Goal: Task Accomplishment & Management: Manage account settings

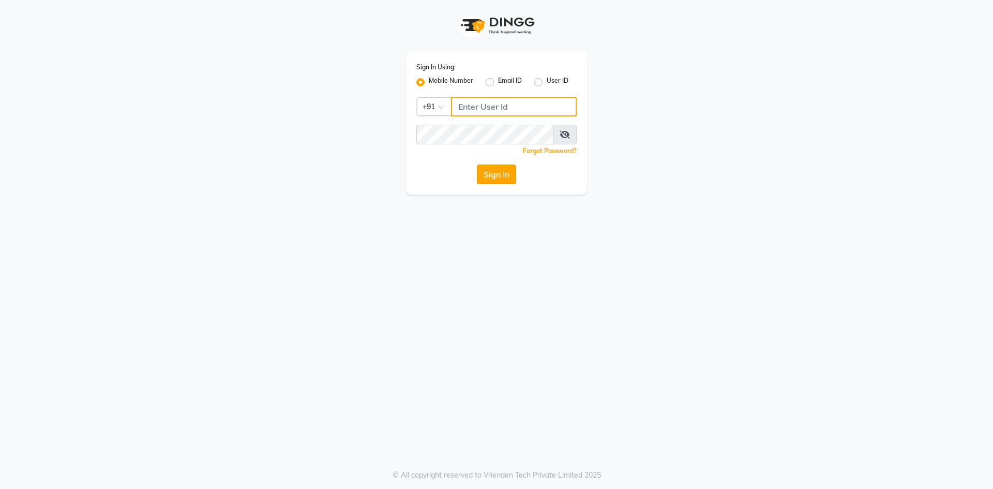
type input "9606078825"
click at [501, 174] on button "Sign In" at bounding box center [496, 174] width 39 height 20
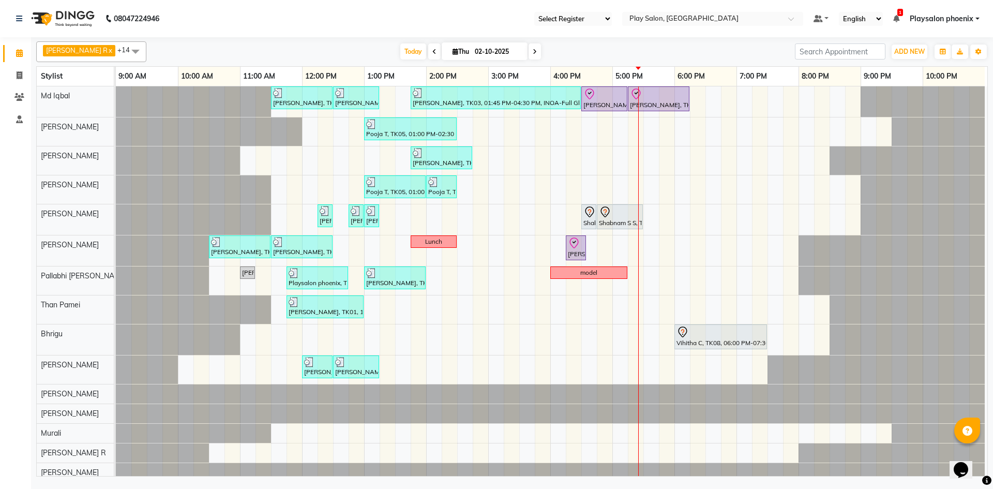
click at [452, 48] on icon at bounding box center [455, 51] width 6 height 7
select select "10"
select select "2025"
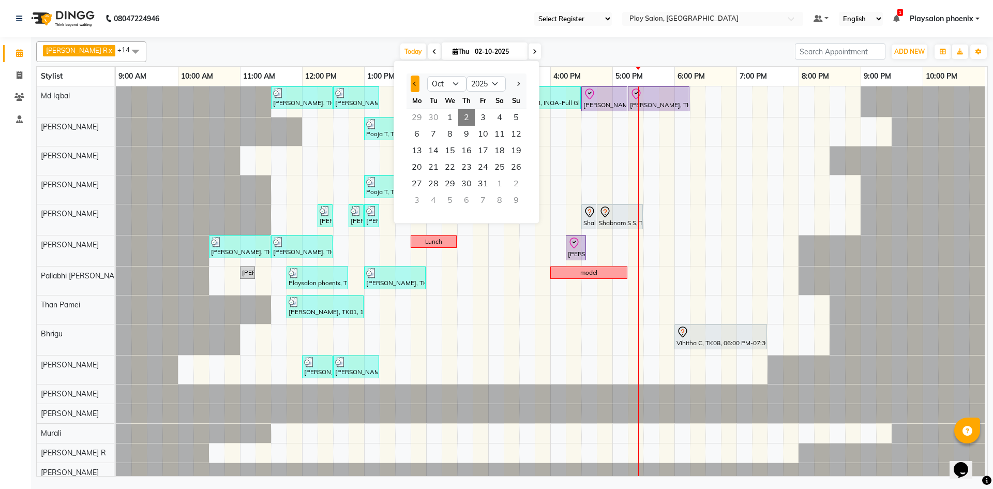
click at [414, 86] on button "Previous month" at bounding box center [415, 83] width 9 height 17
select select "9"
click at [457, 155] on span "17" at bounding box center [450, 150] width 17 height 17
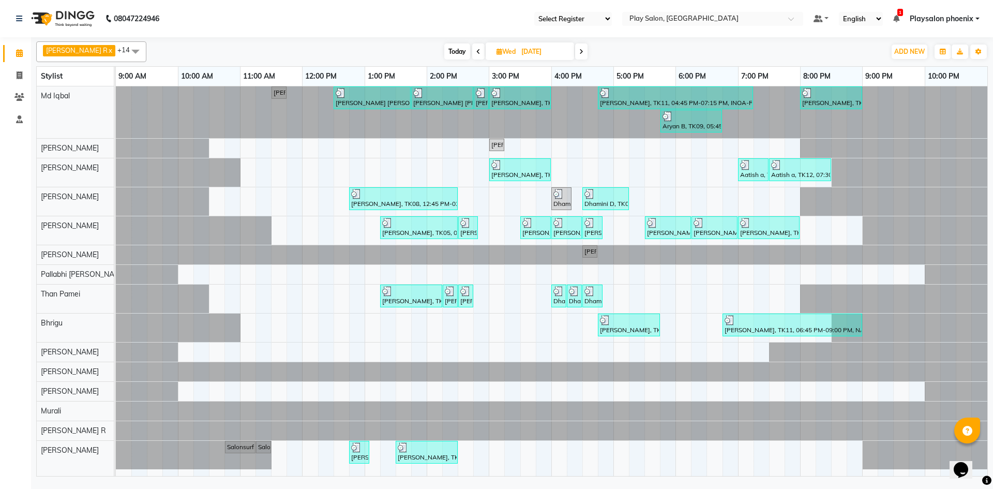
click at [444, 51] on span "Today" at bounding box center [457, 51] width 26 height 16
type input "02-10-2025"
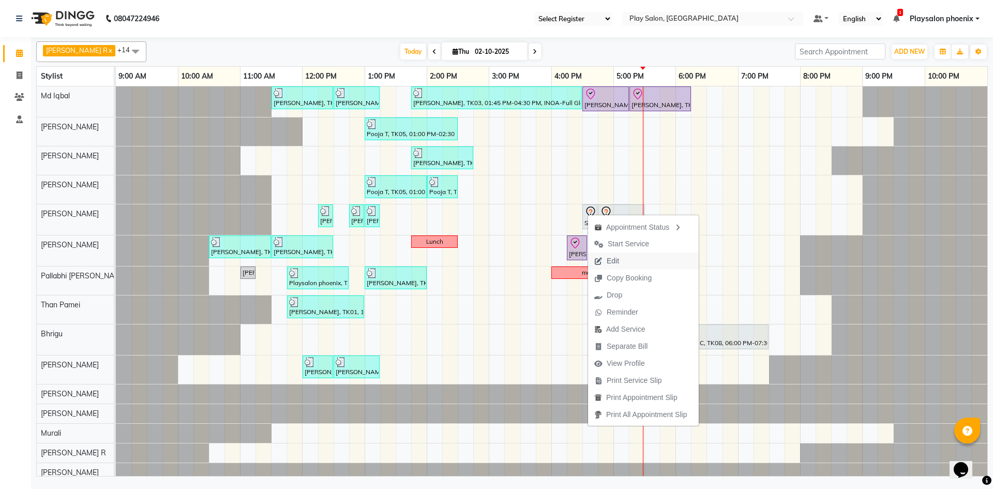
click at [620, 265] on span "Edit" at bounding box center [606, 260] width 37 height 17
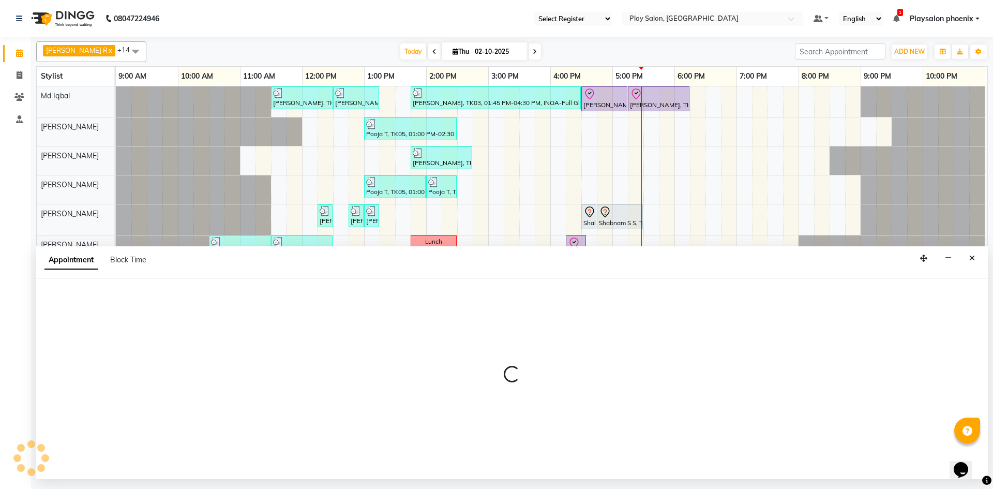
select select "tentative"
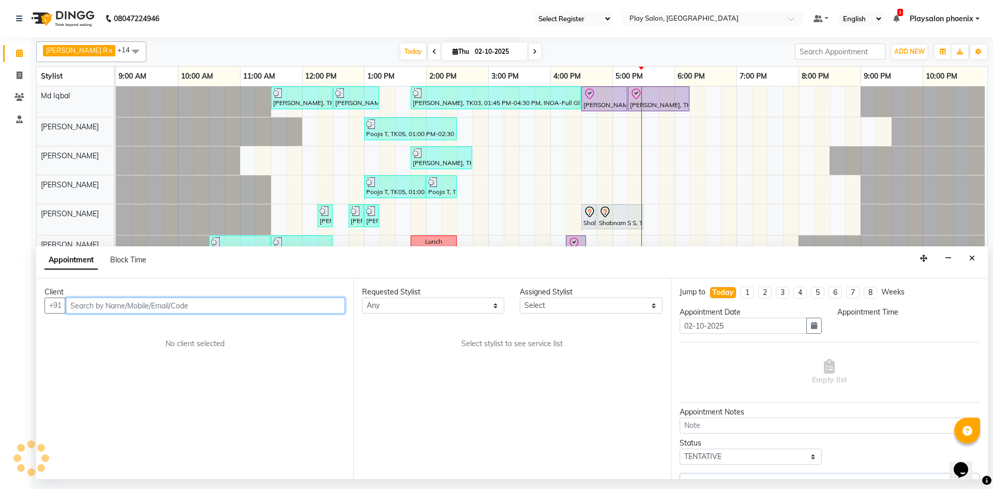
select select "990"
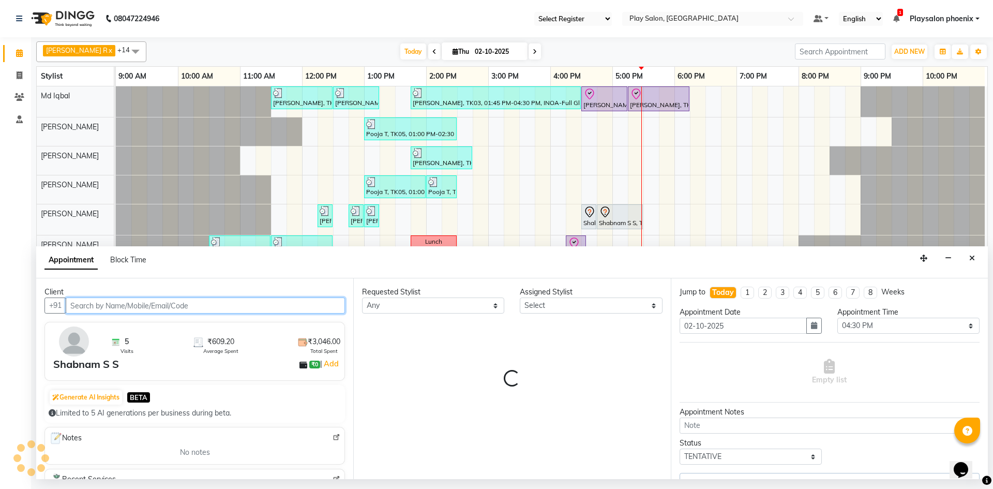
select select "81420"
select select "4216"
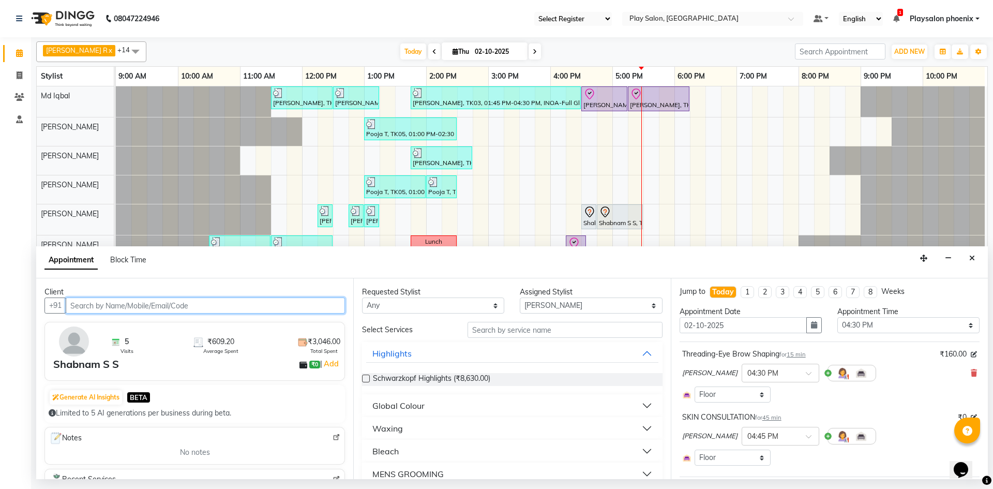
scroll to position [0, 0]
click at [502, 328] on input "text" at bounding box center [564, 330] width 195 height 16
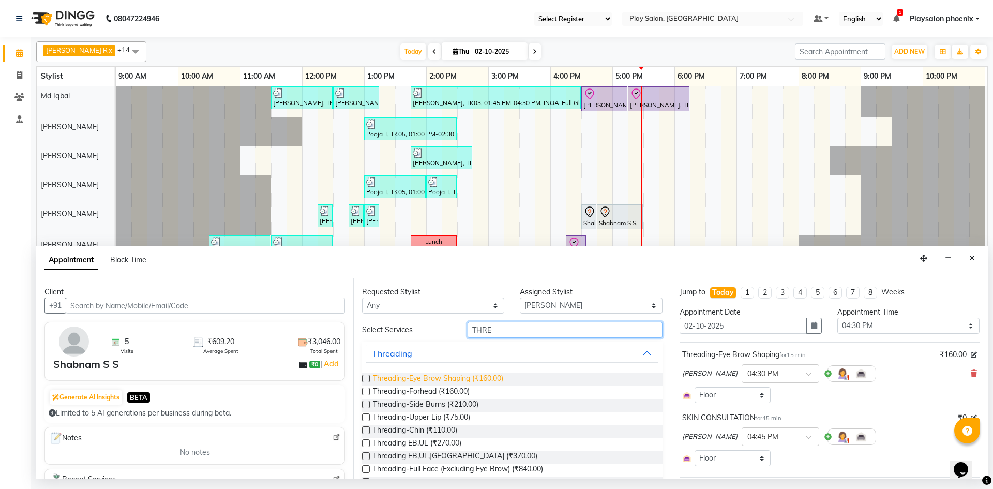
type input "THRE"
click at [450, 378] on span "Threading-Eye Brow Shaping (₹160.00)" at bounding box center [438, 379] width 130 height 13
checkbox input "false"
drag, startPoint x: 506, startPoint y: 327, endPoint x: 464, endPoint y: 328, distance: 42.4
click at [464, 328] on div "THRE" at bounding box center [565, 330] width 210 height 16
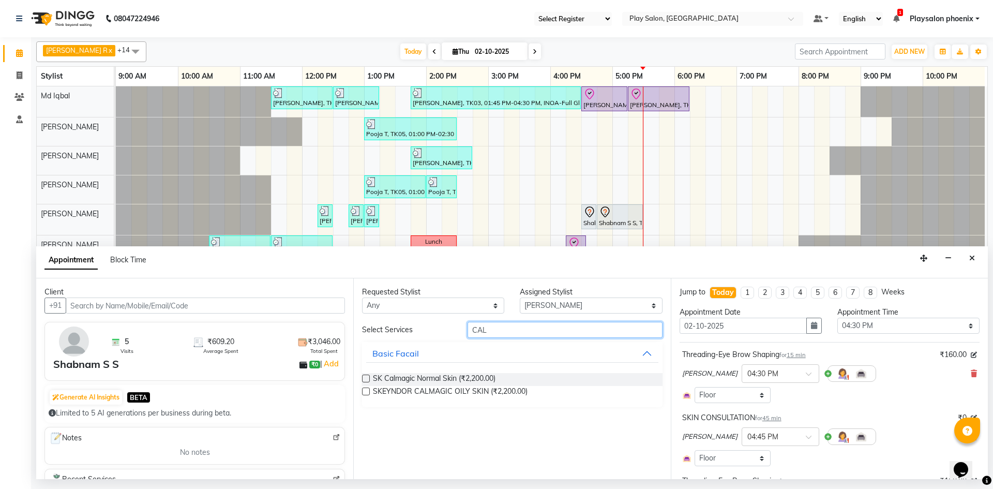
type input "CAL"
click at [365, 390] on label at bounding box center [366, 391] width 8 height 8
click at [365, 390] on input "checkbox" at bounding box center [365, 392] width 7 height 7
checkbox input "false"
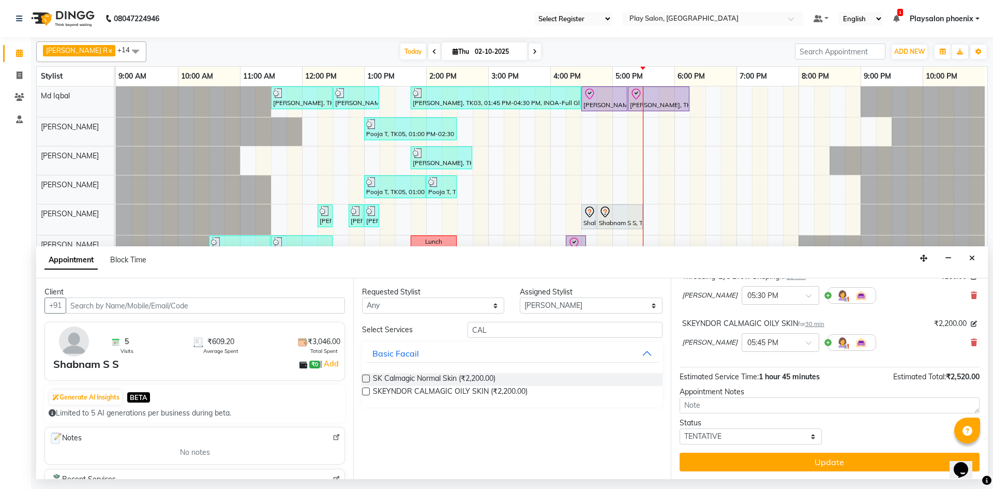
scroll to position [205, 0]
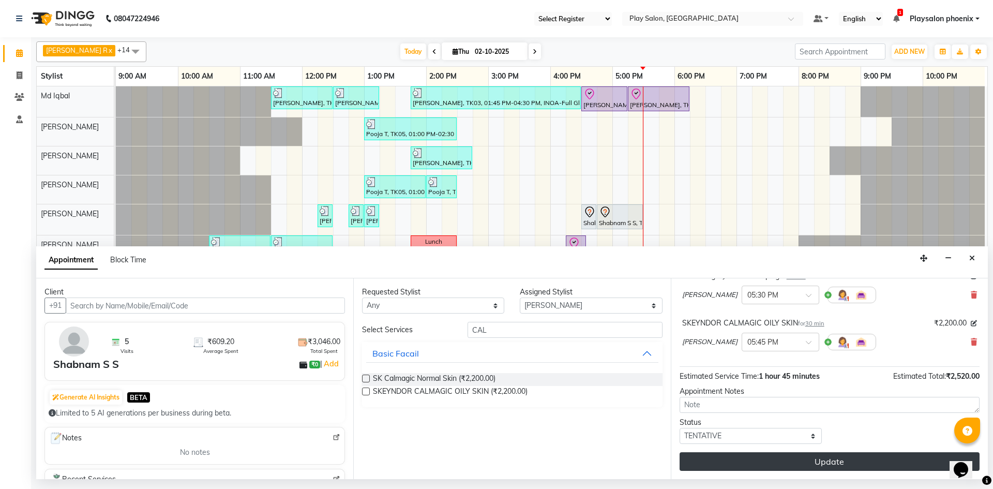
click at [831, 460] on button "Update" at bounding box center [829, 461] width 300 height 19
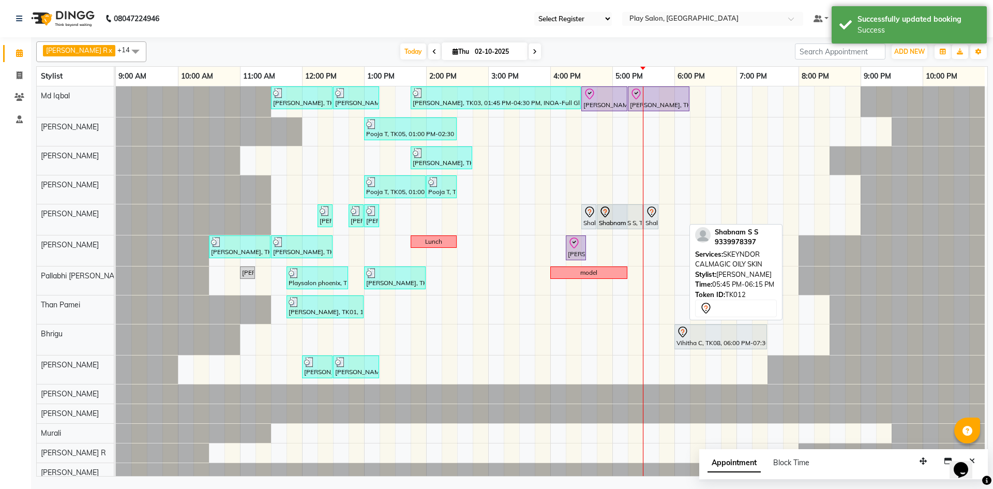
drag, startPoint x: 670, startPoint y: 215, endPoint x: 613, endPoint y: 215, distance: 56.9
click at [116, 215] on div "Sapana Sharma, TK01, 12:15 PM-12:30 PM, Cut & file Ruchi M, TK10, 12:45 PM-01:0…" at bounding box center [116, 219] width 0 height 31
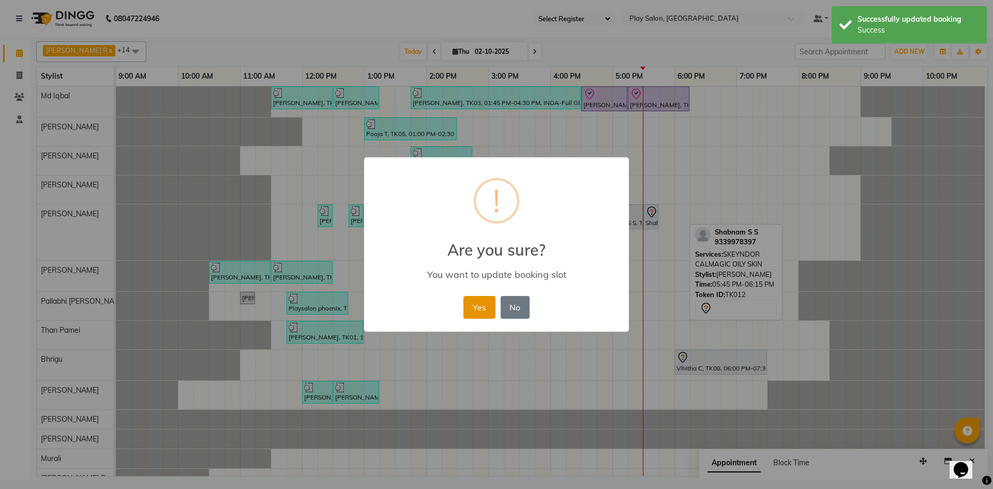
click at [489, 307] on button "Yes" at bounding box center [479, 307] width 32 height 23
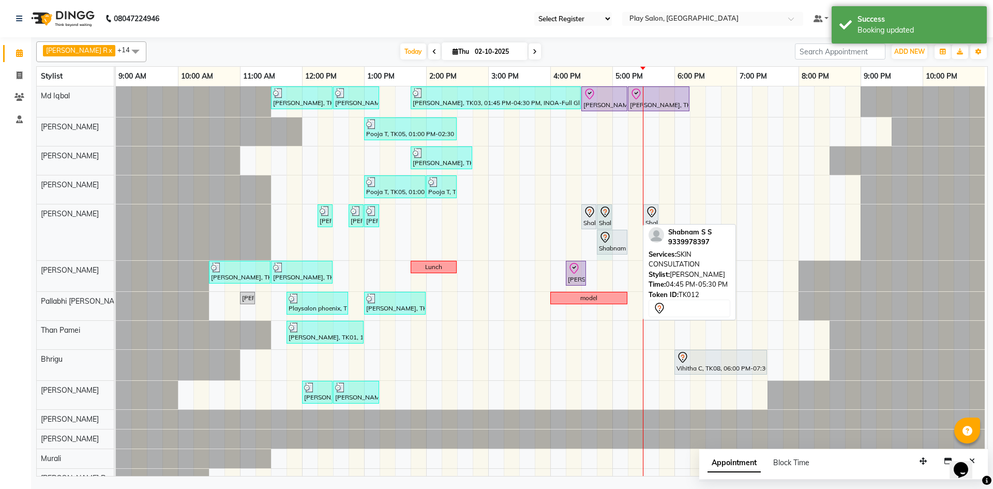
drag, startPoint x: 636, startPoint y: 217, endPoint x: 596, endPoint y: 217, distance: 40.3
click at [116, 217] on div "Sapana Sharma, TK01, 12:15 PM-12:30 PM, Cut & file Ruchi M, TK10, 12:45 PM-01:0…" at bounding box center [116, 232] width 0 height 56
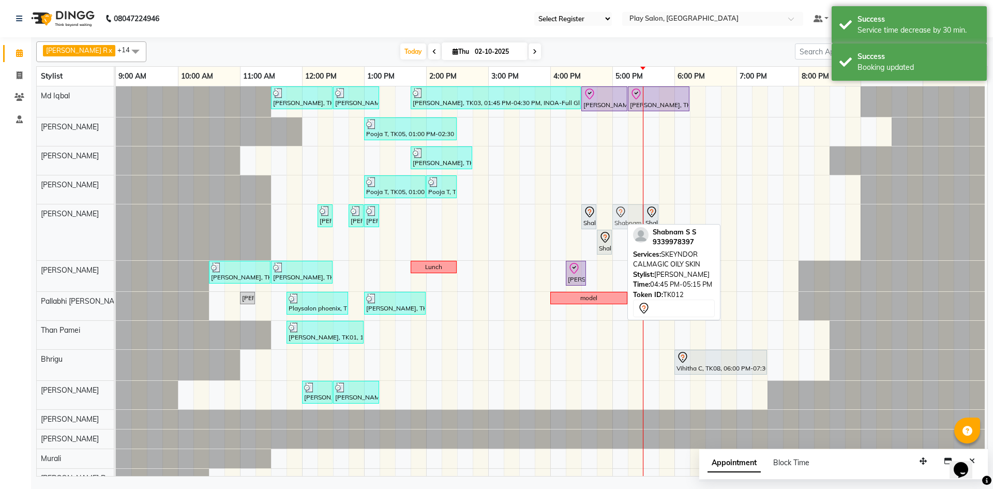
drag, startPoint x: 603, startPoint y: 216, endPoint x: 614, endPoint y: 216, distance: 11.4
click at [116, 216] on div "Sapana Sharma, TK01, 12:15 PM-12:30 PM, Cut & file Ruchi M, TK10, 12:45 PM-01:0…" at bounding box center [116, 232] width 0 height 56
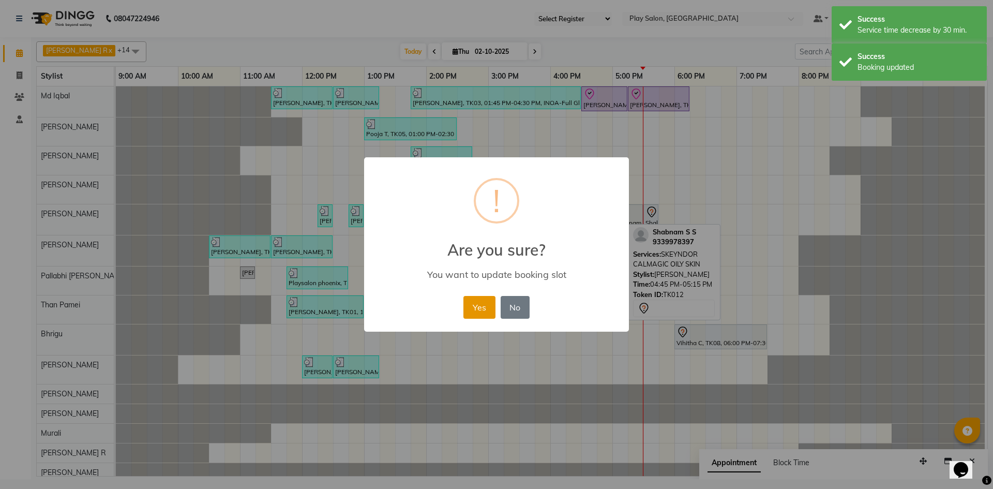
click at [488, 309] on button "Yes" at bounding box center [479, 307] width 32 height 23
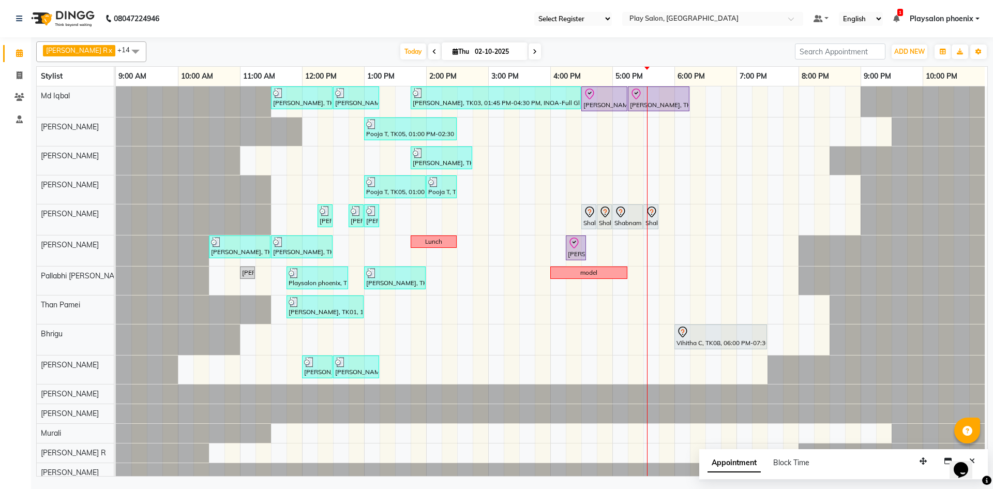
click at [450, 52] on span "Thu" at bounding box center [461, 52] width 22 height 8
select select "10"
select select "2025"
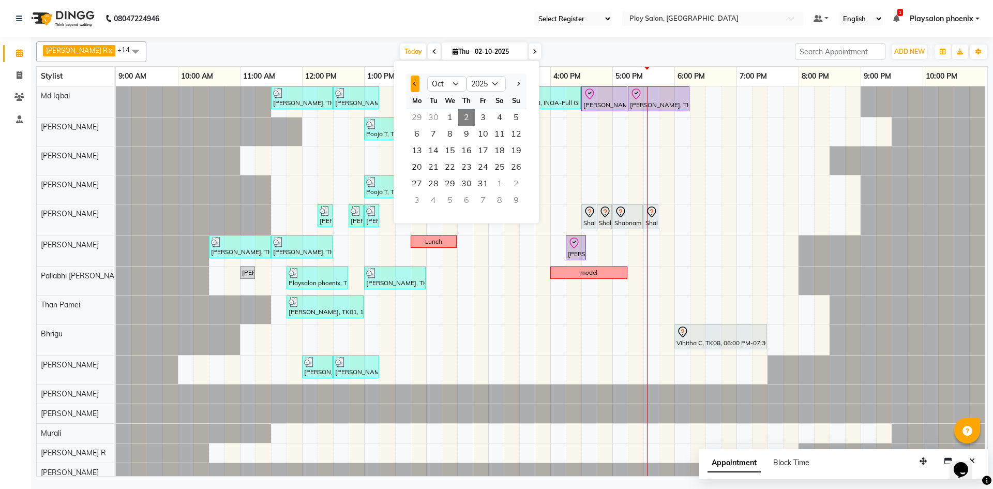
click at [414, 82] on span "Previous month" at bounding box center [415, 84] width 4 height 4
select select "9"
click at [455, 151] on span "17" at bounding box center [450, 150] width 17 height 17
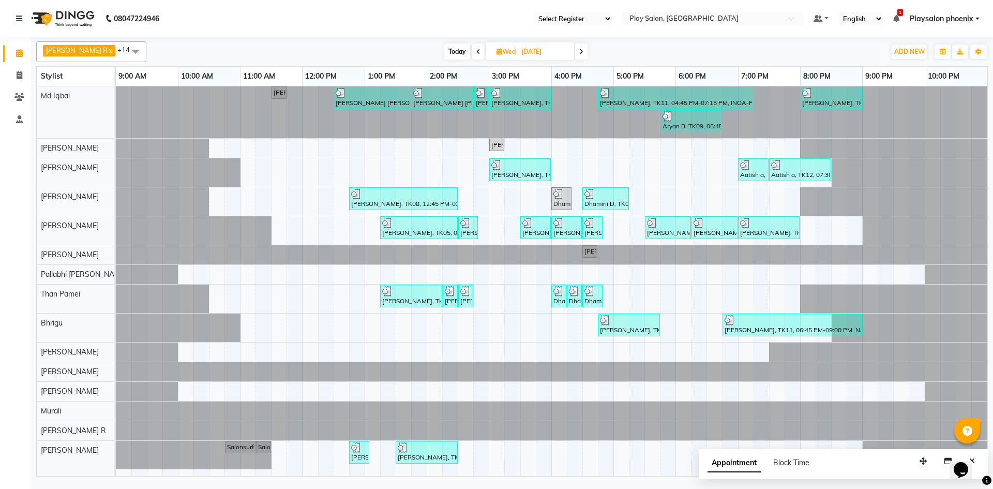
click at [449, 52] on span "Today" at bounding box center [457, 51] width 26 height 16
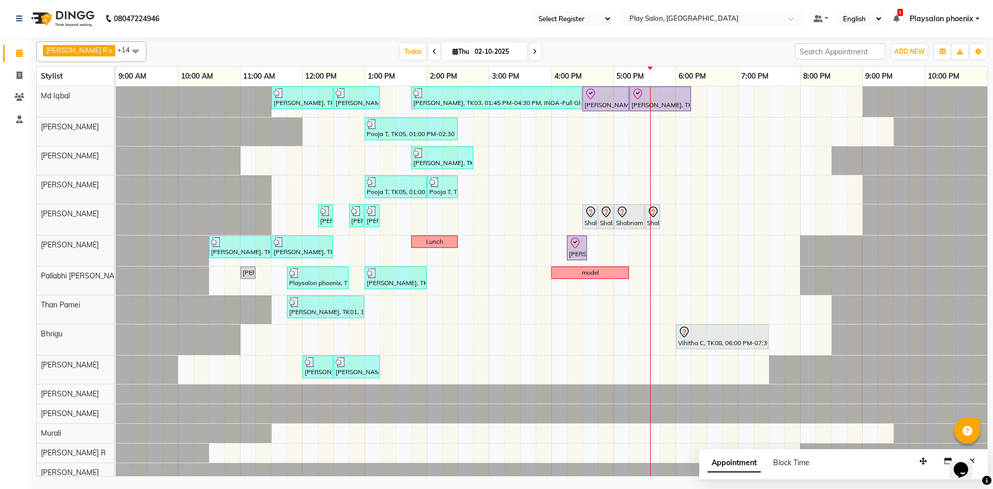
click at [533, 49] on icon at bounding box center [535, 52] width 4 height 6
type input "03-10-2025"
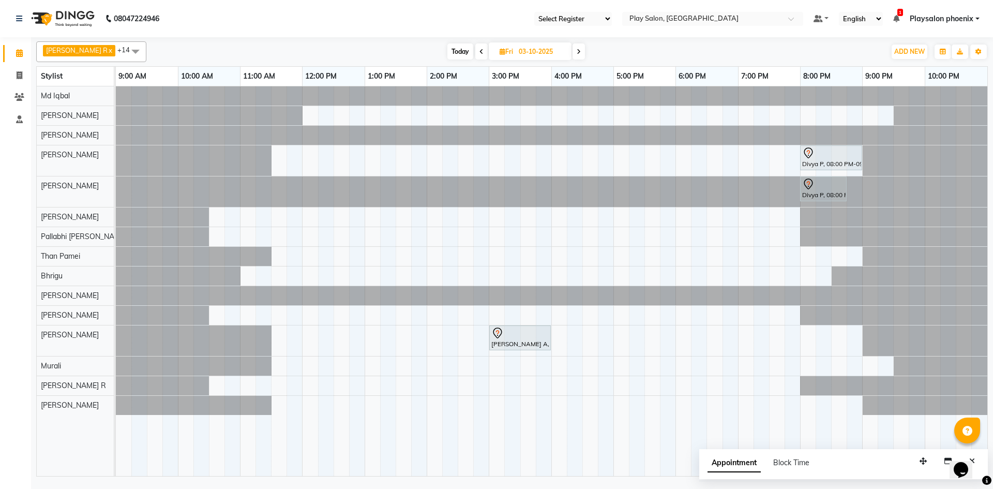
click at [525, 215] on div "Divya P, 08:00 PM-09:00 PM, Hair Cut Men (Head Stylist) Divya P, 08:00 PM-08:45…" at bounding box center [551, 280] width 871 height 389
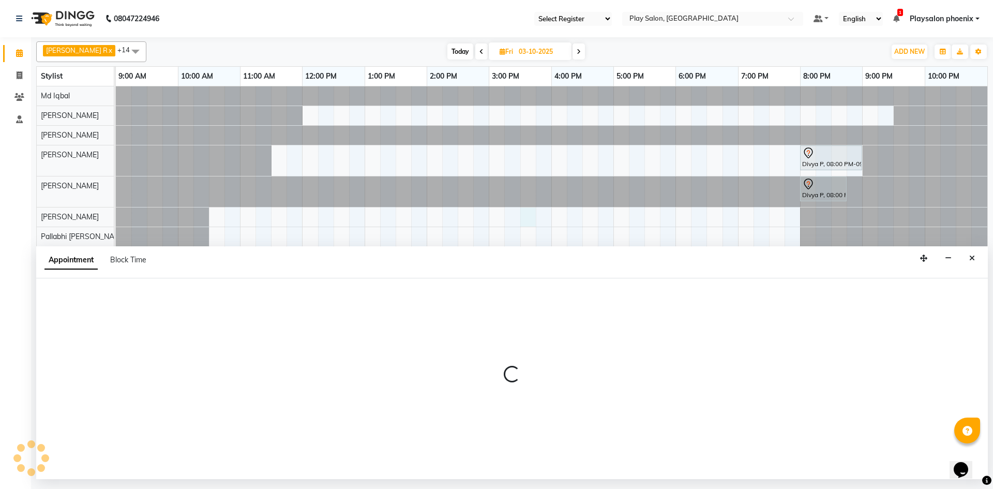
select select "81417"
select select "tentative"
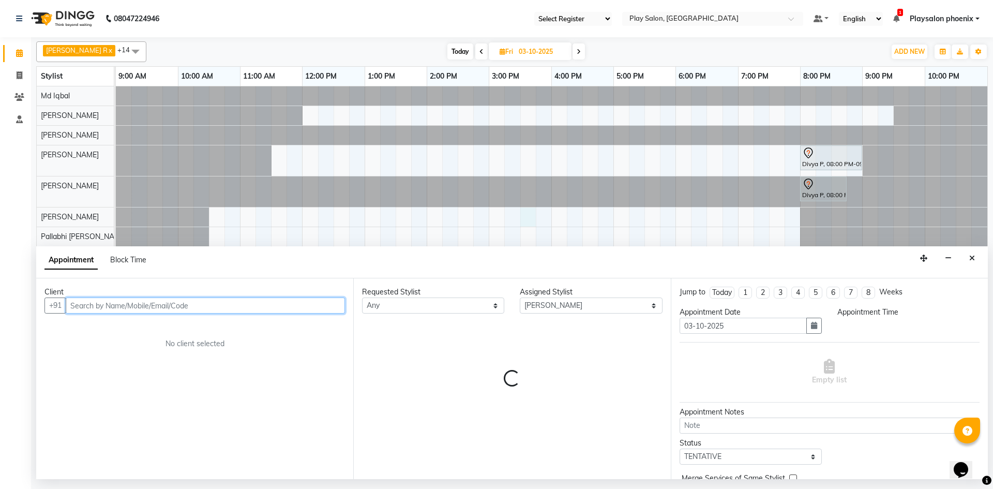
select select "930"
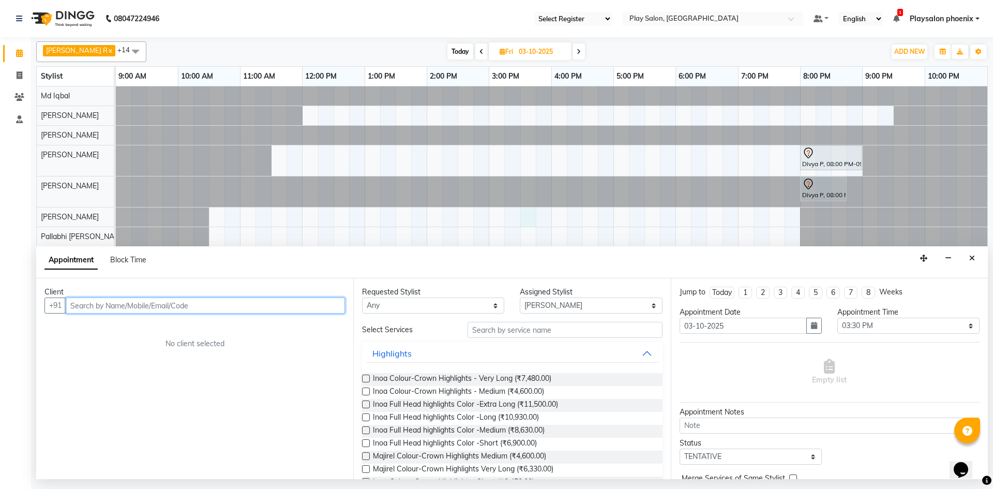
click at [79, 308] on input "text" at bounding box center [205, 305] width 279 height 16
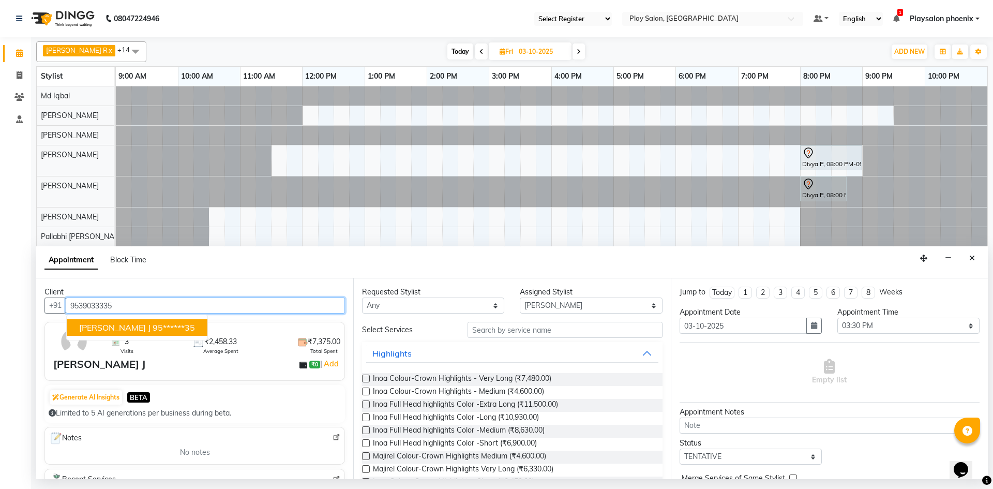
click at [97, 329] on span "Jocob J" at bounding box center [114, 327] width 71 height 10
type input "95******35"
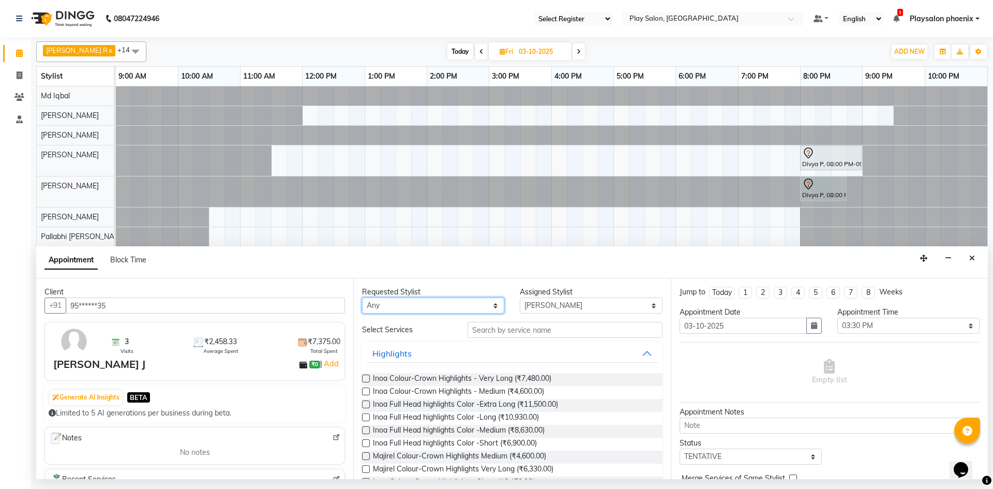
click at [436, 310] on select "Any Albaz [PERSON_NAME] [PERSON_NAME] General Technician . Imran [PERSON_NAME] …" at bounding box center [433, 305] width 142 height 16
click at [362, 297] on select "Any Albaz [PERSON_NAME] [PERSON_NAME] General Technician . Imran [PERSON_NAME] …" at bounding box center [433, 305] width 142 height 16
click at [503, 331] on input "text" at bounding box center [564, 330] width 195 height 16
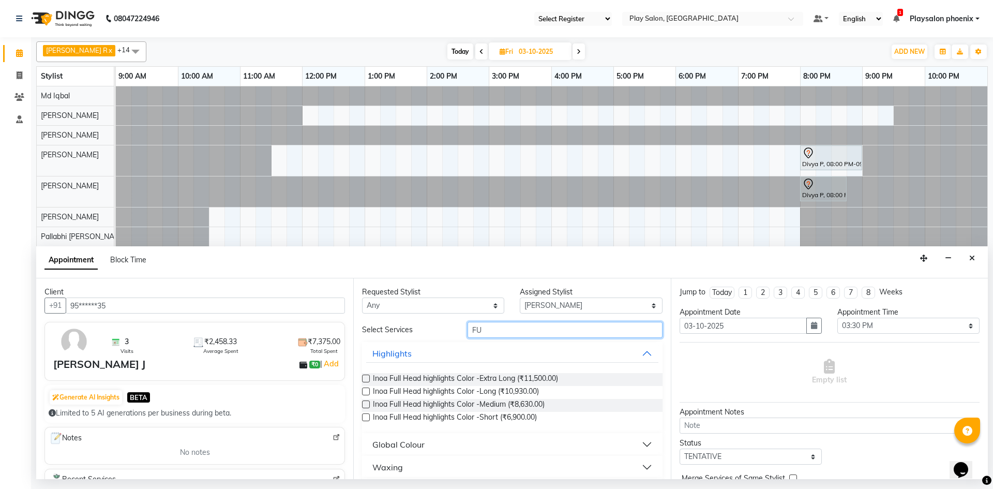
type input "FU"
click at [412, 460] on button "Waxing" at bounding box center [512, 467] width 292 height 19
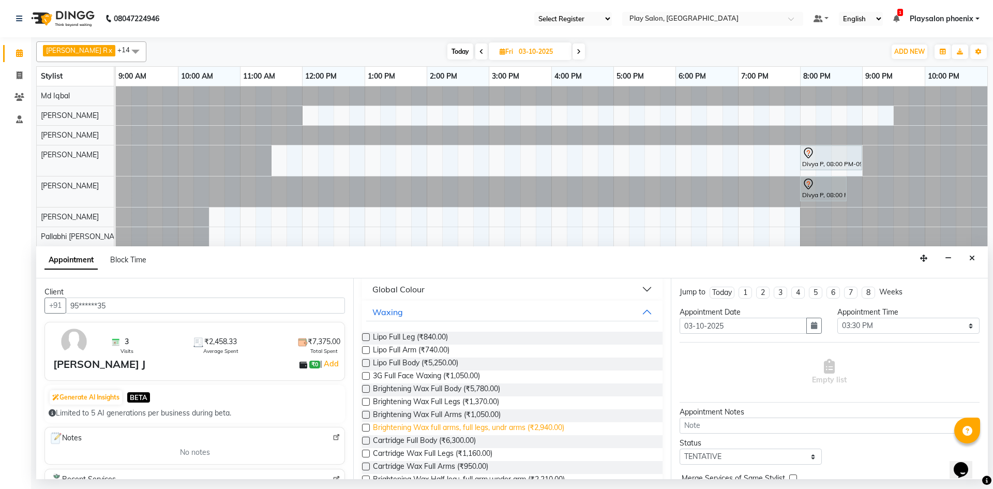
click at [417, 426] on span "Brightening Wax full arms, full legs, undr arms (₹2,940.00)" at bounding box center [468, 428] width 191 height 13
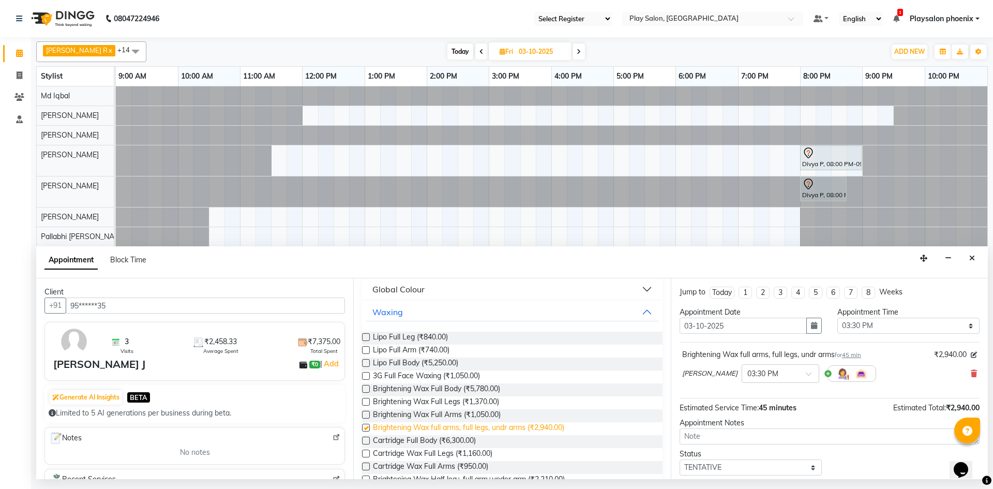
checkbox input "false"
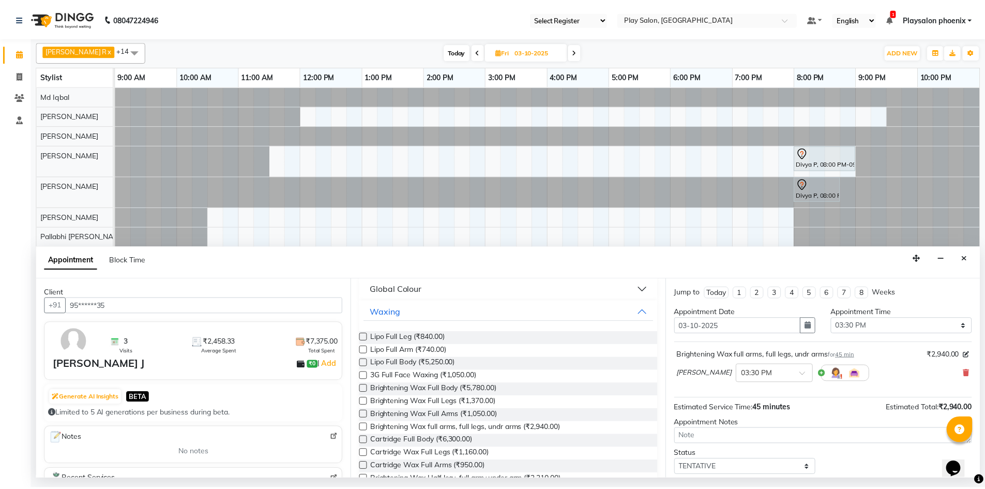
scroll to position [62, 0]
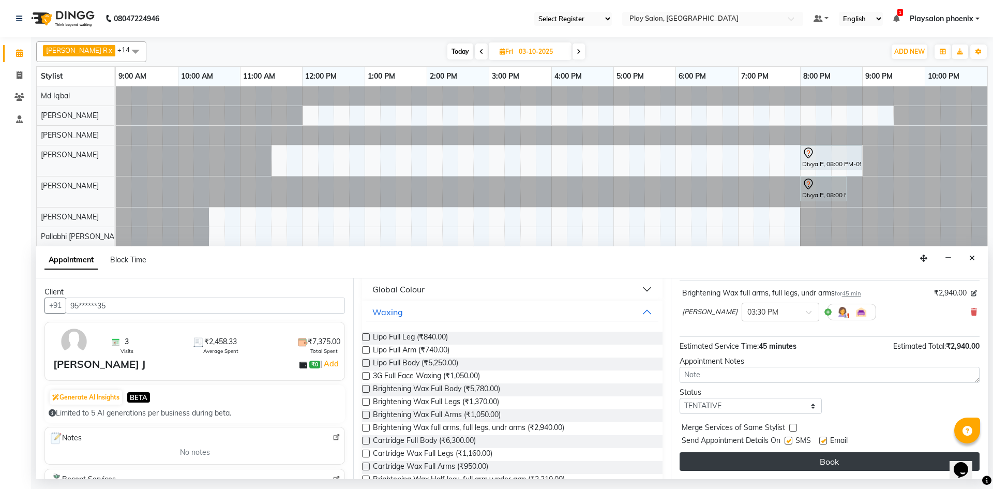
click at [826, 464] on button "Book" at bounding box center [829, 461] width 300 height 19
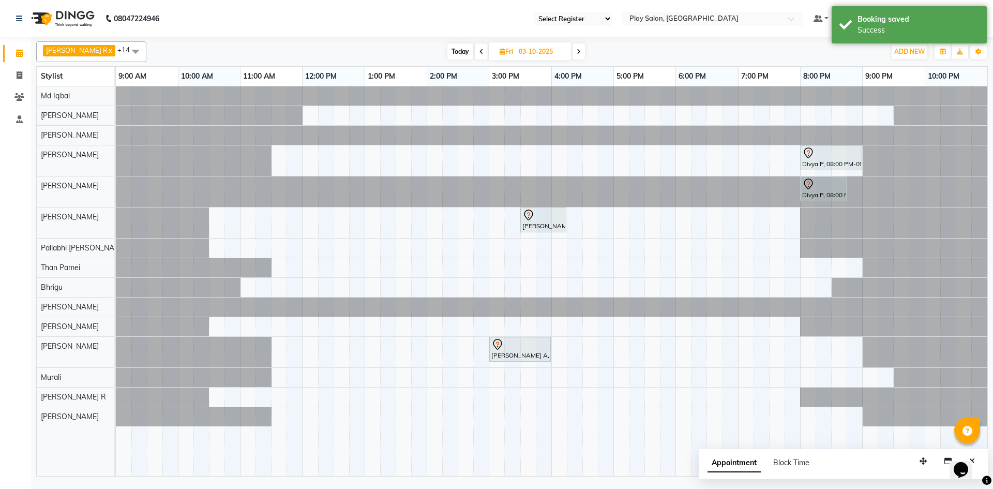
click at [458, 49] on span "Today" at bounding box center [460, 51] width 26 height 16
type input "02-10-2025"
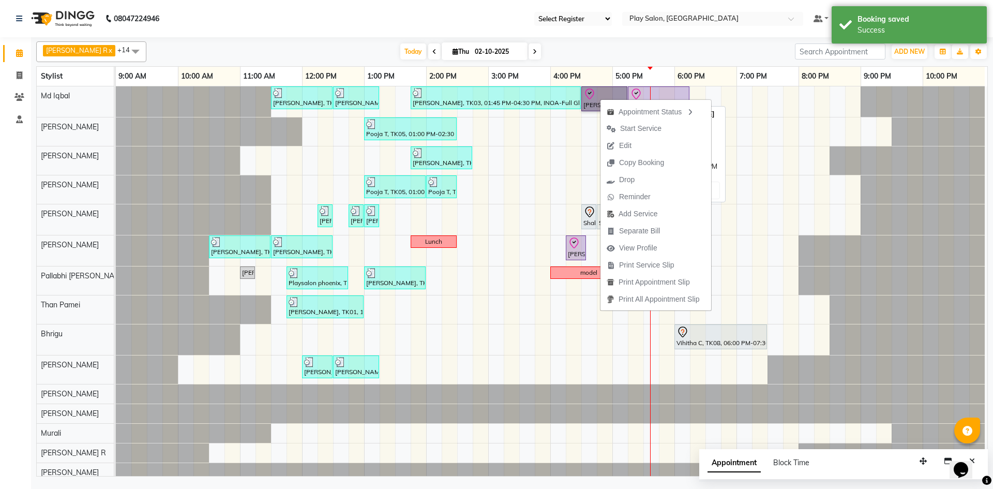
click at [597, 96] on link "[PERSON_NAME], TK02, 04:30 PM-05:15 PM, Hair Cut-Boy head stylist" at bounding box center [604, 98] width 46 height 25
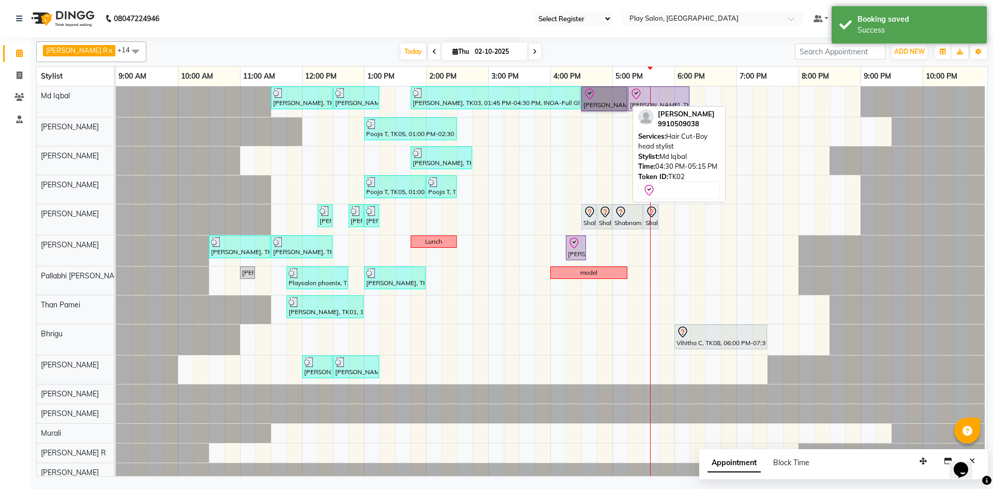
click at [609, 102] on link "[PERSON_NAME], TK02, 04:30 PM-05:15 PM, Hair Cut-Boy head stylist" at bounding box center [604, 98] width 46 height 25
select select "8"
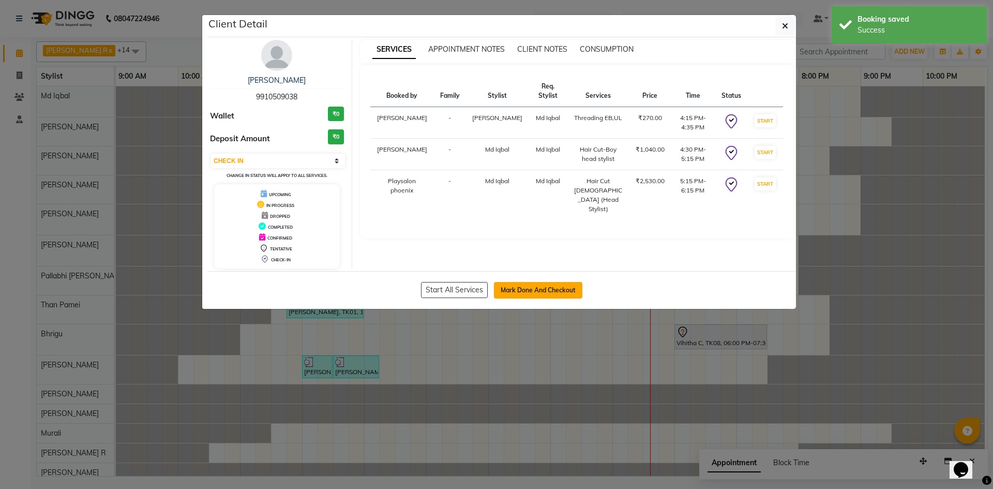
click at [543, 295] on button "Mark Done And Checkout" at bounding box center [538, 290] width 88 height 17
select select "service"
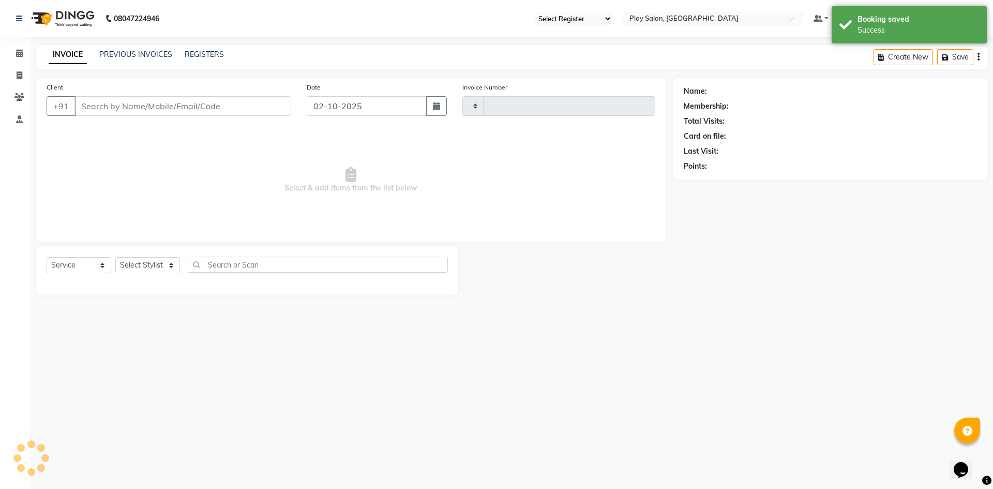
type input "3376"
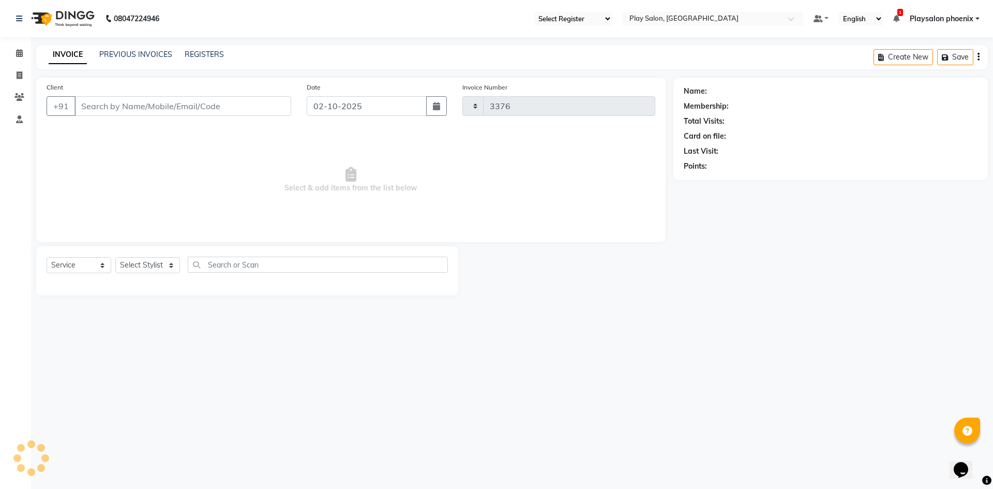
select select "8350"
type input "99******38"
select select "81417"
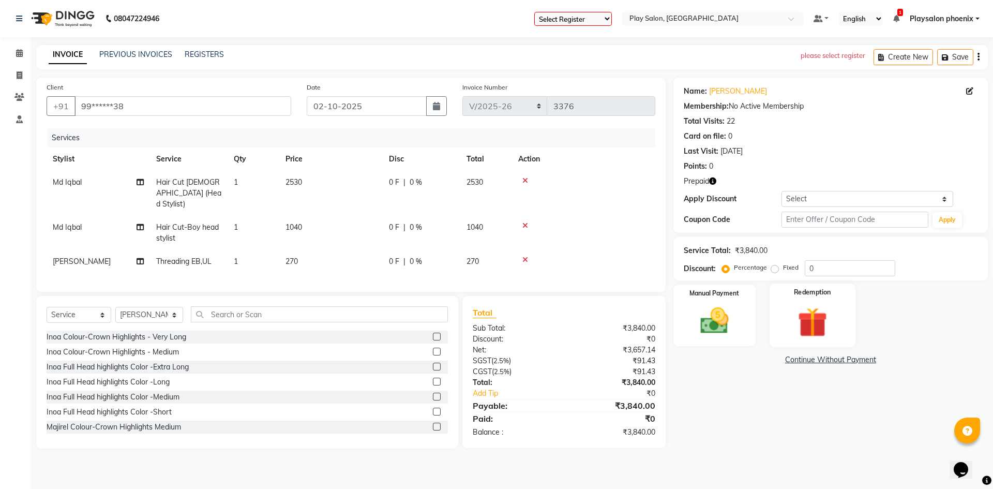
click at [818, 321] on img at bounding box center [812, 321] width 48 height 37
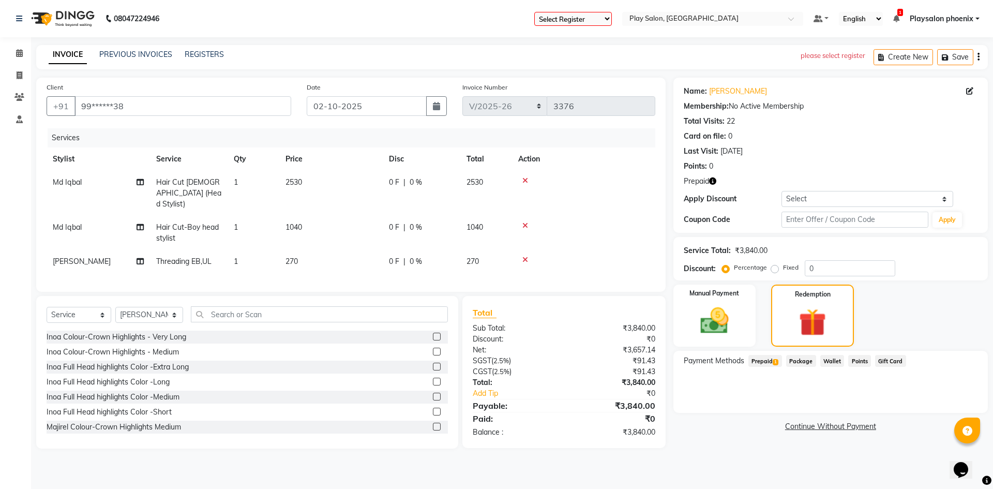
click at [765, 359] on span "Prepaid 1" at bounding box center [765, 361] width 34 height 12
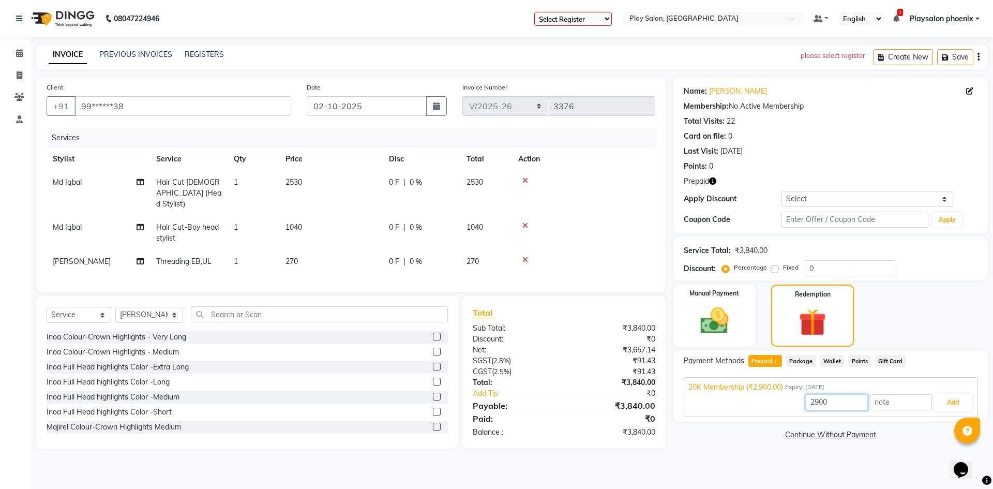
drag, startPoint x: 834, startPoint y: 405, endPoint x: 798, endPoint y: 404, distance: 35.7
click at [798, 404] on div "2900 Add" at bounding box center [830, 402] width 284 height 20
type input "1040"
click at [949, 404] on button "Add" at bounding box center [953, 402] width 38 height 18
click at [761, 358] on span "Prepaid 1" at bounding box center [765, 361] width 34 height 12
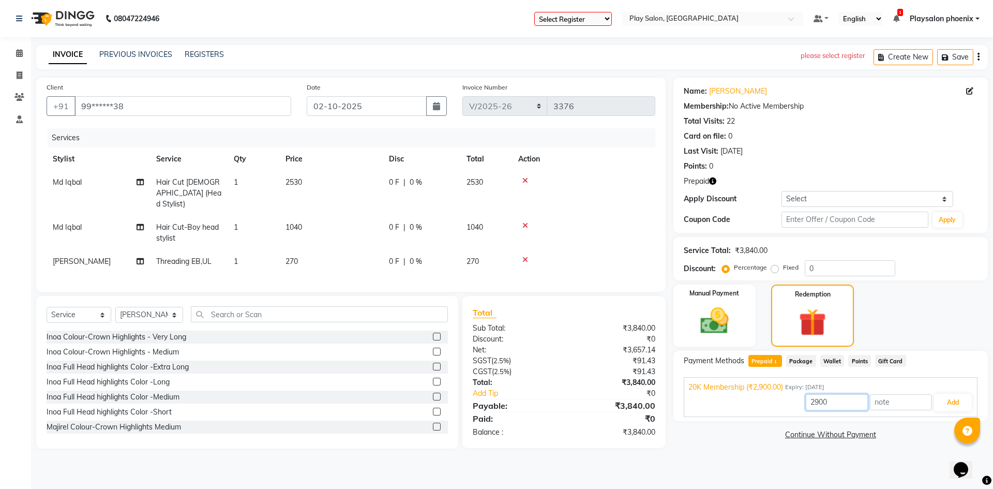
drag, startPoint x: 837, startPoint y: 403, endPoint x: 801, endPoint y: 399, distance: 36.0
click at [801, 399] on div "2900 Add" at bounding box center [830, 402] width 284 height 20
type input "988"
click at [946, 402] on button "Add" at bounding box center [953, 402] width 38 height 18
click at [730, 397] on button "Send OTP" at bounding box center [712, 394] width 54 height 18
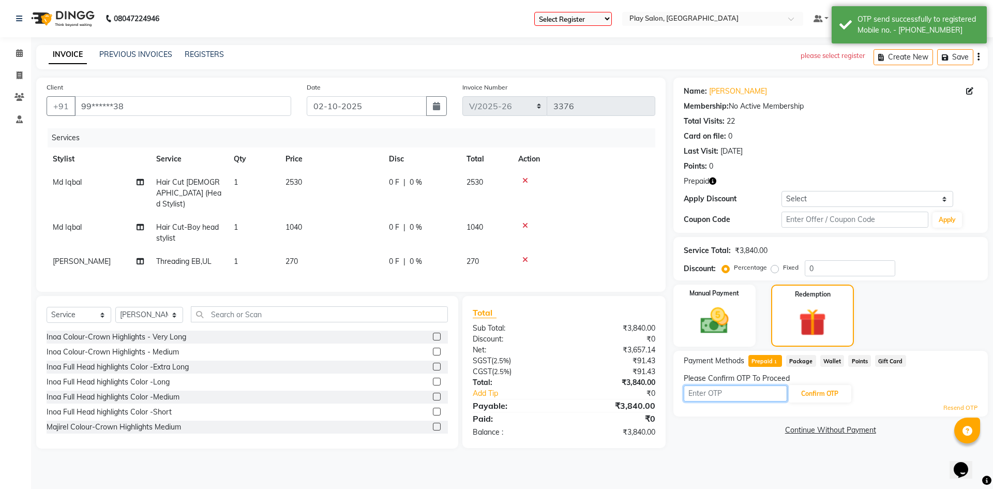
click at [723, 397] on input "text" at bounding box center [734, 393] width 103 height 16
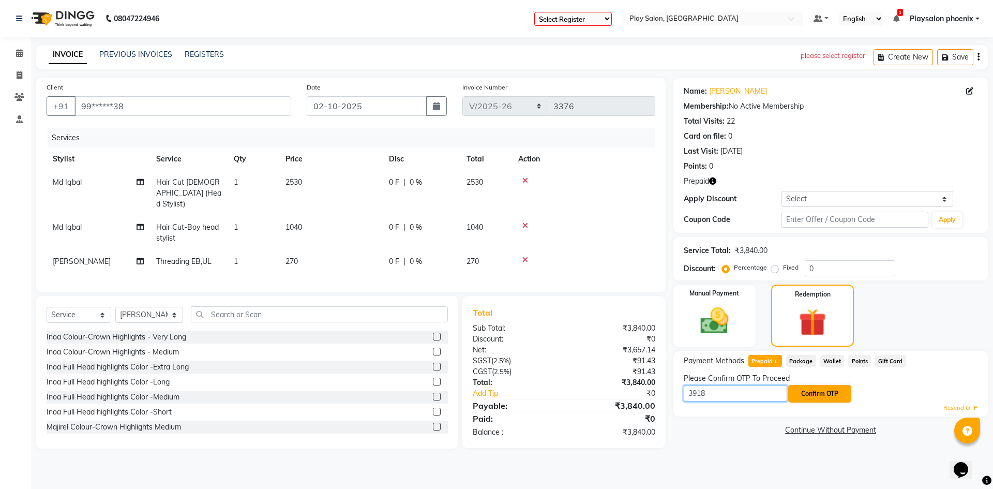
type input "3918"
click at [813, 392] on button "Confirm OTP" at bounding box center [819, 394] width 63 height 18
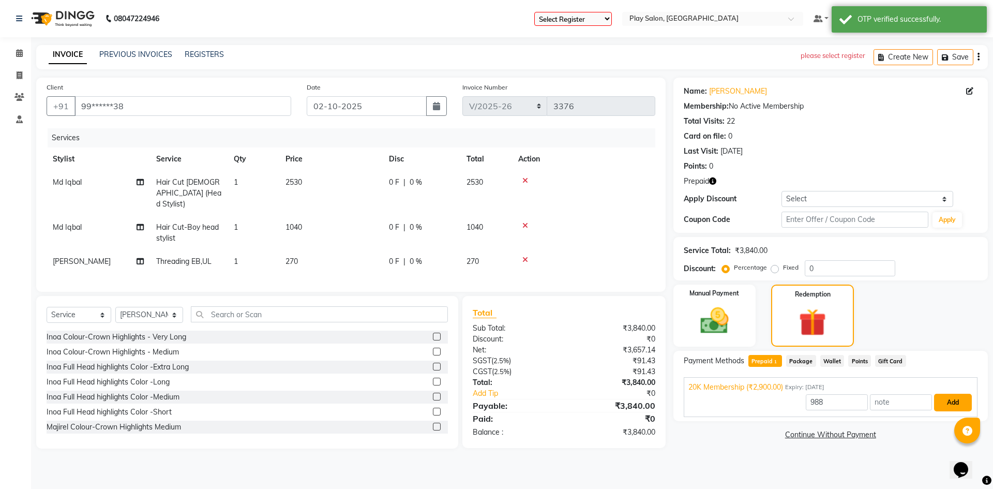
click at [956, 401] on button "Add" at bounding box center [953, 402] width 38 height 18
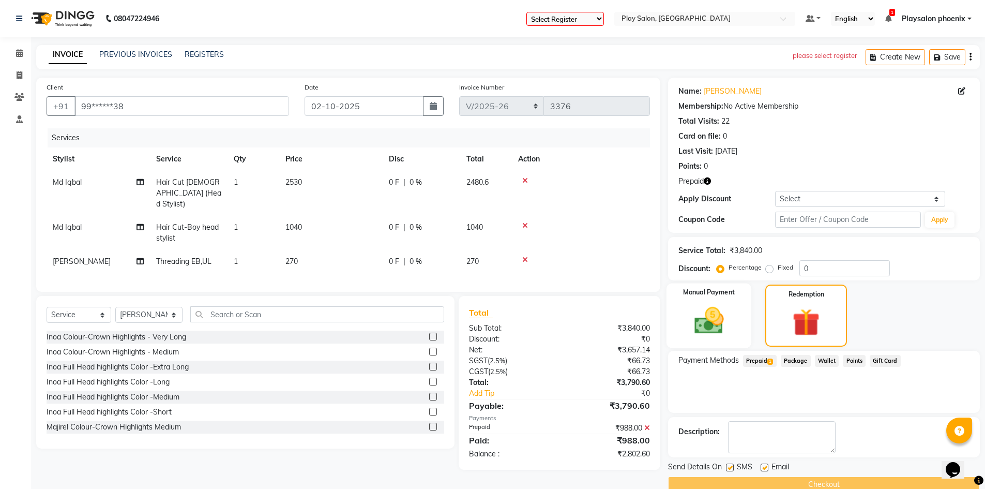
click at [711, 323] on img at bounding box center [709, 320] width 48 height 34
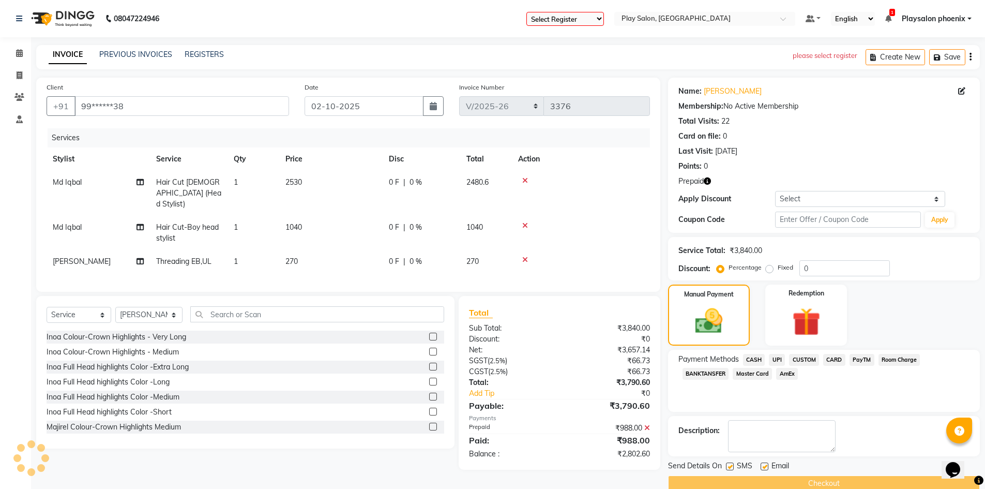
click at [827, 360] on span "CARD" at bounding box center [834, 360] width 22 height 12
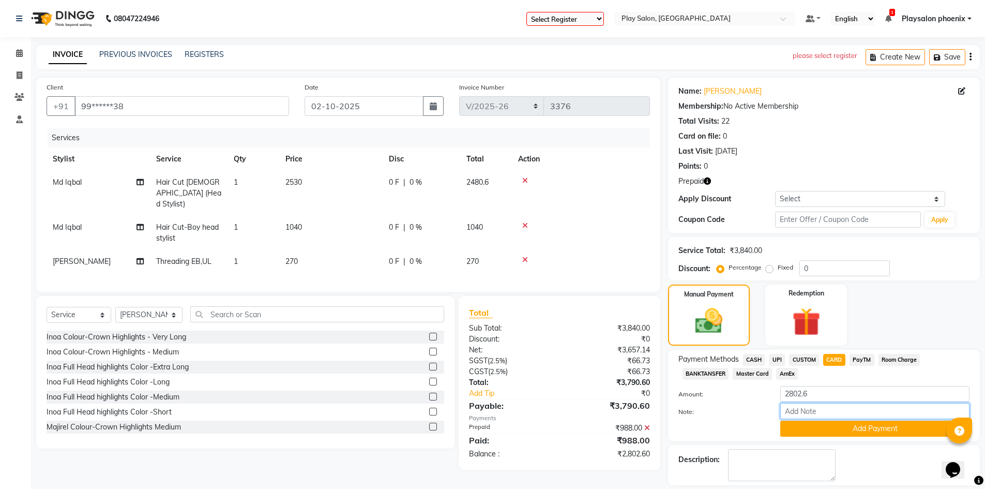
click at [797, 411] on input "Note:" at bounding box center [874, 411] width 189 height 16
type input "VISA 1006"
click at [832, 423] on button "Add Payment" at bounding box center [874, 428] width 189 height 16
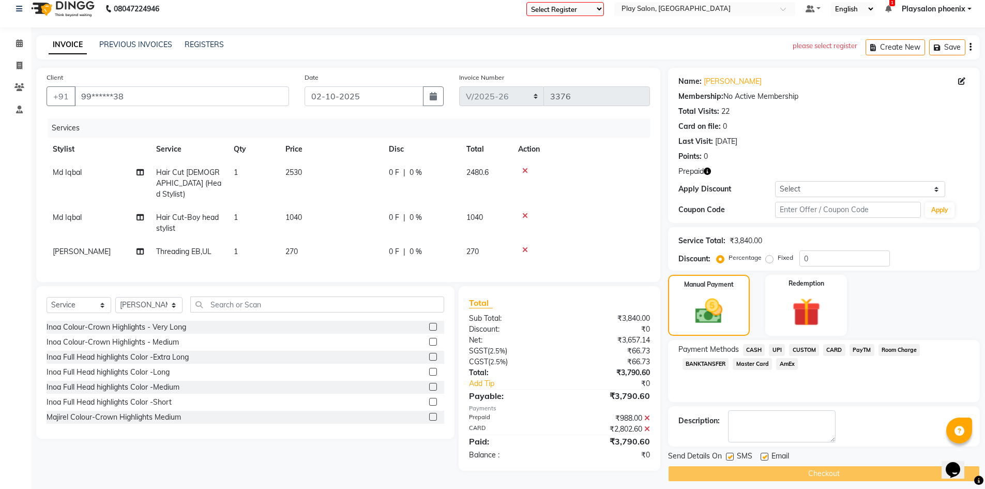
scroll to position [18, 0]
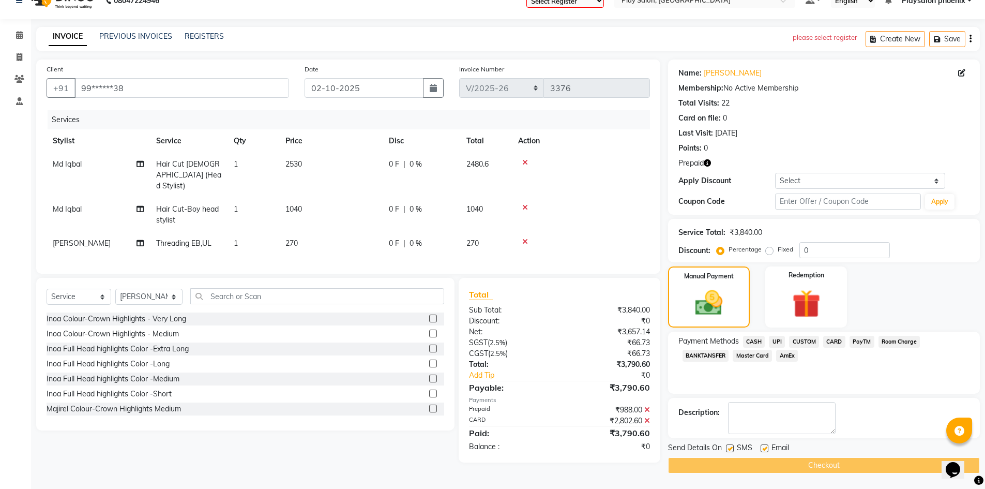
click at [749, 461] on div "Checkout" at bounding box center [824, 465] width 312 height 16
click at [808, 467] on div "Checkout" at bounding box center [824, 465] width 312 height 16
click at [813, 465] on div "Checkout" at bounding box center [824, 465] width 312 height 16
click at [826, 466] on div "Checkout" at bounding box center [824, 465] width 312 height 16
click at [819, 464] on div "Checkout" at bounding box center [824, 465] width 312 height 16
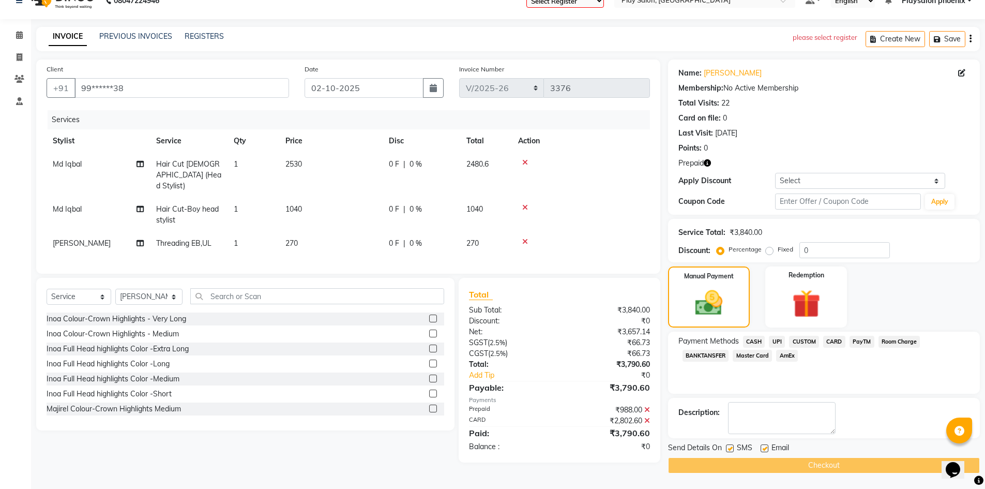
click at [811, 466] on div "Checkout" at bounding box center [824, 465] width 312 height 16
click at [605, 441] on div "₹0" at bounding box center [608, 446] width 98 height 11
click at [785, 464] on div "Checkout" at bounding box center [824, 465] width 312 height 16
click at [836, 466] on div "Checkout" at bounding box center [824, 465] width 312 height 16
click at [778, 461] on div "Checkout" at bounding box center [824, 465] width 312 height 16
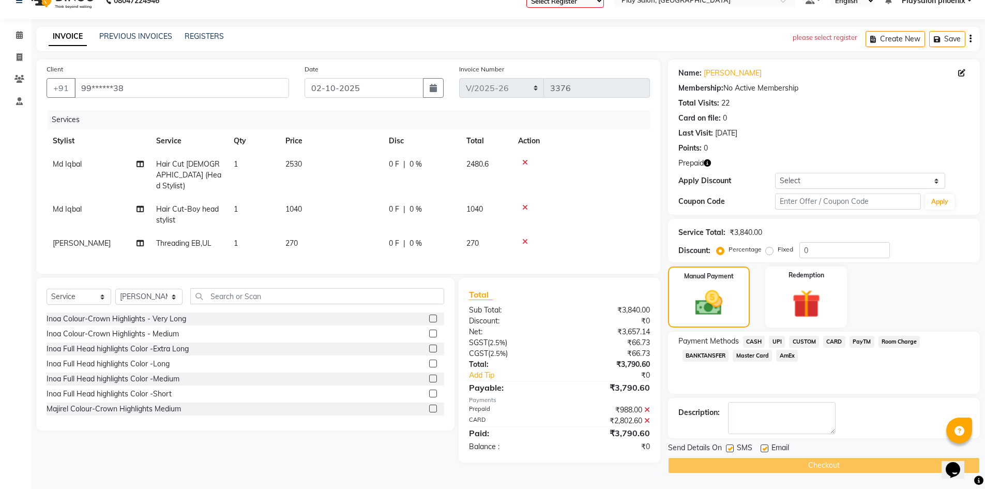
click at [893, 388] on div "Payment Methods CASH UPI CUSTOM CARD PayTM Room Charge BANKTANSFER Master Card …" at bounding box center [824, 362] width 312 height 62
click at [797, 460] on div "Checkout" at bounding box center [824, 465] width 312 height 16
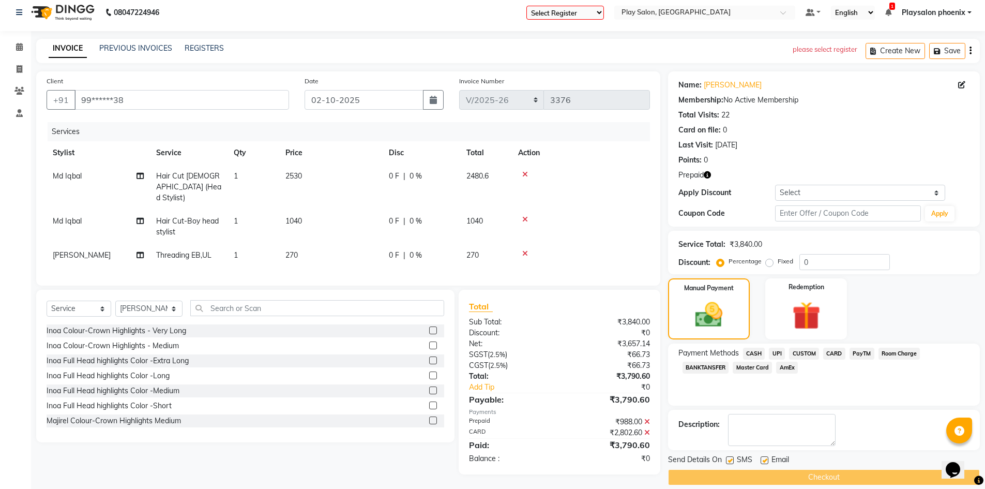
scroll to position [0, 0]
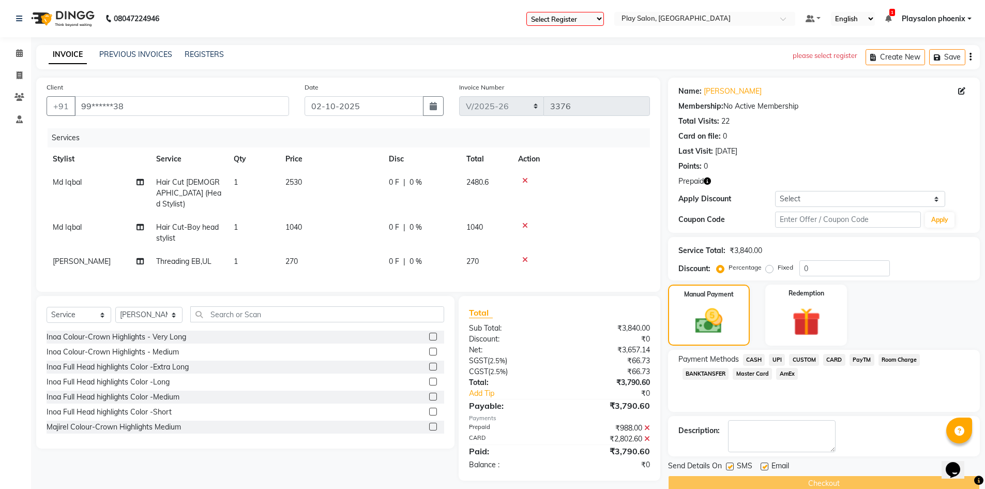
click at [601, 18] on select "Select Register Play Salon Play Salon Phoenix" at bounding box center [565, 19] width 78 height 14
click at [24, 53] on span at bounding box center [19, 54] width 18 height 12
click at [751, 18] on input "text" at bounding box center [694, 19] width 150 height 10
click at [955, 20] on span "Playsalon phoenix" at bounding box center [934, 18] width 64 height 11
click at [594, 16] on select "Select Register Play Salon Play Salon Phoenix" at bounding box center [565, 19] width 78 height 14
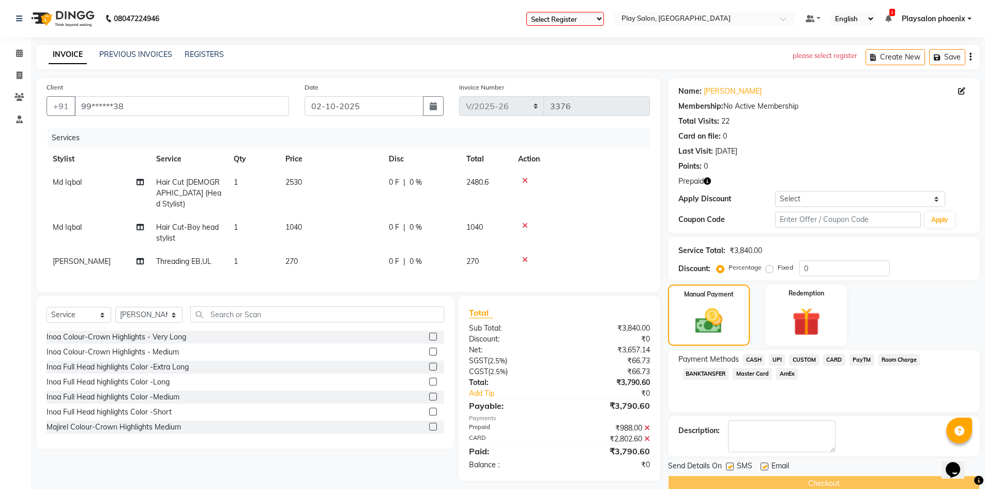
select select "90"
click at [526, 12] on select "Select Register Play Salon Play Salon Phoenix" at bounding box center [565, 19] width 78 height 14
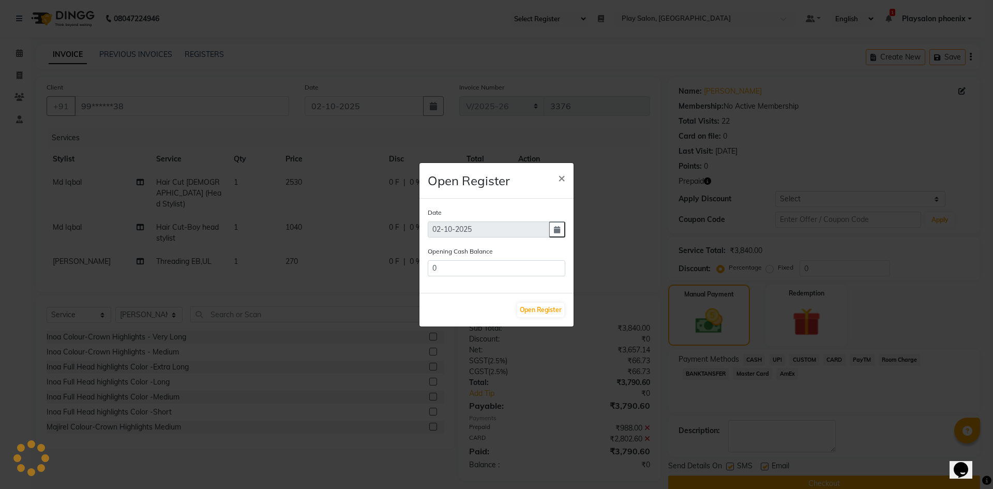
type input "25696.05"
click at [552, 310] on button "Open Register" at bounding box center [540, 309] width 47 height 14
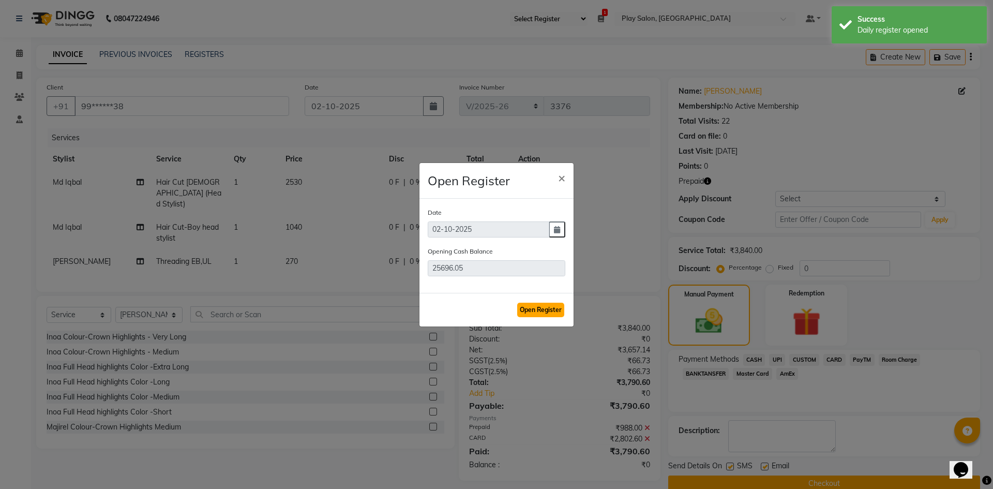
click at [544, 310] on button "Open Register" at bounding box center [540, 309] width 47 height 14
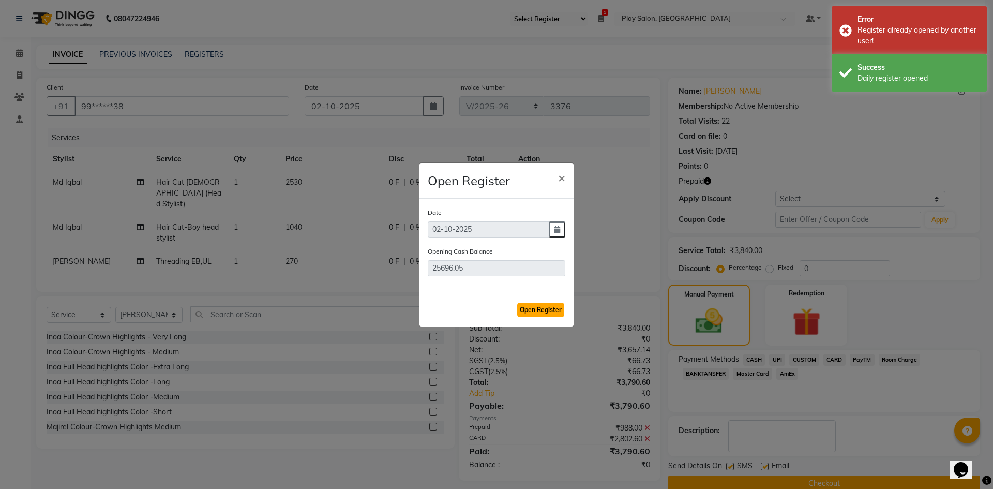
click at [541, 311] on button "Open Register" at bounding box center [540, 309] width 47 height 14
click at [540, 310] on button "Open Register" at bounding box center [540, 309] width 47 height 14
click at [542, 309] on button "Open Register" at bounding box center [540, 309] width 47 height 14
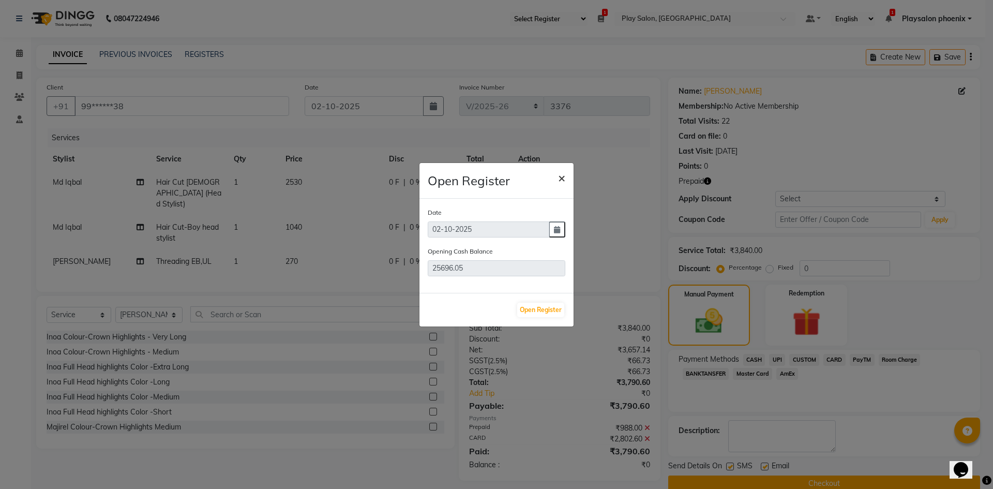
click at [560, 175] on span "×" at bounding box center [561, 178] width 7 height 16
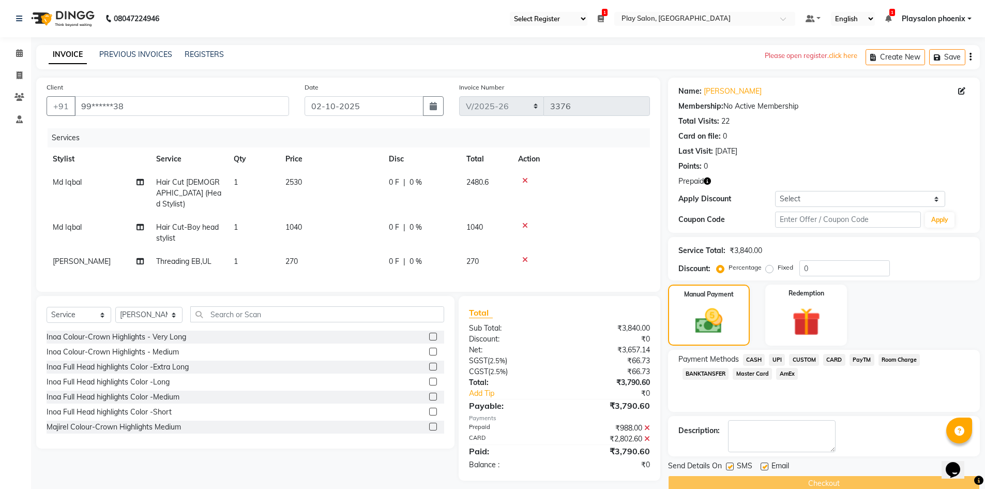
click at [804, 481] on div "Checkout" at bounding box center [824, 483] width 312 height 16
click at [602, 20] on icon at bounding box center [601, 18] width 6 height 7
click at [589, 18] on ul "Select Register Play Salon Play Salon Phoenix 1 Daily Open Registers 02-10-2025…" at bounding box center [653, 19] width 296 height 14
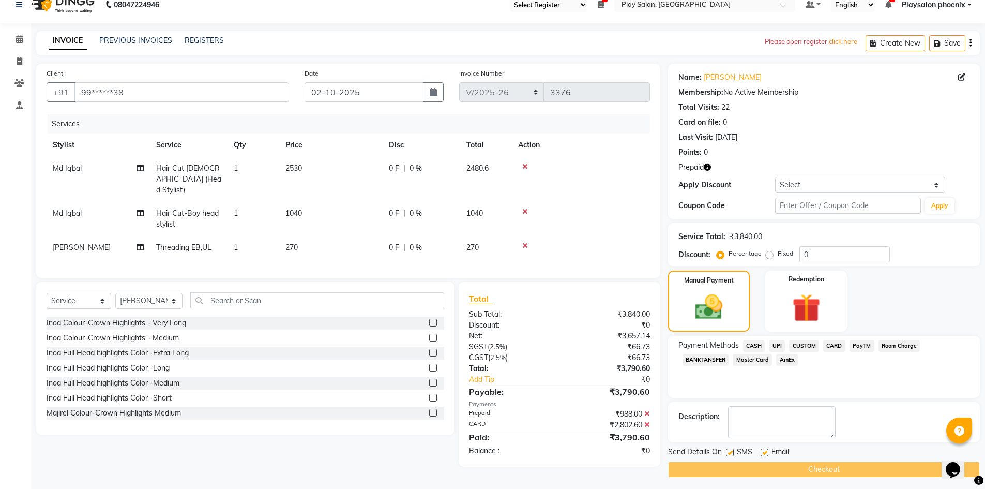
scroll to position [18, 0]
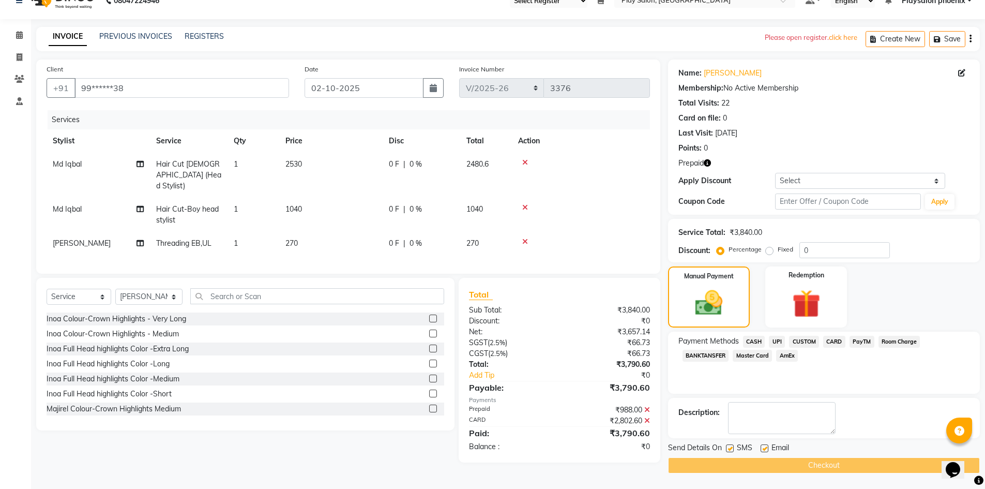
click at [646, 417] on icon at bounding box center [647, 420] width 6 height 7
click at [836, 342] on span "CARD" at bounding box center [834, 342] width 22 height 12
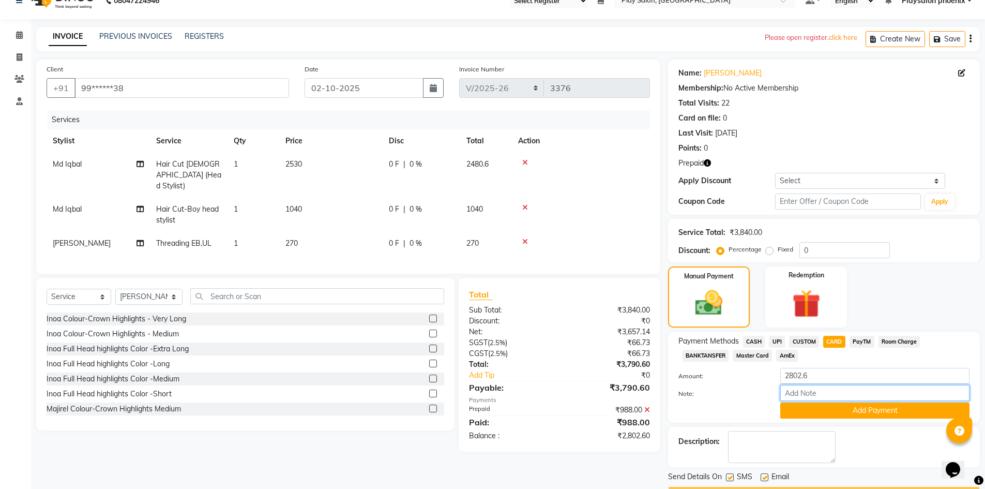
click at [802, 396] on input "Note:" at bounding box center [874, 393] width 189 height 16
click at [794, 393] on input "Note:" at bounding box center [874, 393] width 189 height 16
type input "VISA 1006"
click at [844, 416] on button "Add Payment" at bounding box center [874, 410] width 189 height 16
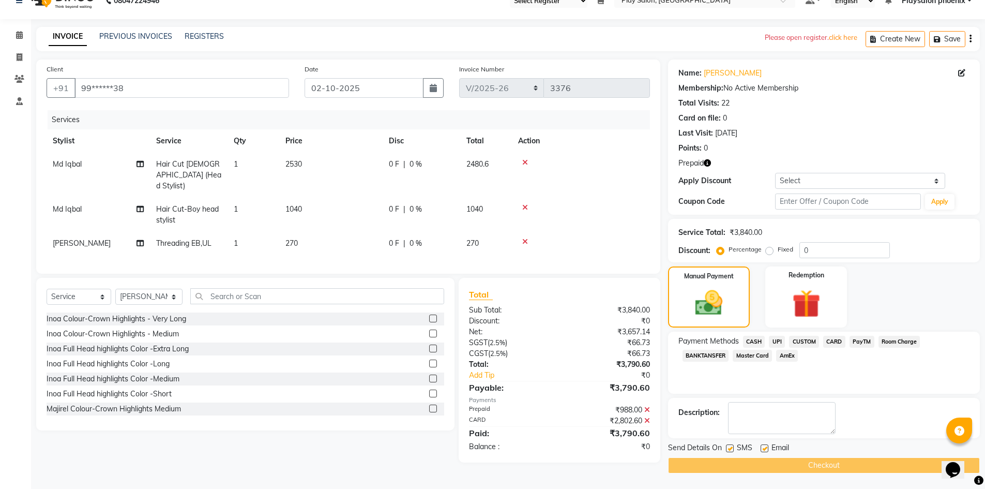
click at [820, 464] on div "Checkout" at bounding box center [824, 465] width 312 height 16
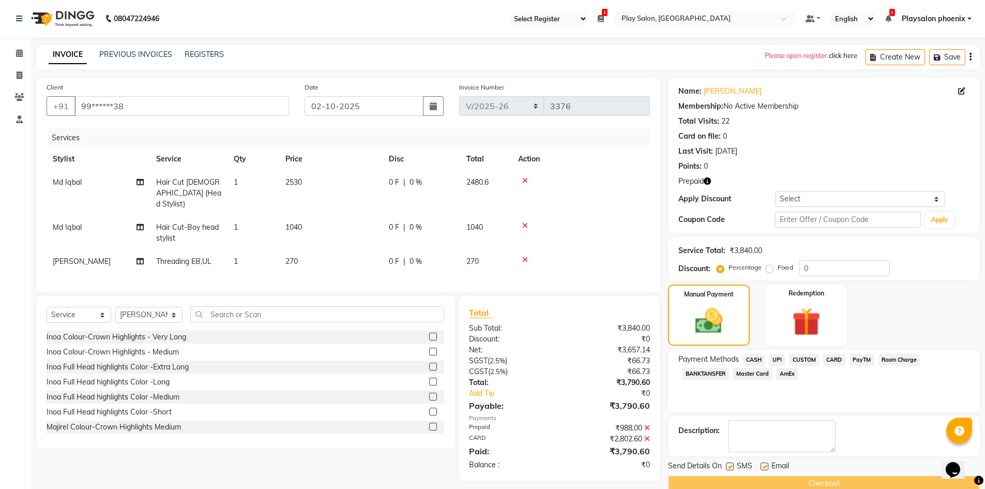
click at [842, 57] on p "click here" at bounding box center [843, 56] width 28 height 10
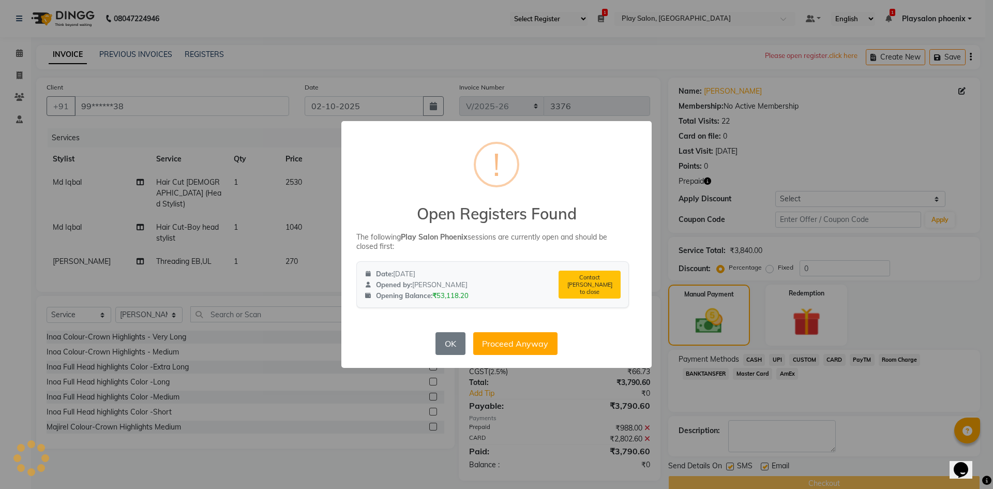
click at [620, 63] on div "× ! Open Registers Found The following Play Salon Phoenix sessions are currentl…" at bounding box center [496, 244] width 993 height 489
click at [654, 68] on div "× ! Open Registers Found The following Play Salon Phoenix sessions are currentl…" at bounding box center [496, 244] width 993 height 489
click at [455, 345] on button "OK" at bounding box center [449, 343] width 29 height 23
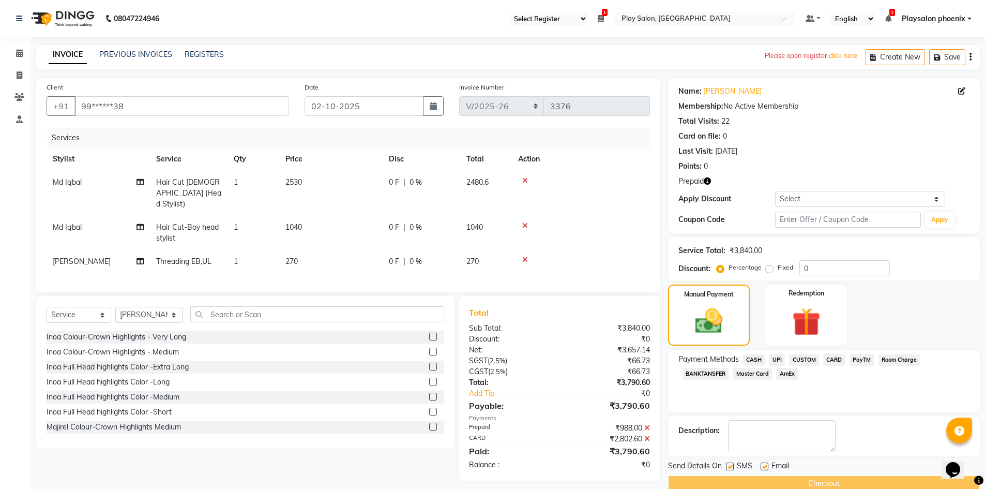
click at [600, 11] on nav "08047224946 Select Register Play Salon Play Salon Phoenix 1 Daily Open Register…" at bounding box center [492, 18] width 985 height 37
click at [601, 16] on icon at bounding box center [601, 18] width 6 height 7
click at [637, 57] on div "INVOICE PREVIOUS INVOICES REGISTERS Please open register. click here Create New…" at bounding box center [508, 57] width 944 height 24
click at [838, 57] on p "click here" at bounding box center [843, 56] width 28 height 10
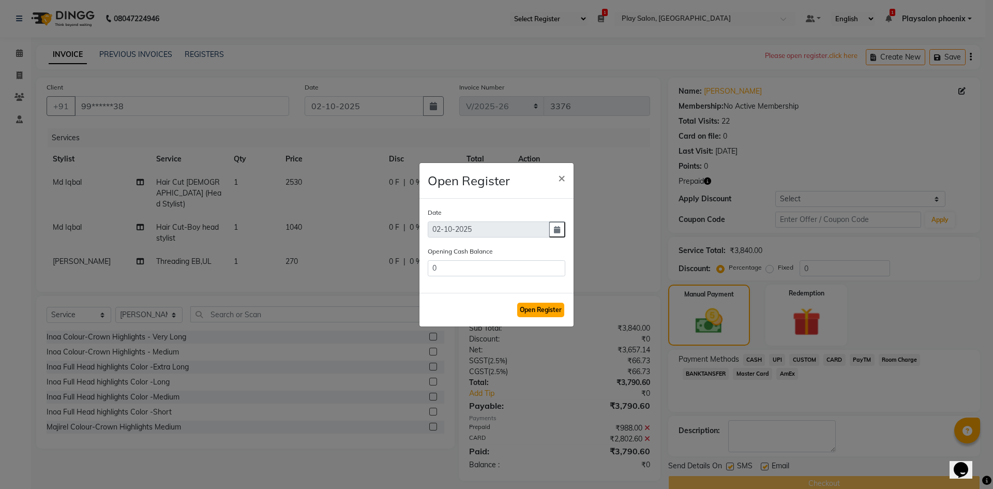
click at [540, 310] on button "Open Register" at bounding box center [540, 309] width 47 height 14
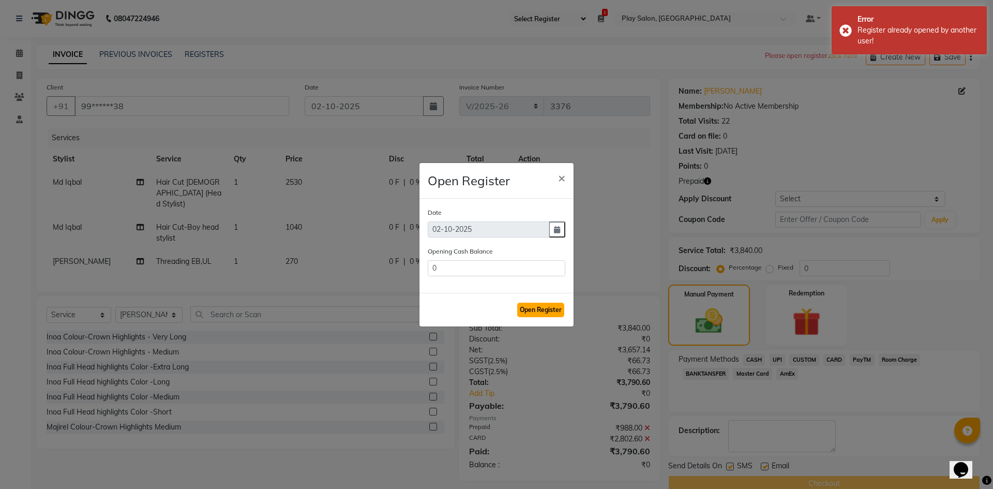
click at [537, 305] on button "Open Register" at bounding box center [540, 309] width 47 height 14
click at [563, 174] on span "×" at bounding box center [561, 178] width 7 height 16
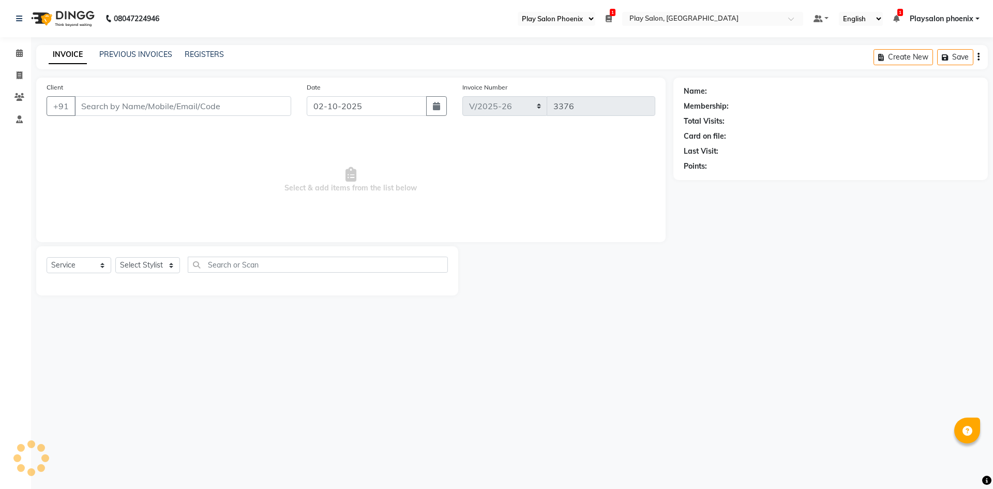
select select "90"
select select "8350"
select select "service"
type input "99******38"
select select "81417"
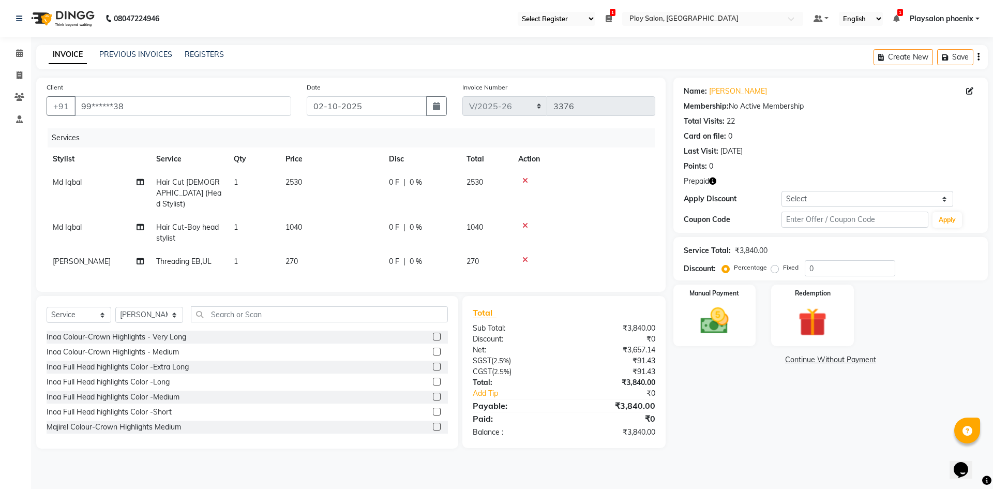
click at [611, 16] on span "1" at bounding box center [613, 12] width 6 height 7
click at [733, 335] on img at bounding box center [714, 320] width 48 height 34
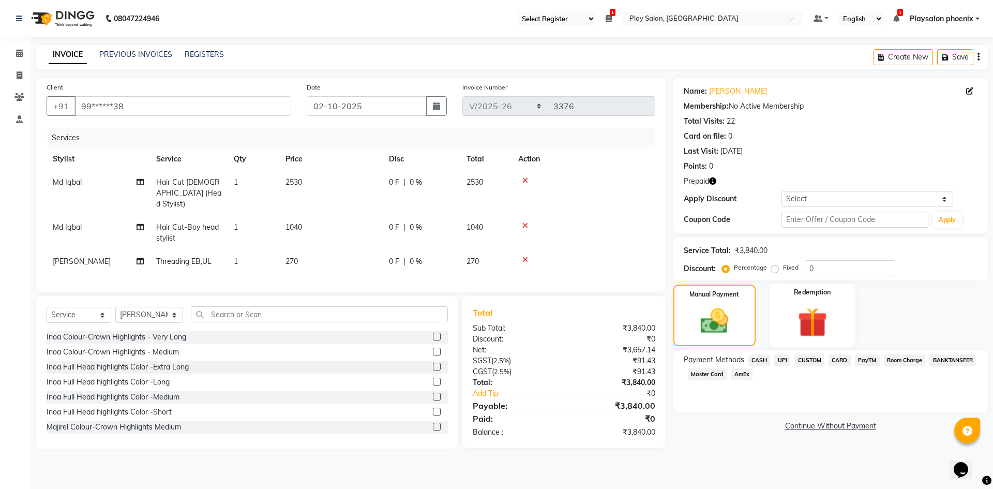
click at [813, 315] on img at bounding box center [812, 321] width 48 height 37
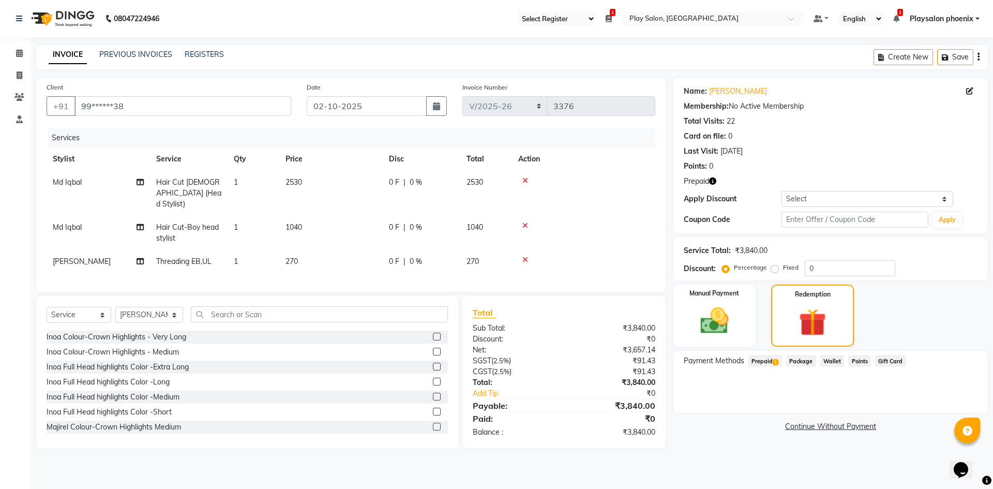
click at [769, 363] on span "Prepaid 1" at bounding box center [765, 361] width 34 height 12
click at [21, 51] on icon at bounding box center [19, 53] width 7 height 8
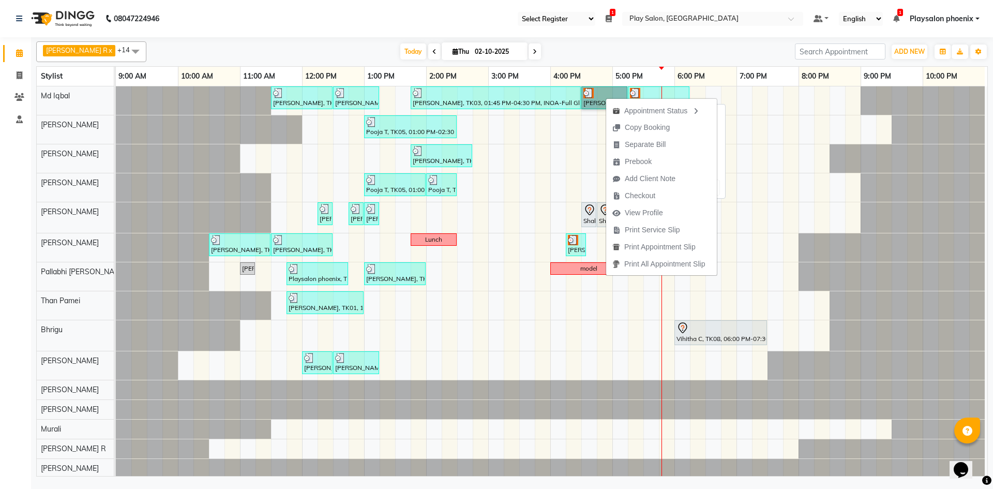
click at [602, 103] on link "[PERSON_NAME], TK02, 04:30 PM-05:15 PM, Hair Cut-Boy head stylist" at bounding box center [604, 97] width 46 height 23
select select "3"
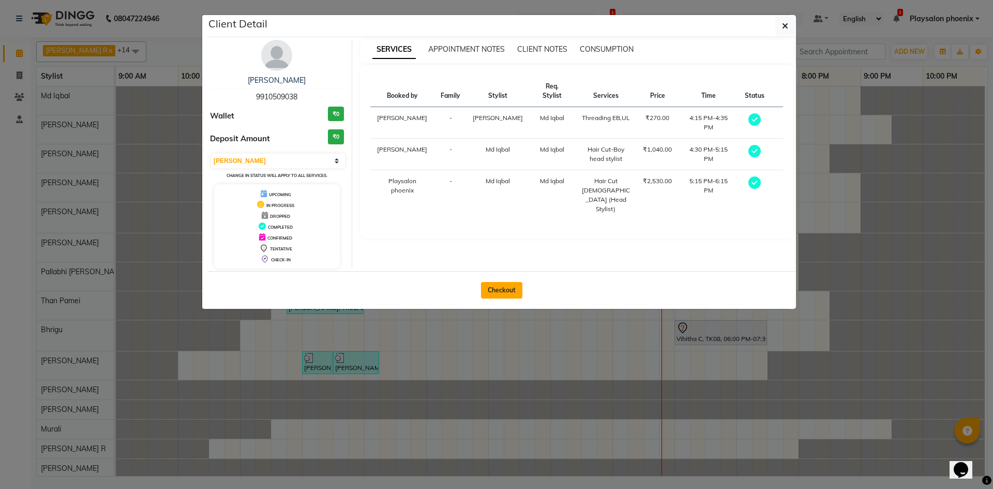
click at [509, 291] on button "Checkout" at bounding box center [501, 290] width 41 height 17
select select "8350"
select select "service"
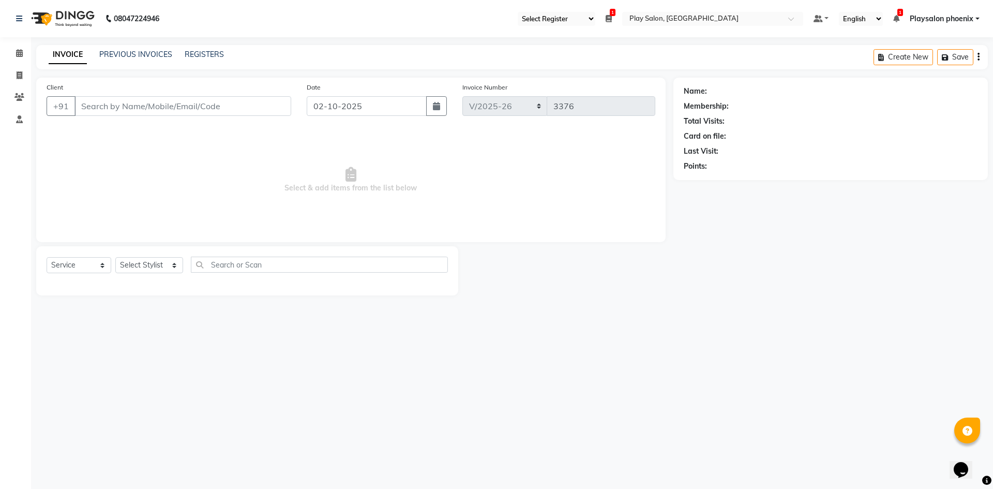
type input "99******38"
select select "81417"
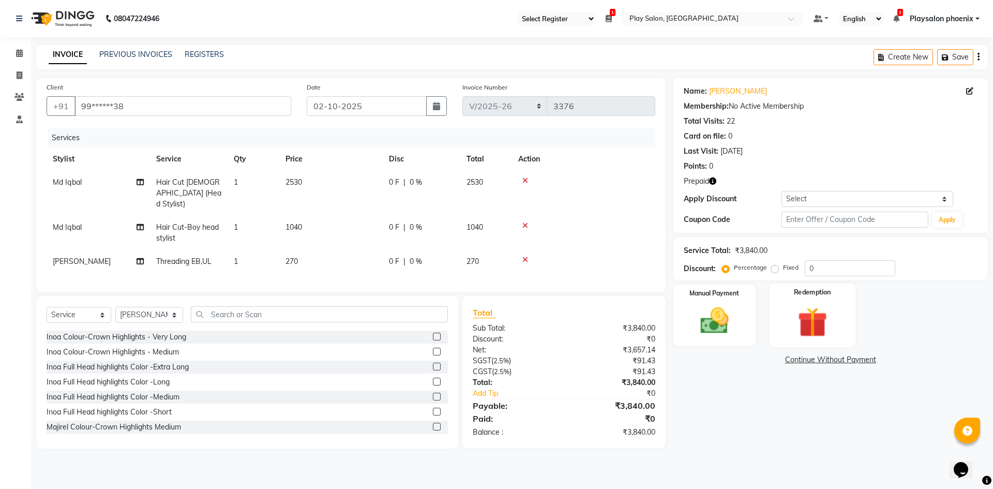
click at [781, 296] on div "Redemption" at bounding box center [812, 315] width 86 height 64
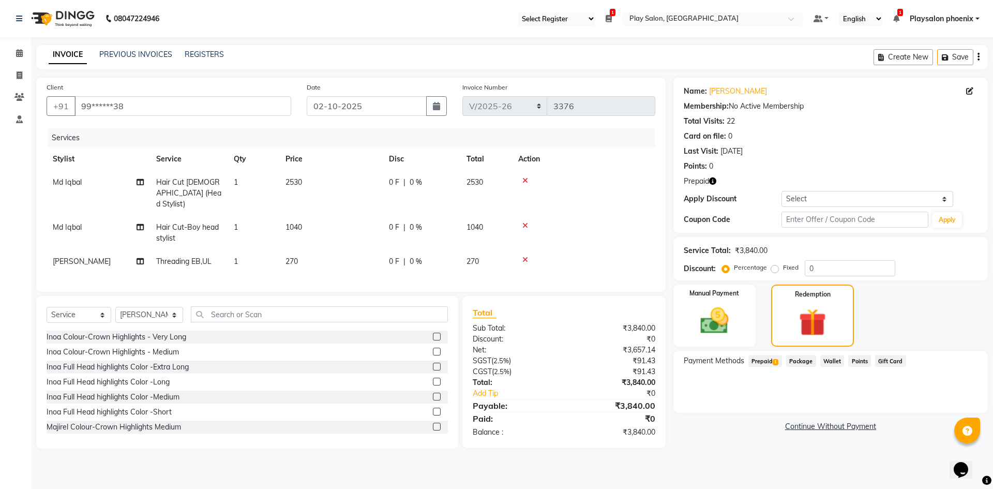
click at [767, 363] on span "Prepaid 1" at bounding box center [765, 361] width 34 height 12
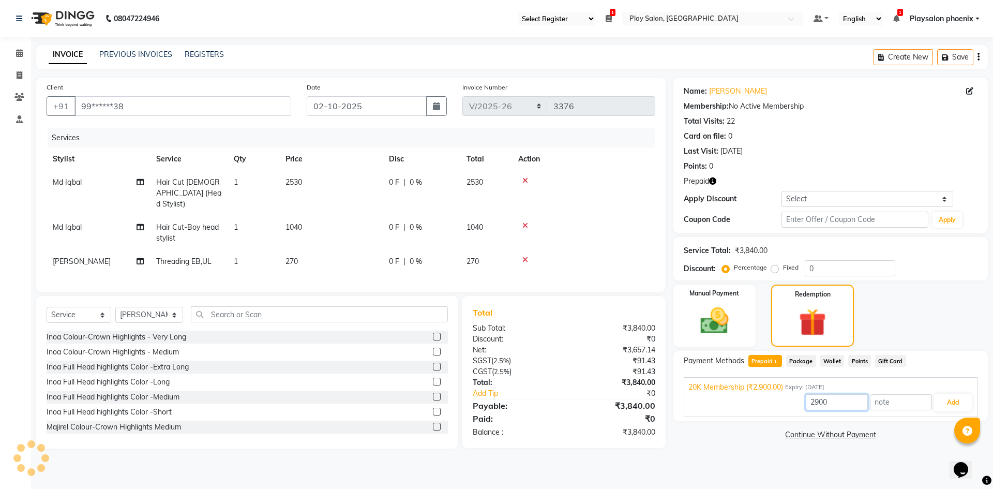
drag, startPoint x: 846, startPoint y: 405, endPoint x: 751, endPoint y: 411, distance: 95.8
click at [751, 411] on div "2900 Add" at bounding box center [830, 402] width 284 height 20
type input "1040"
click at [958, 397] on button "Add" at bounding box center [953, 402] width 38 height 18
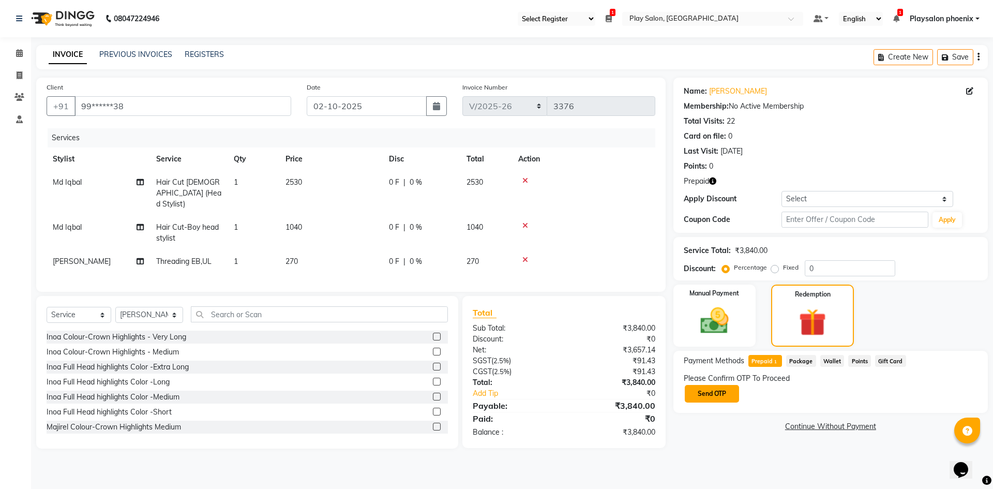
click at [715, 396] on button "Send OTP" at bounding box center [712, 394] width 54 height 18
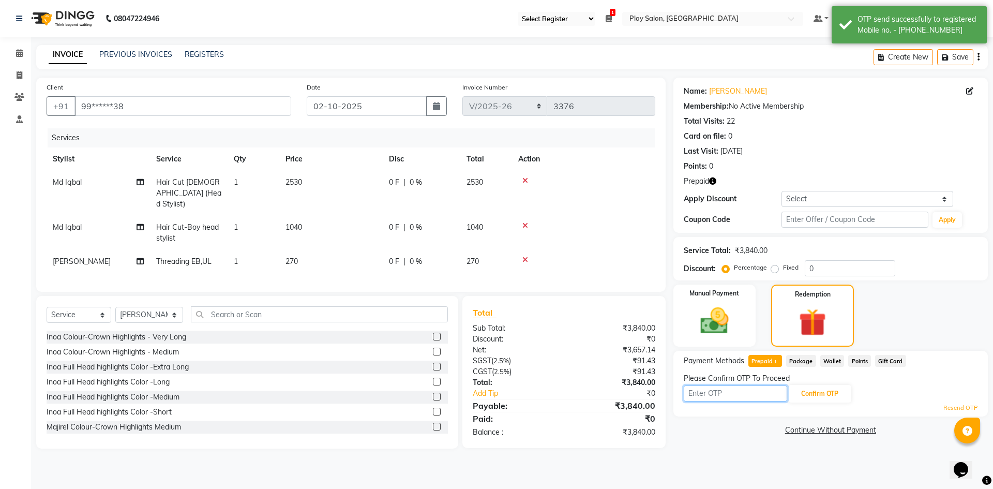
click at [715, 390] on input "text" at bounding box center [734, 393] width 103 height 16
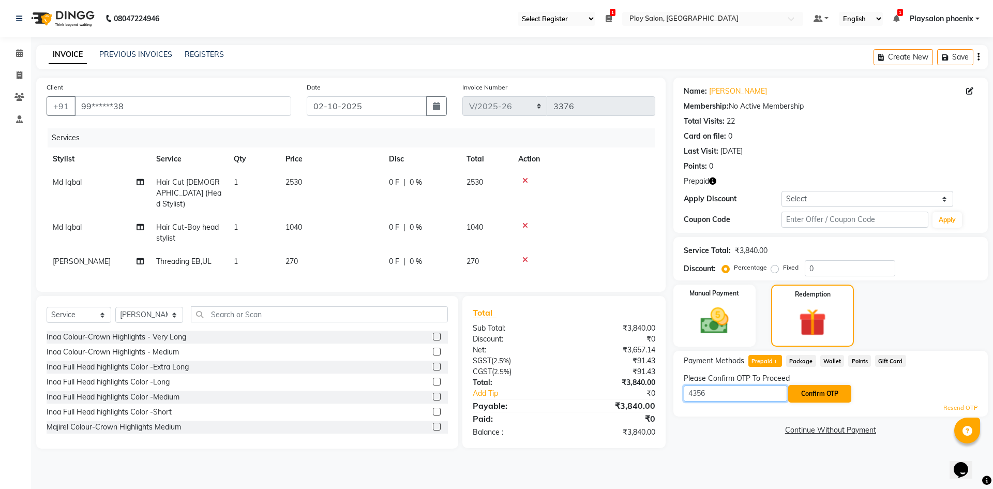
type input "4356"
click at [827, 400] on button "Confirm OTP" at bounding box center [819, 394] width 63 height 18
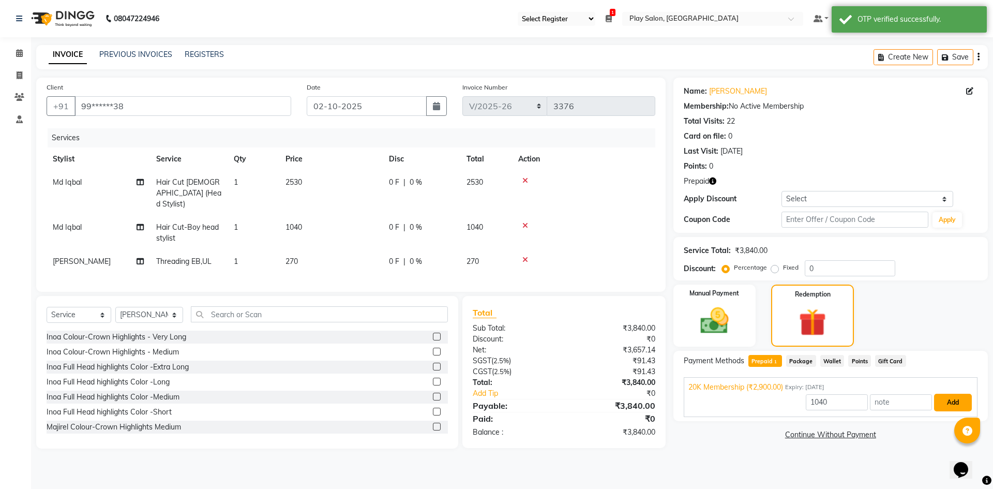
click at [941, 407] on button "Add" at bounding box center [953, 402] width 38 height 18
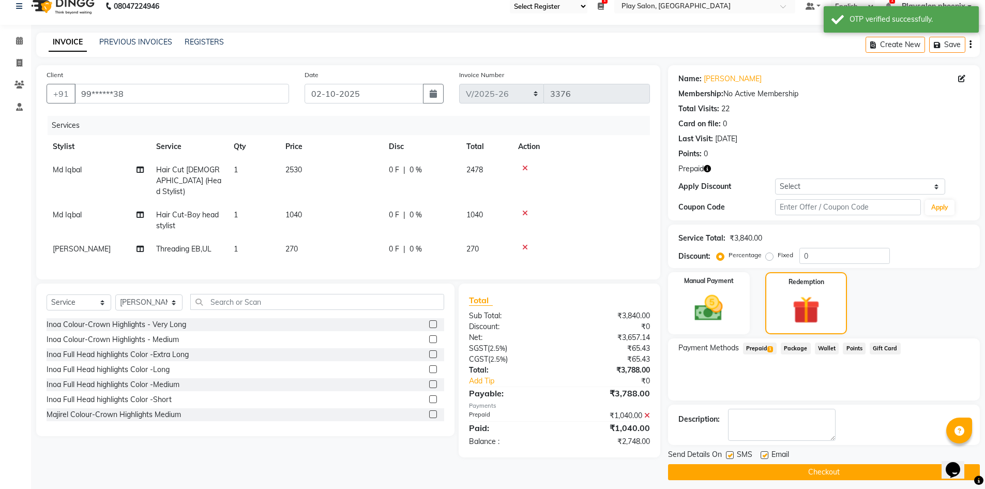
scroll to position [19, 0]
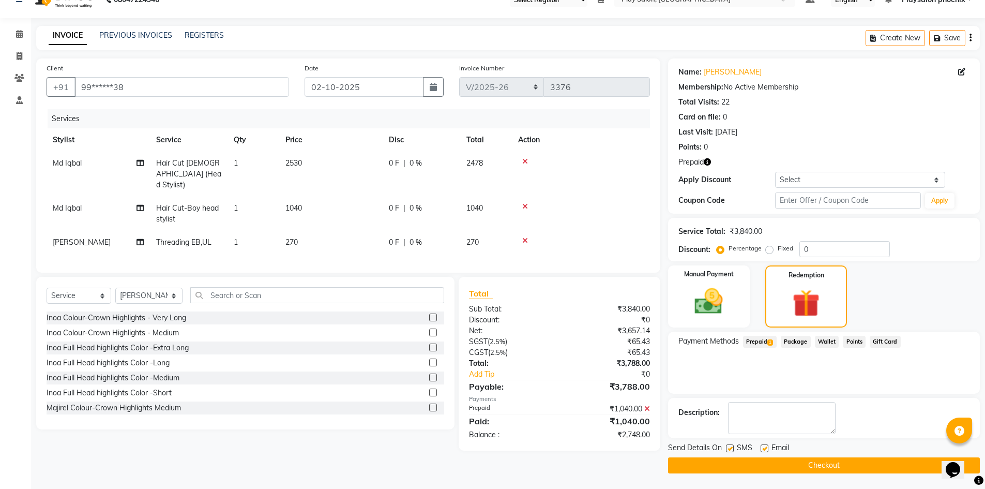
click at [646, 405] on icon at bounding box center [647, 408] width 6 height 7
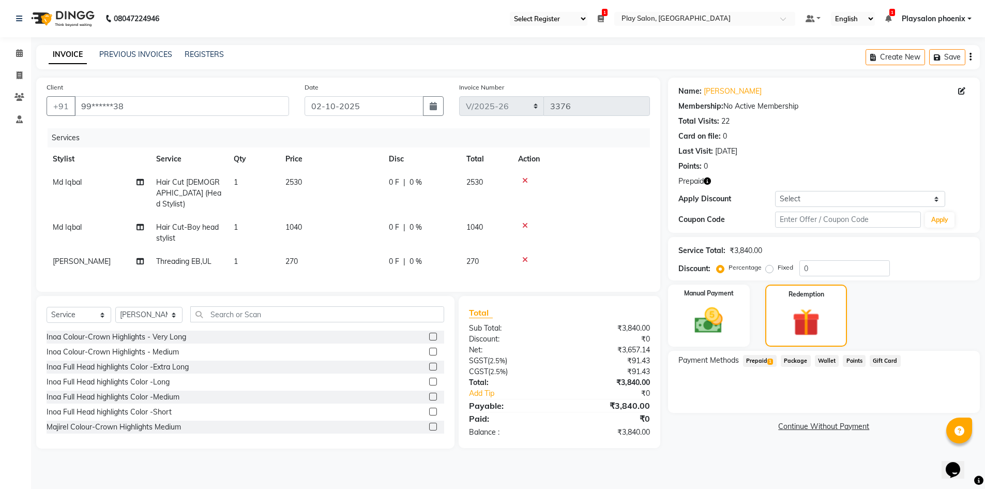
scroll to position [0, 0]
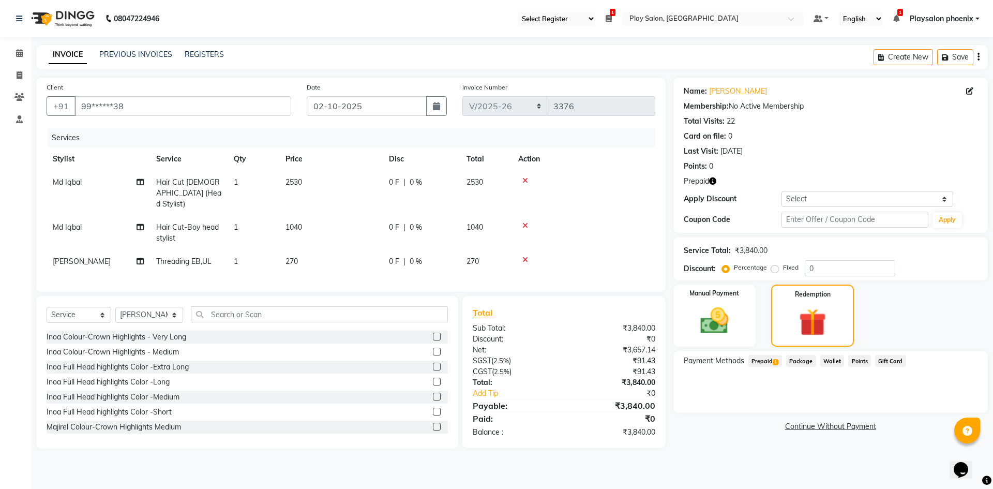
click at [756, 360] on span "Prepaid 1" at bounding box center [765, 361] width 34 height 12
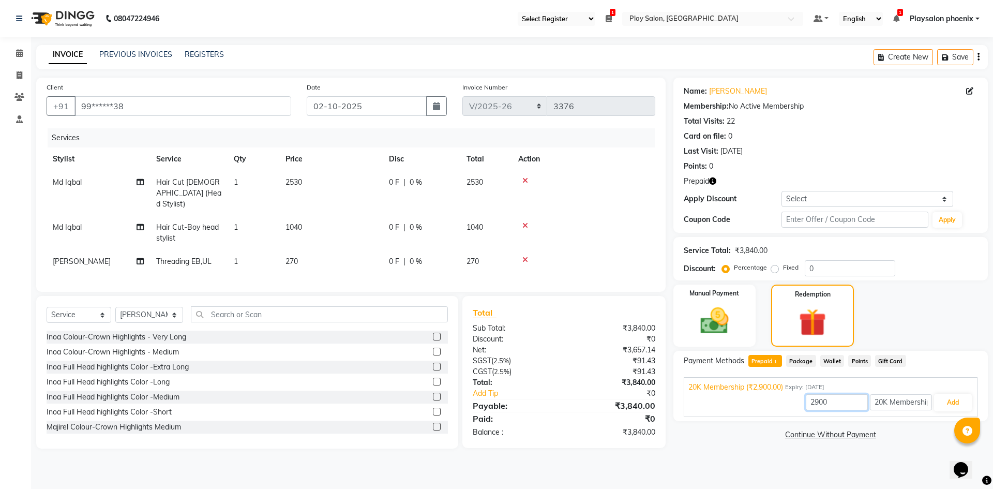
drag, startPoint x: 859, startPoint y: 404, endPoint x: 753, endPoint y: 422, distance: 106.9
click at [753, 422] on div "Name: [PERSON_NAME] Membership: No Active Membership Total Visits: 22 Card on f…" at bounding box center [834, 263] width 322 height 371
type input "988"
click at [947, 407] on button "Add" at bounding box center [953, 402] width 38 height 18
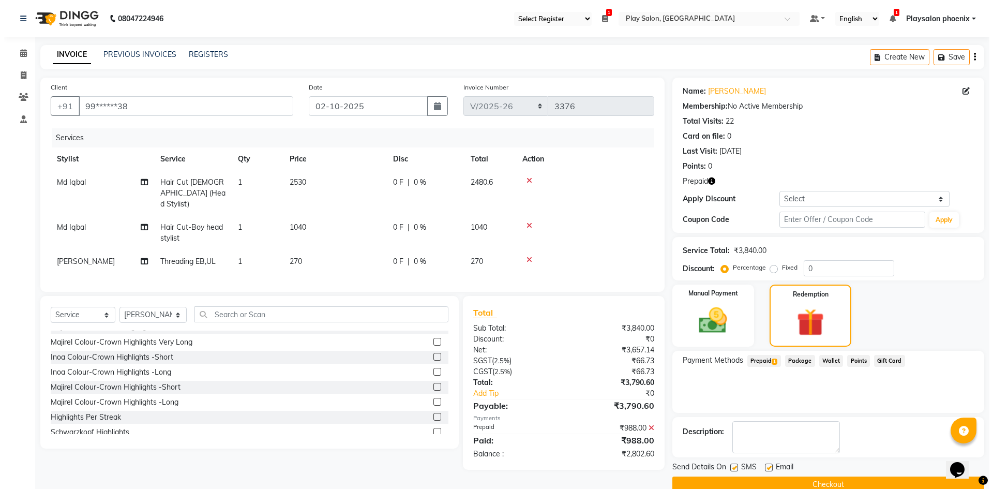
scroll to position [103, 0]
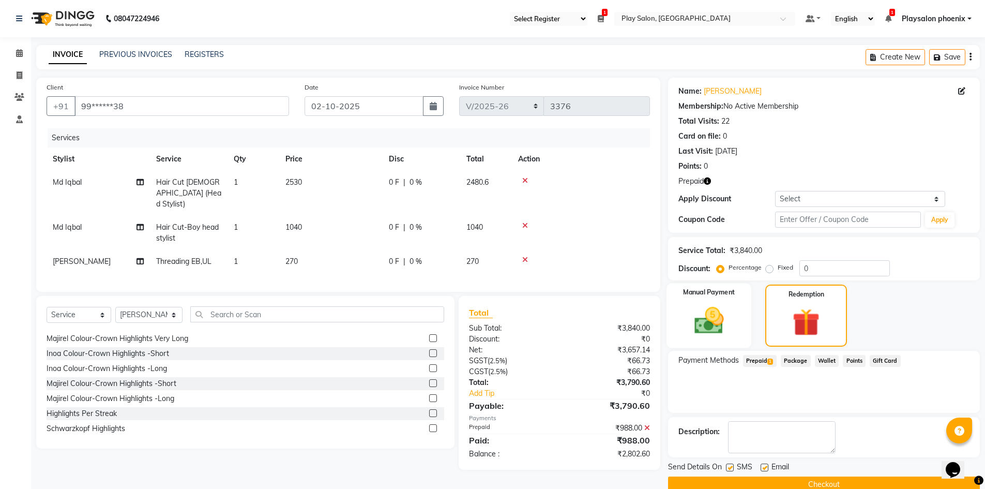
click at [705, 327] on img at bounding box center [709, 320] width 48 height 34
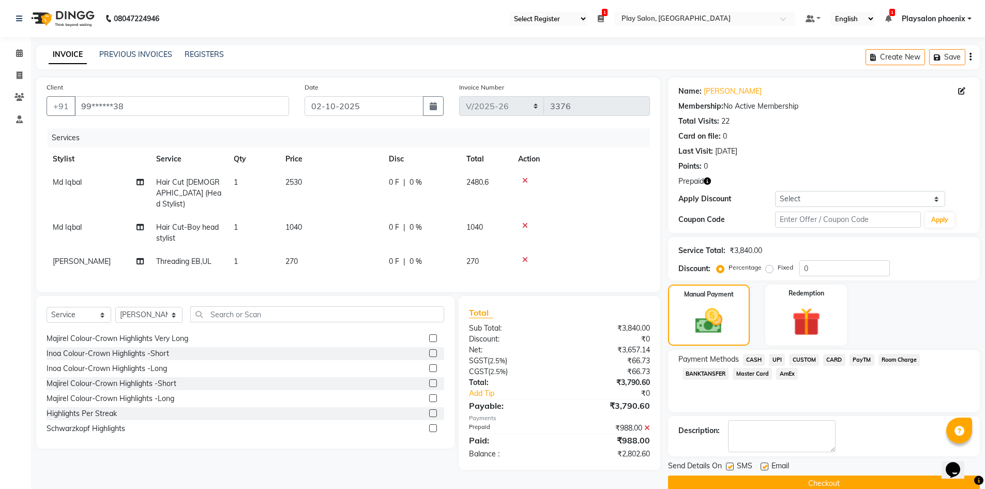
click at [826, 360] on span "CARD" at bounding box center [834, 360] width 22 height 12
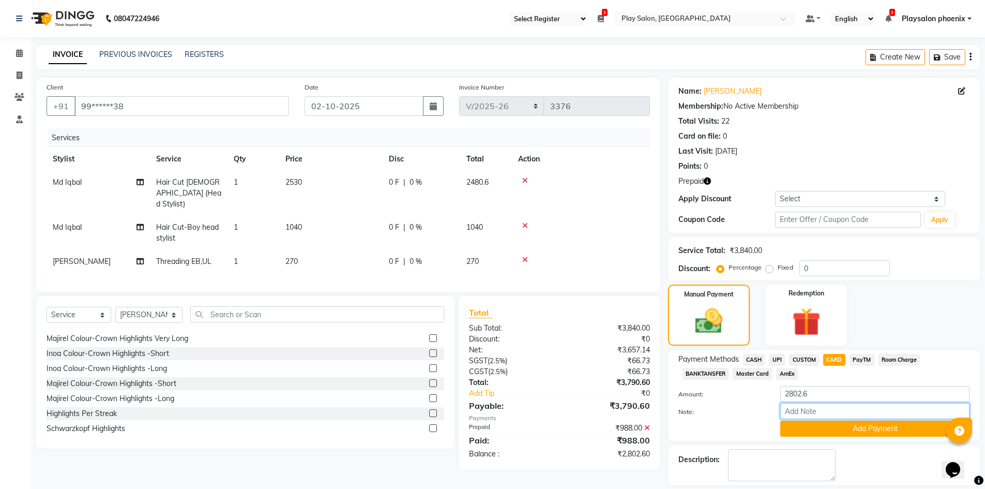
click at [801, 407] on input "Note:" at bounding box center [874, 411] width 189 height 16
type input "VISA 1006"
click at [826, 424] on button "Add Payment" at bounding box center [874, 428] width 189 height 16
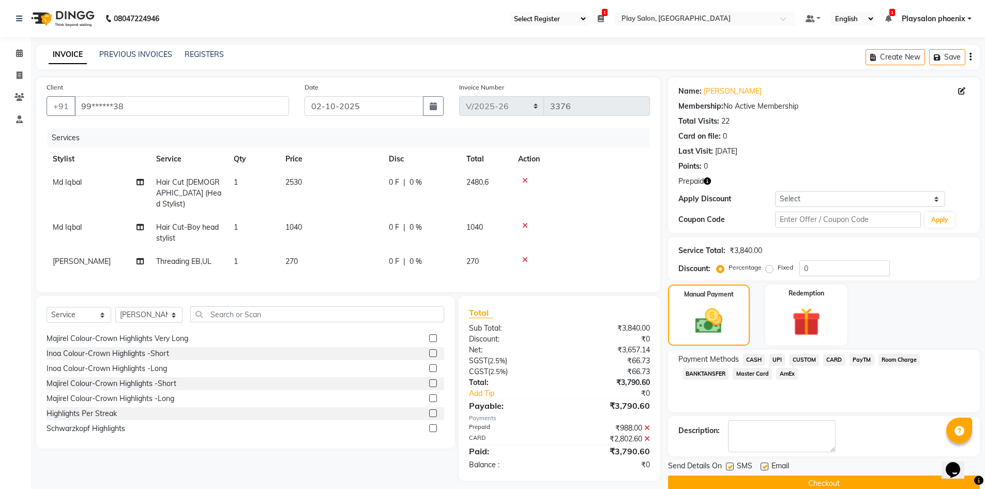
click at [788, 484] on button "Checkout" at bounding box center [824, 483] width 312 height 16
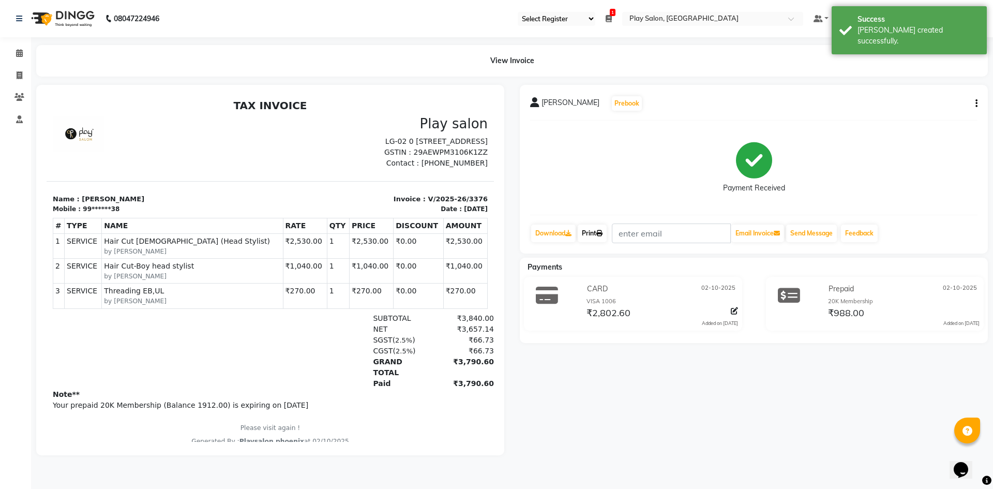
click at [594, 232] on link "Print" at bounding box center [592, 233] width 29 height 18
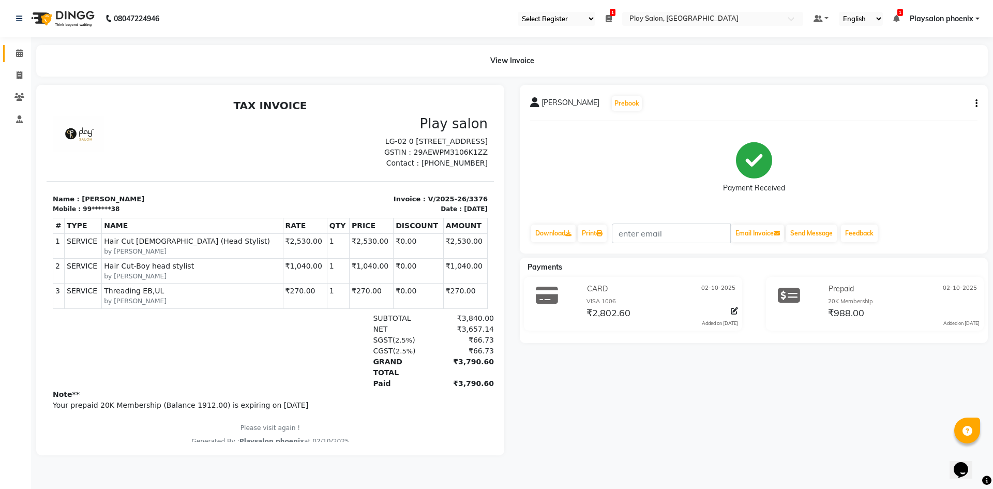
click at [22, 47] on link "Calendar" at bounding box center [15, 53] width 25 height 17
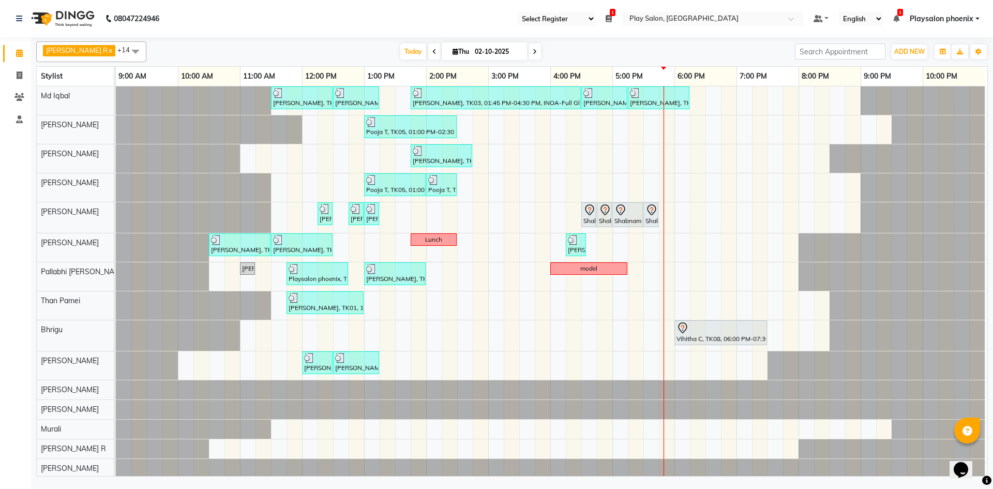
click at [662, 181] on div "[PERSON_NAME], TK01, 11:30 AM-12:30 PM, INOA Root Touch-Up Long [PERSON_NAME], …" at bounding box center [551, 281] width 871 height 391
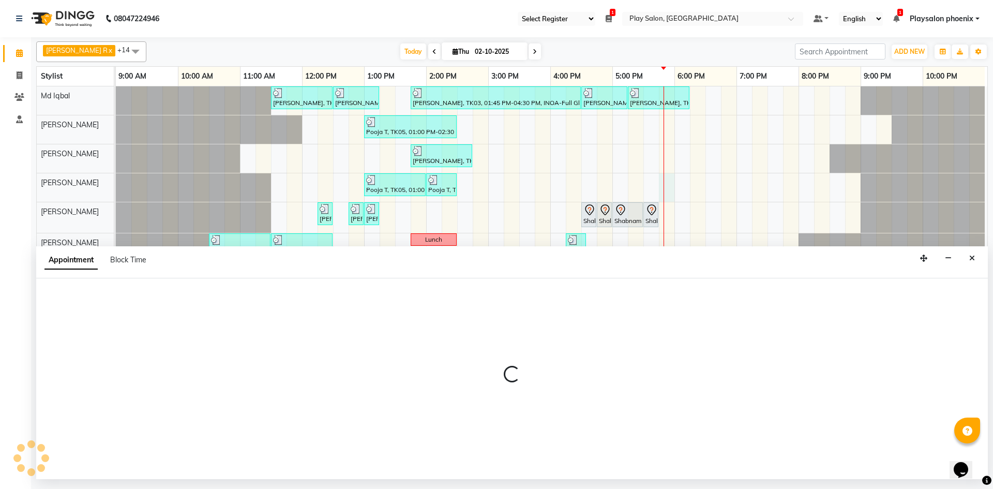
select select "81425"
select select "tentative"
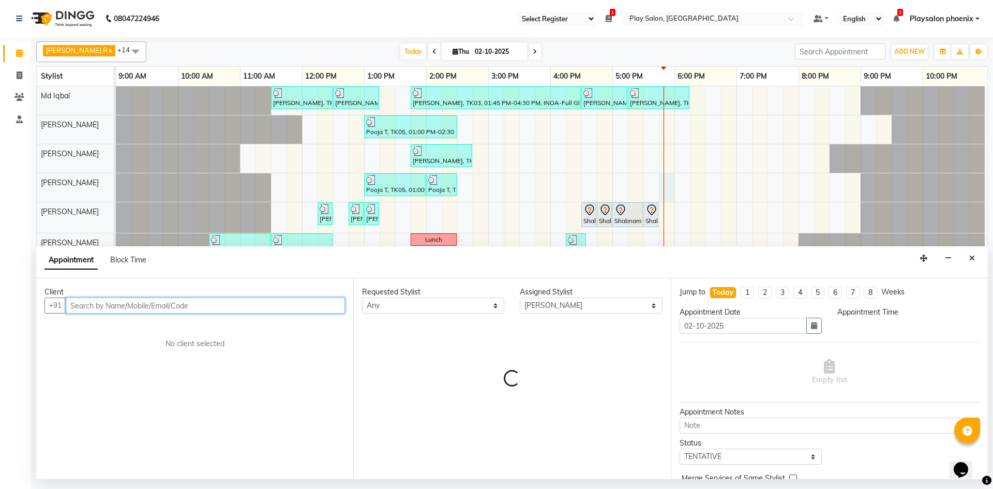
select select "1065"
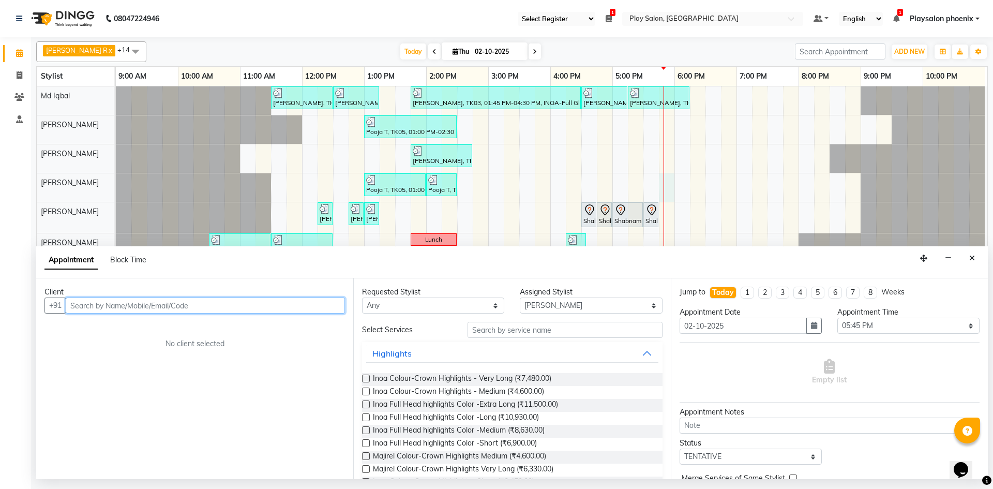
click at [153, 302] on input "text" at bounding box center [205, 305] width 279 height 16
type input "9167515006"
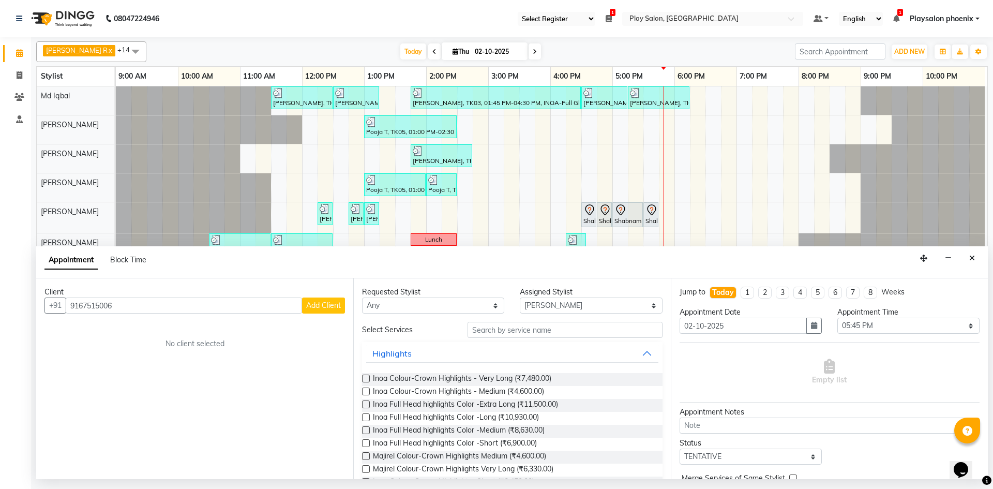
click at [333, 296] on div "Client" at bounding box center [194, 291] width 300 height 11
click at [329, 306] on span "Add Client" at bounding box center [323, 304] width 35 height 9
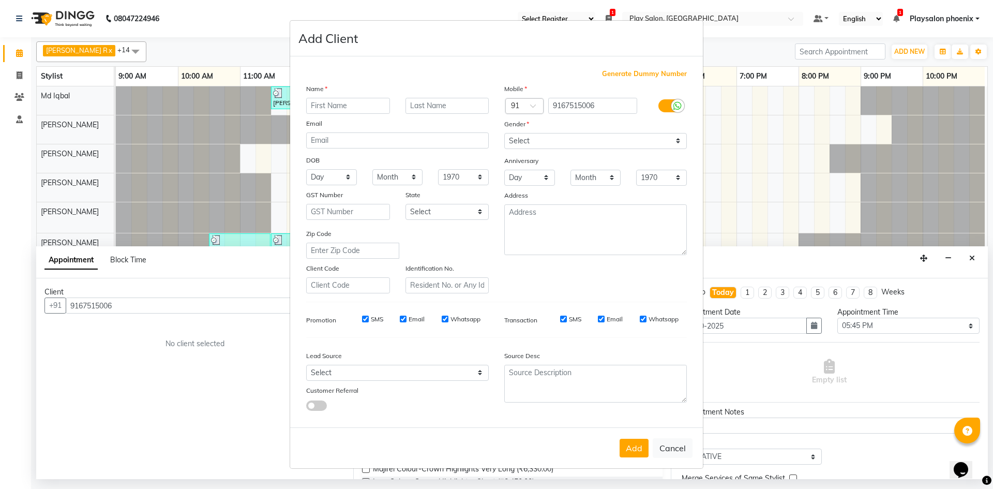
click at [337, 105] on input "text" at bounding box center [348, 106] width 84 height 16
click at [352, 103] on input "text" at bounding box center [348, 106] width 84 height 16
click at [344, 108] on input "text" at bounding box center [348, 106] width 84 height 16
drag, startPoint x: 338, startPoint y: 107, endPoint x: 317, endPoint y: 109, distance: 20.8
click at [317, 109] on input "PARINA" at bounding box center [348, 106] width 84 height 16
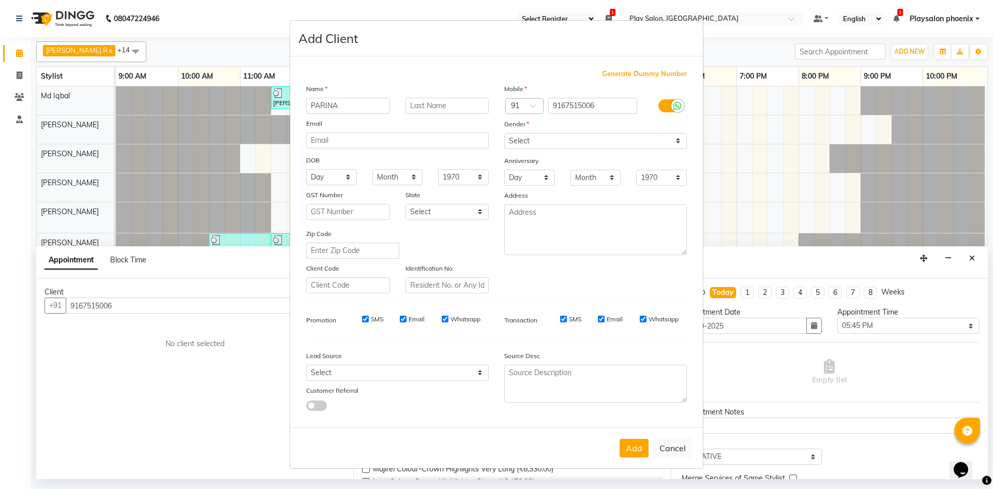
click at [339, 105] on input "PARINA" at bounding box center [348, 106] width 84 height 16
type input "Parina"
click at [417, 106] on input "text" at bounding box center [447, 106] width 84 height 16
type input "p"
click at [557, 139] on select "Select [DEMOGRAPHIC_DATA] [DEMOGRAPHIC_DATA] Other Prefer Not To Say" at bounding box center [595, 141] width 183 height 16
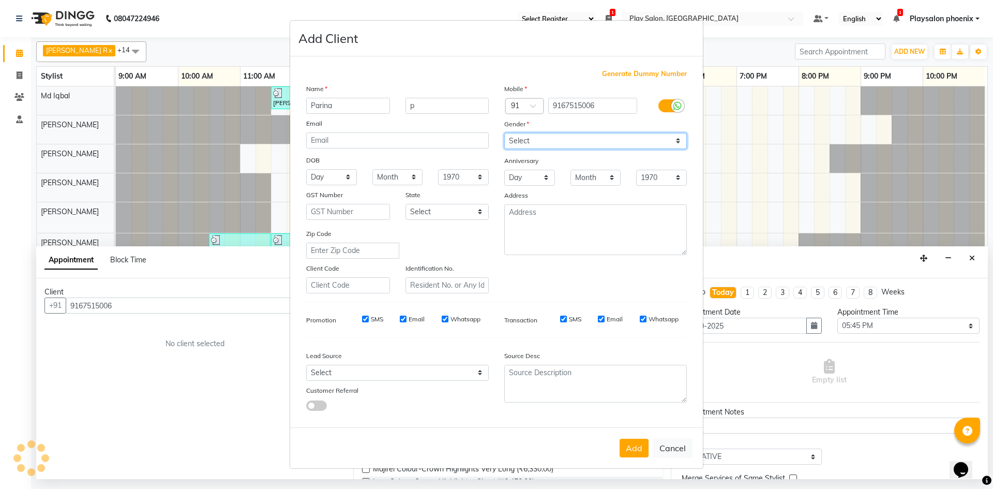
select select "[DEMOGRAPHIC_DATA]"
click at [504, 133] on select "Select [DEMOGRAPHIC_DATA] [DEMOGRAPHIC_DATA] Other Prefer Not To Say" at bounding box center [595, 141] width 183 height 16
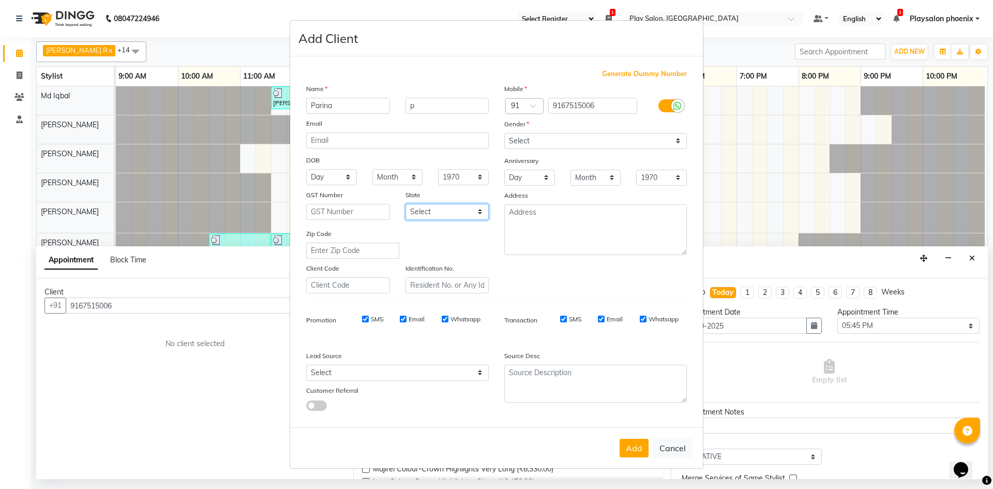
click at [431, 208] on select "Select [GEOGRAPHIC_DATA] [GEOGRAPHIC_DATA] [GEOGRAPHIC_DATA] [GEOGRAPHIC_DATA] …" at bounding box center [447, 212] width 84 height 16
select select "17"
click at [405, 204] on select "Select [GEOGRAPHIC_DATA] [GEOGRAPHIC_DATA] [GEOGRAPHIC_DATA] [GEOGRAPHIC_DATA] …" at bounding box center [447, 212] width 84 height 16
click at [443, 376] on select "Select Walk-in Internet Friend Word of Mouth Advertisement Facebook JustDial Go…" at bounding box center [397, 372] width 183 height 16
select select "54882"
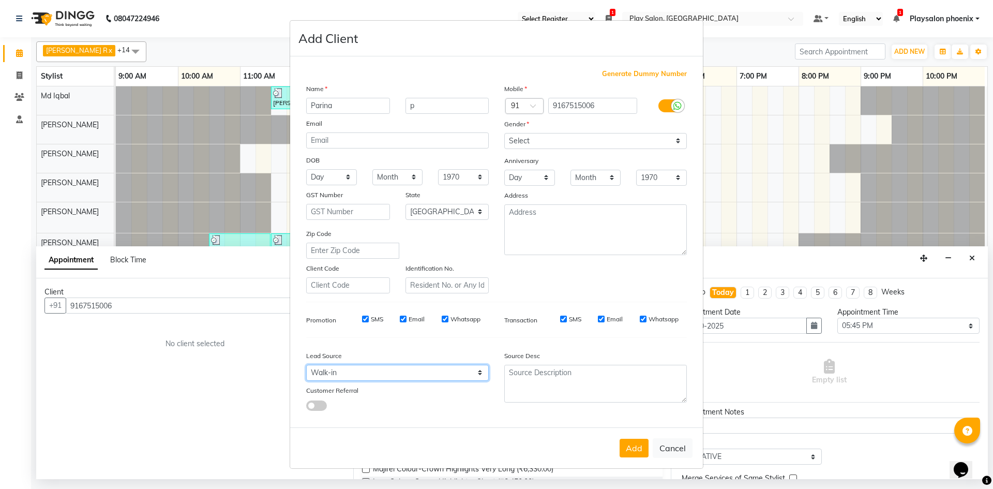
click at [306, 364] on select "Select Walk-in Internet Friend Word of Mouth Advertisement Facebook JustDial Go…" at bounding box center [397, 372] width 183 height 16
click at [640, 453] on button "Add" at bounding box center [633, 447] width 29 height 19
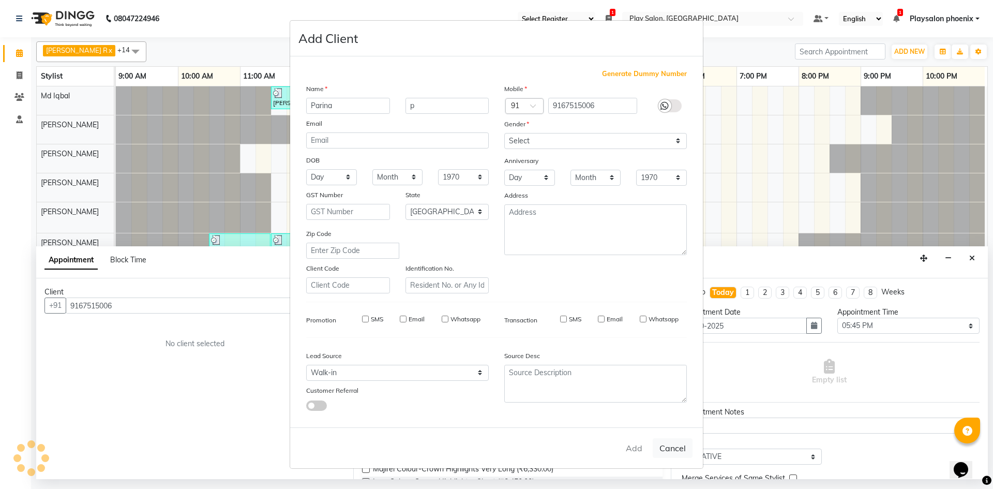
type input "91******06"
select select
select select "null"
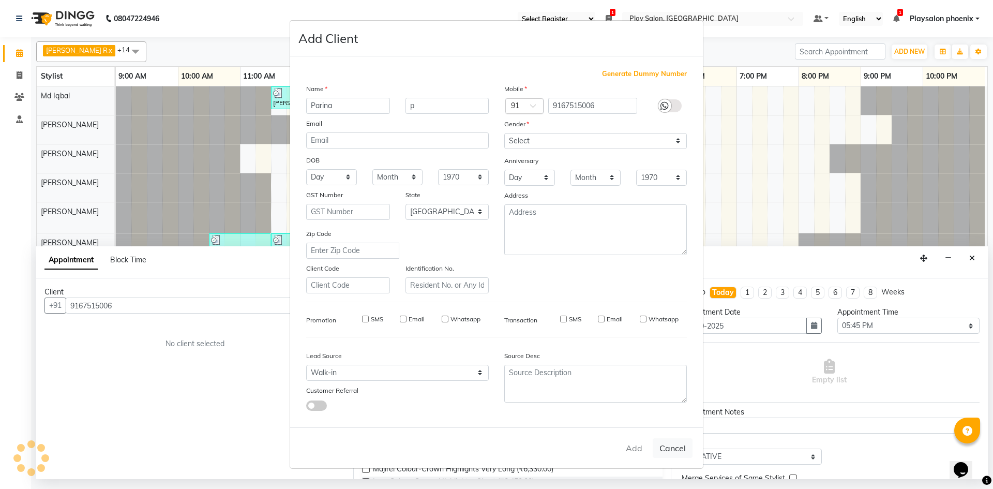
select select
checkbox input "false"
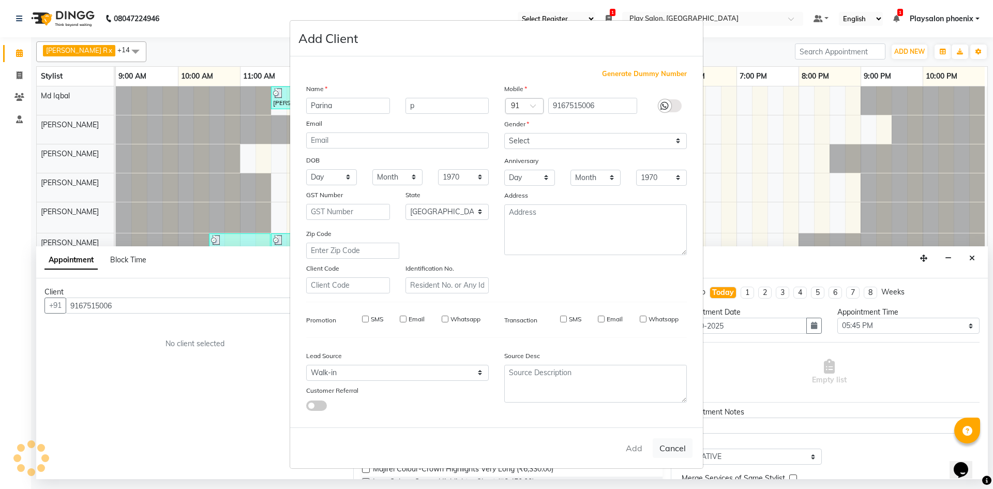
checkbox input "false"
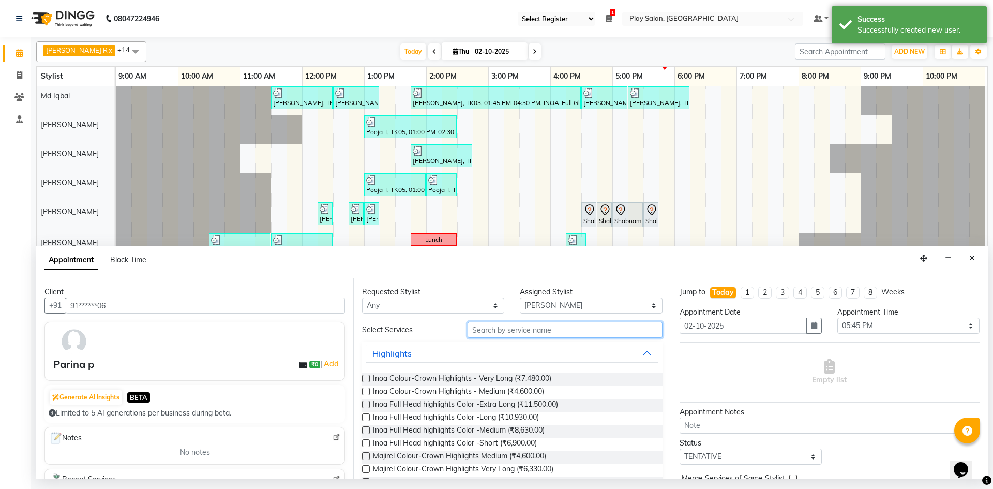
click at [499, 331] on input "text" at bounding box center [564, 330] width 195 height 16
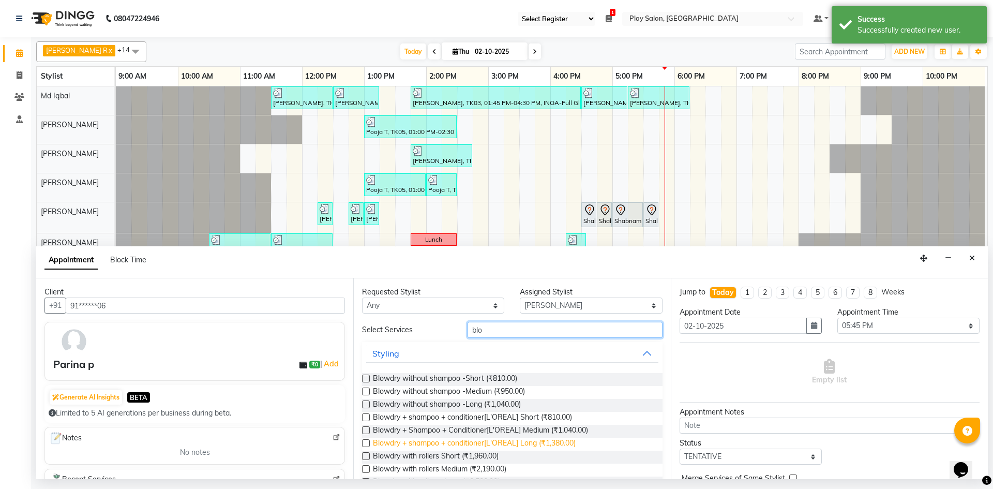
scroll to position [103, 0]
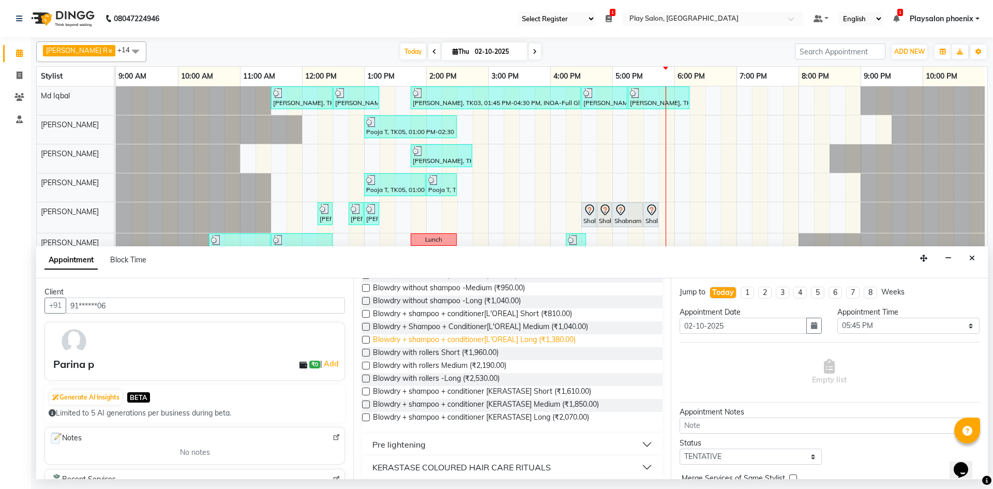
type input "blo"
click at [483, 339] on span "Blowdry + shampoo + conditioner[L'OREAL] Long (₹1,380.00)" at bounding box center [474, 340] width 203 height 13
checkbox input "false"
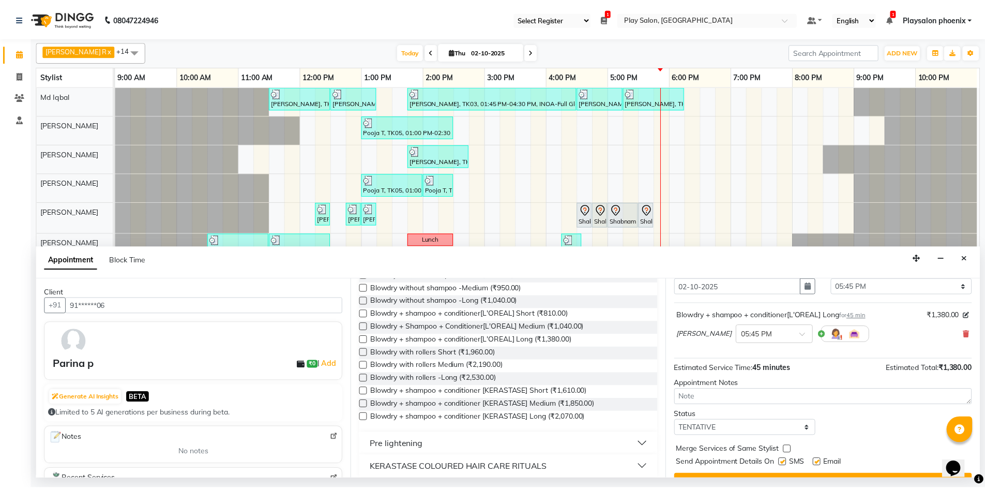
scroll to position [62, 0]
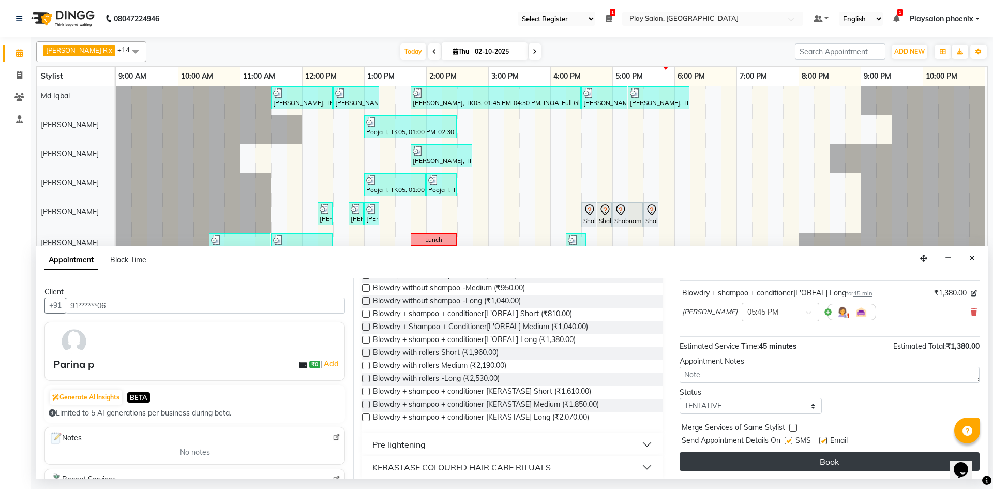
click at [832, 463] on button "Book" at bounding box center [829, 461] width 300 height 19
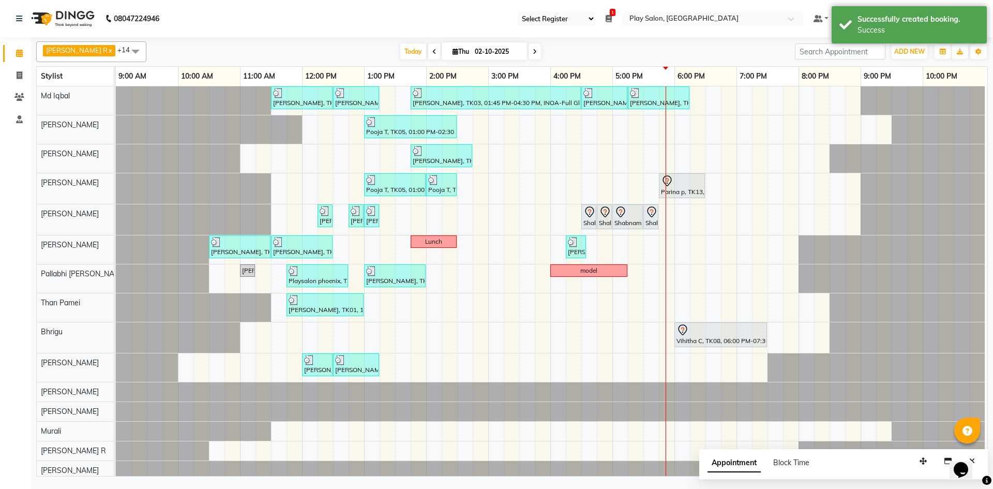
click at [744, 469] on span "Appointment" at bounding box center [733, 462] width 53 height 19
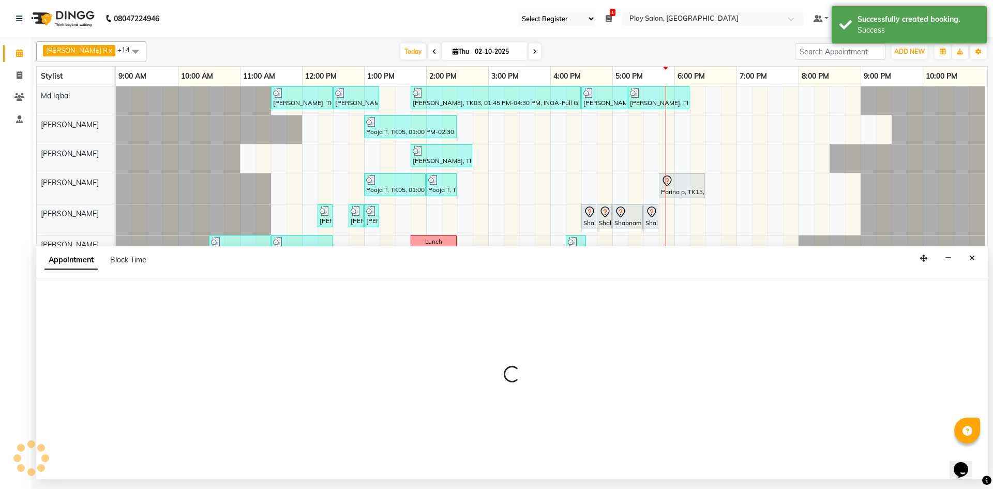
select select "tentative"
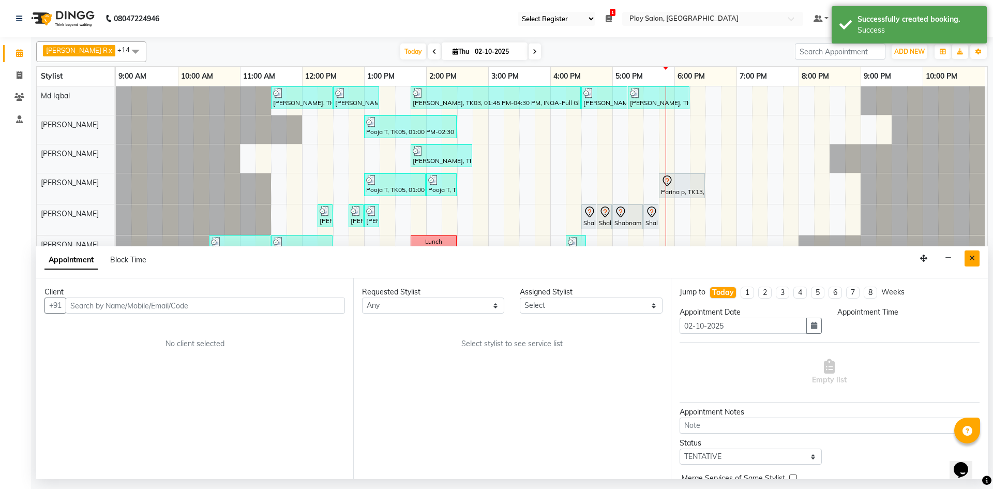
click at [972, 261] on icon "Close" at bounding box center [972, 257] width 6 height 7
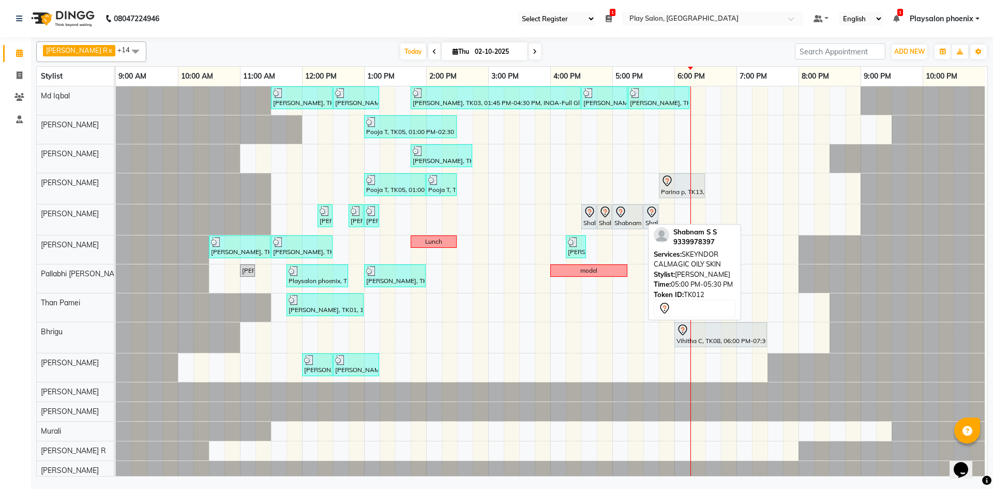
click at [624, 216] on icon at bounding box center [620, 212] width 12 height 12
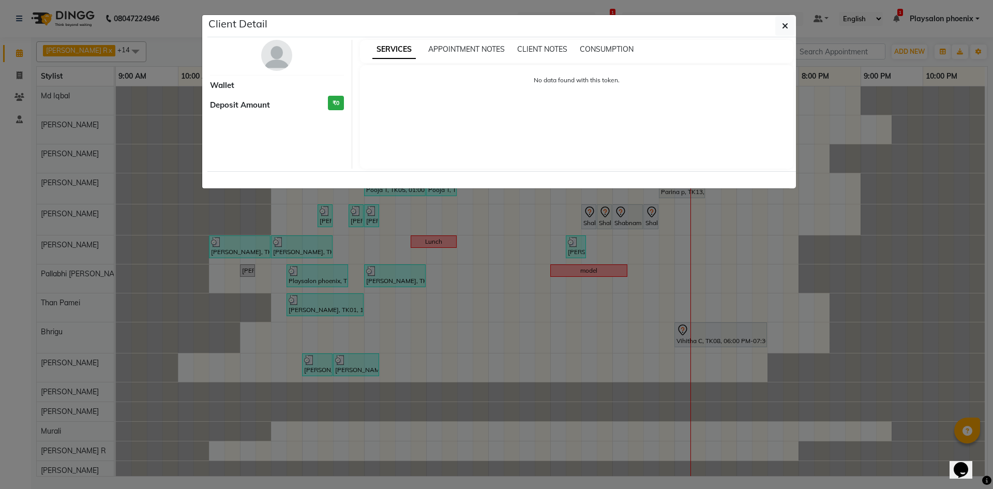
select select "7"
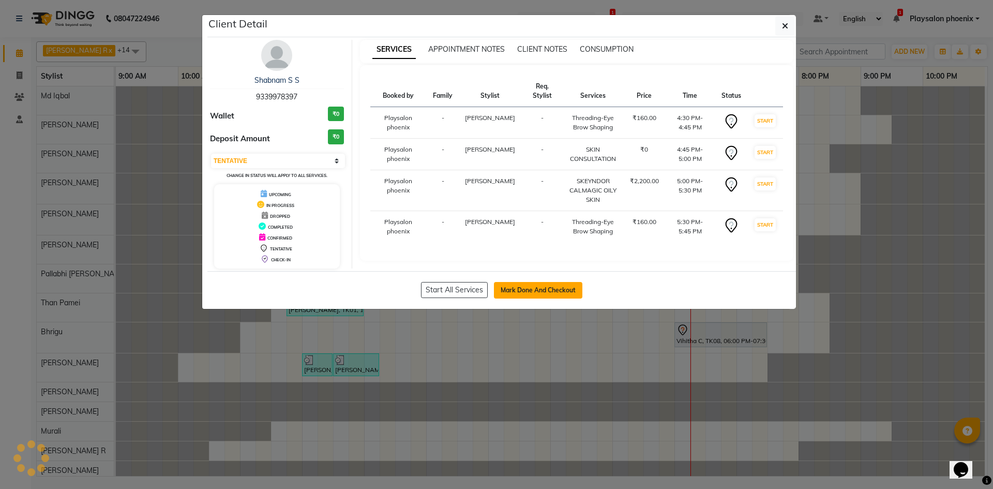
click at [558, 291] on button "Mark Done And Checkout" at bounding box center [538, 290] width 88 height 17
select select "service"
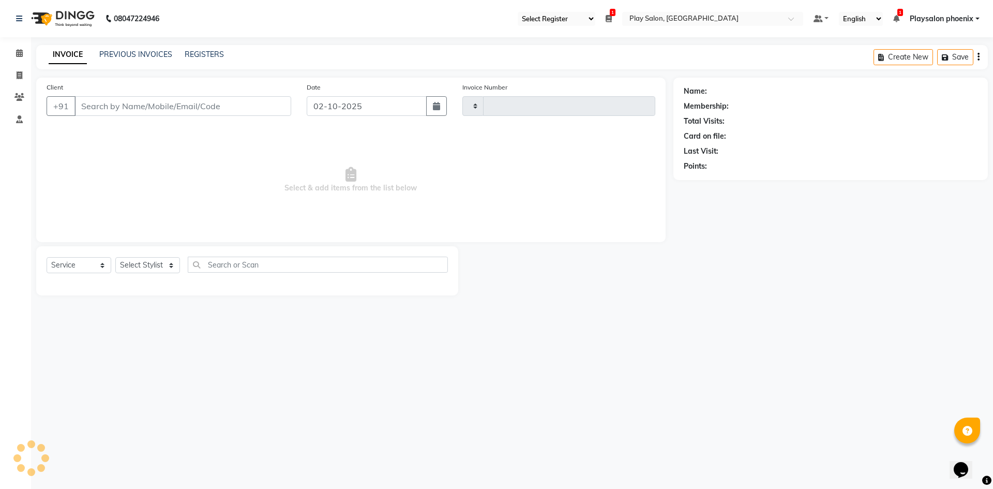
type input "3377"
select select "8350"
type input "93******97"
select select "81420"
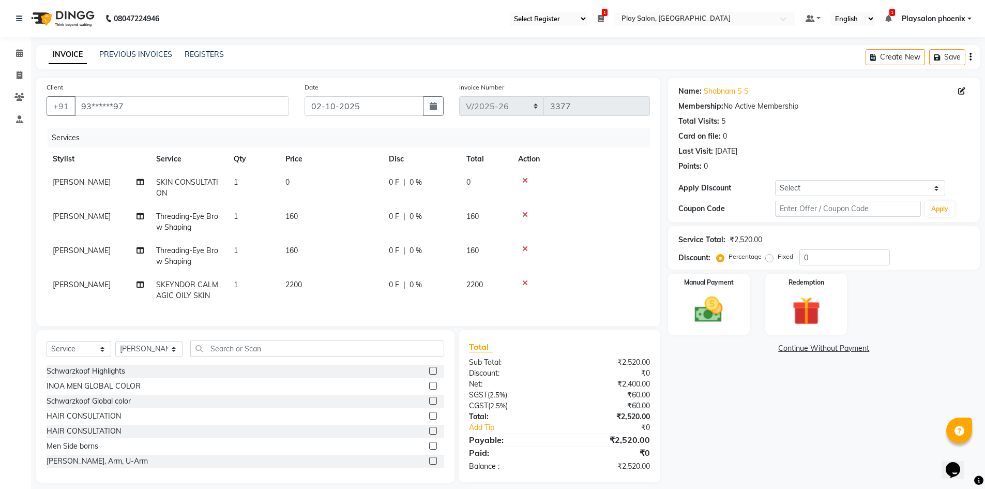
scroll to position [17, 0]
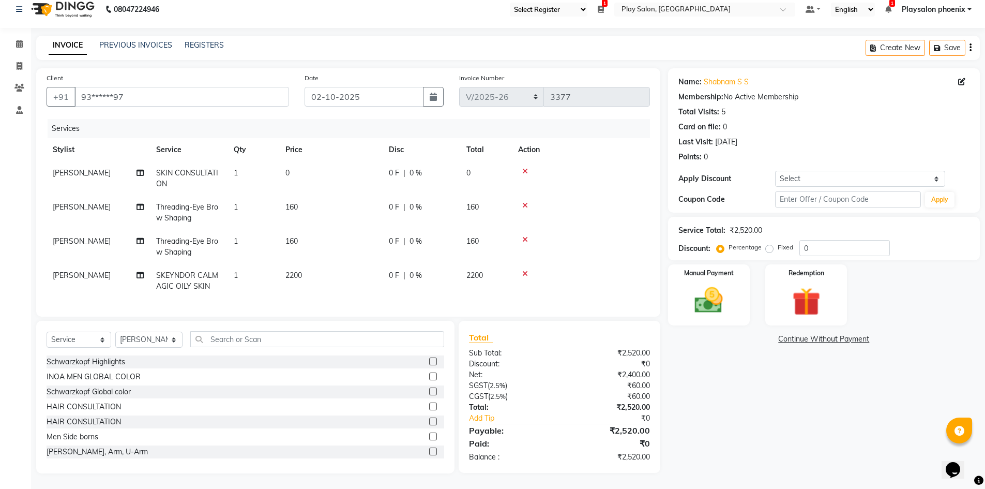
click at [525, 168] on icon at bounding box center [525, 171] width 6 height 7
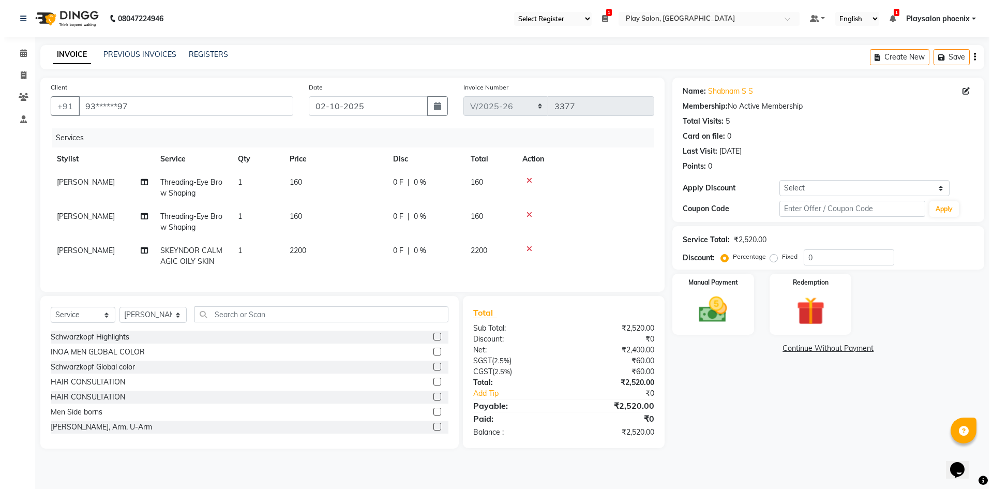
scroll to position [0, 0]
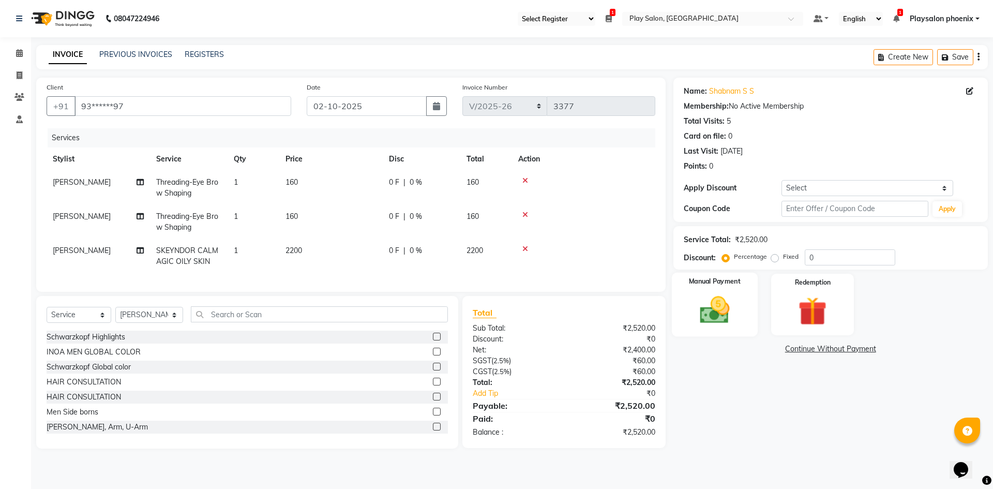
click at [738, 321] on img at bounding box center [714, 310] width 48 height 34
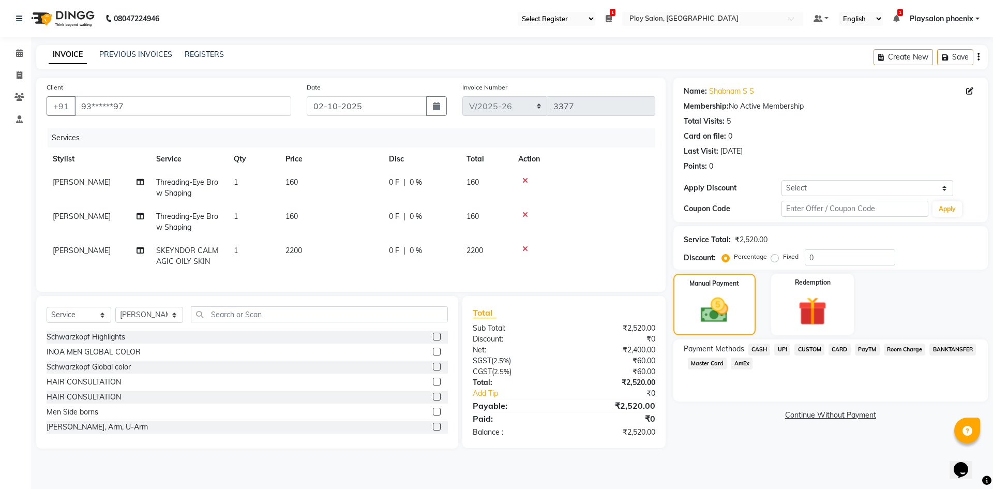
click at [838, 348] on span "CARD" at bounding box center [839, 349] width 22 height 12
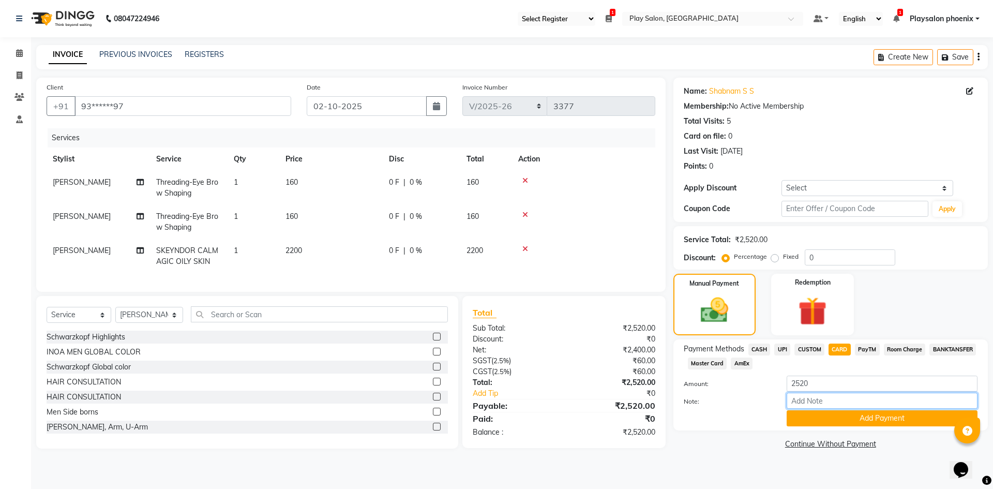
click at [795, 399] on input "Note:" at bounding box center [881, 400] width 191 height 16
type input "VISA 4002"
click at [853, 421] on button "Add Payment" at bounding box center [881, 418] width 191 height 16
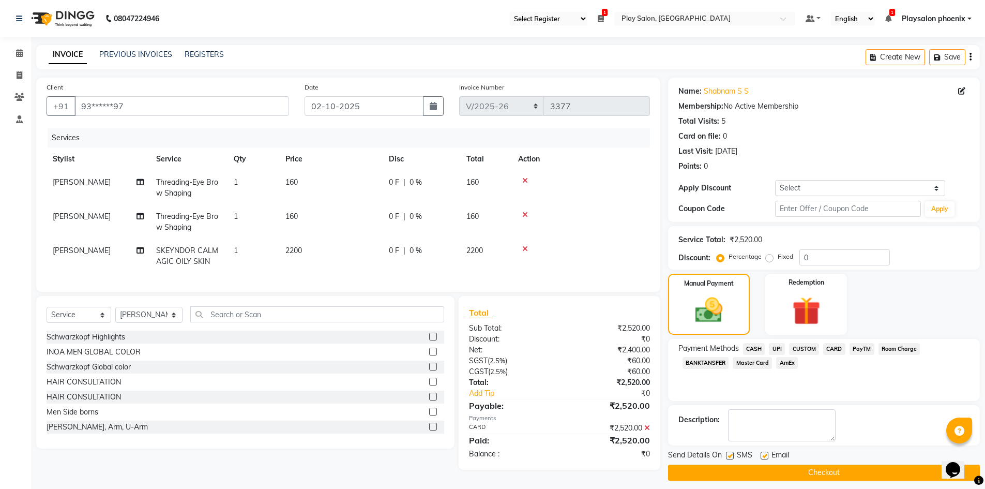
click at [796, 467] on button "Checkout" at bounding box center [824, 472] width 312 height 16
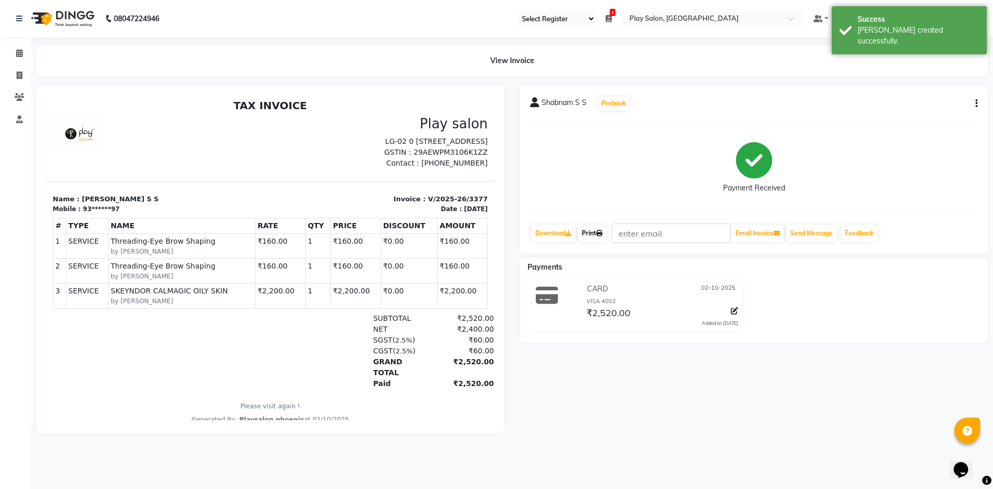
click at [596, 233] on link "Print" at bounding box center [592, 233] width 29 height 18
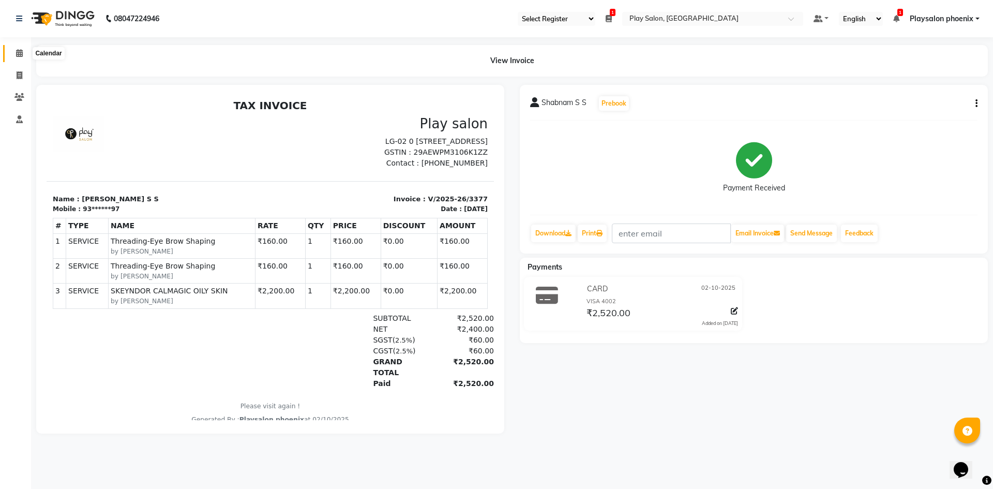
click at [23, 53] on span at bounding box center [19, 54] width 18 height 12
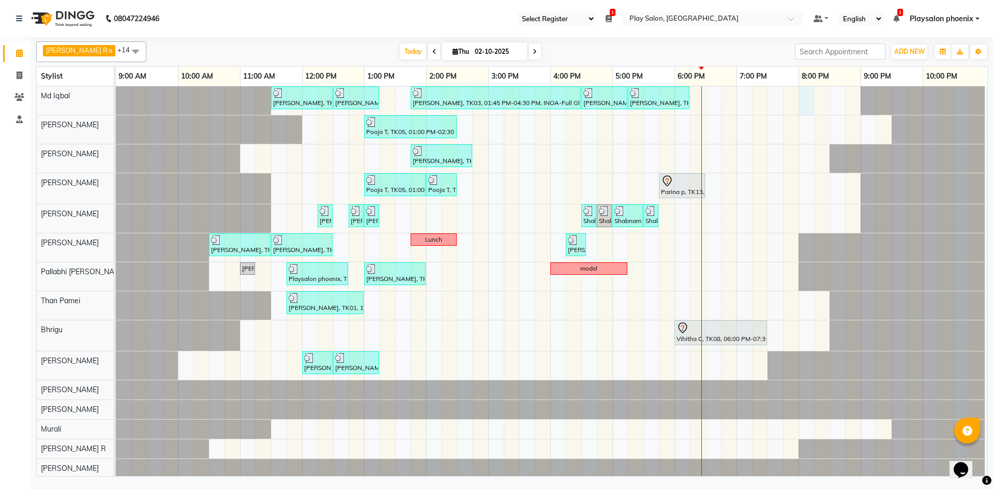
click at [808, 102] on div "[PERSON_NAME], TK01, 11:30 AM-12:30 PM, INOA Root Touch-Up Long [PERSON_NAME], …" at bounding box center [551, 281] width 871 height 391
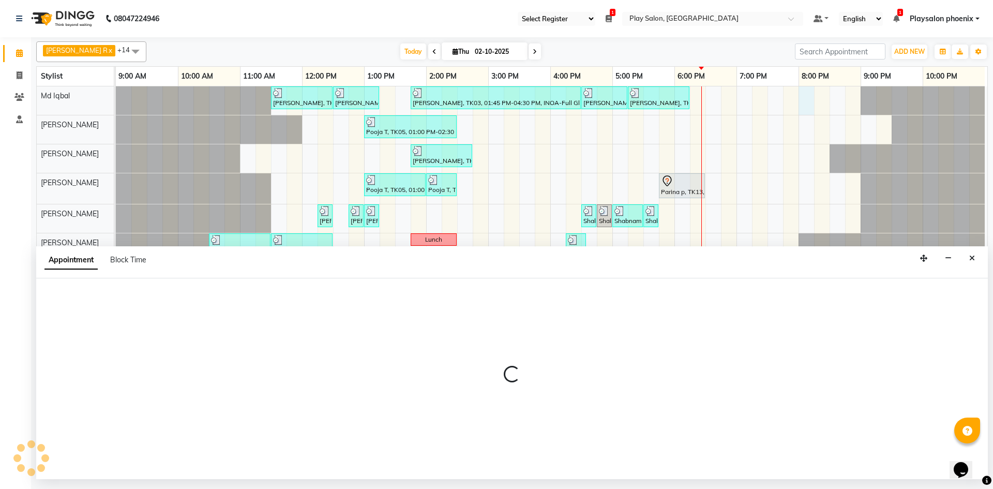
select select "81412"
select select "tentative"
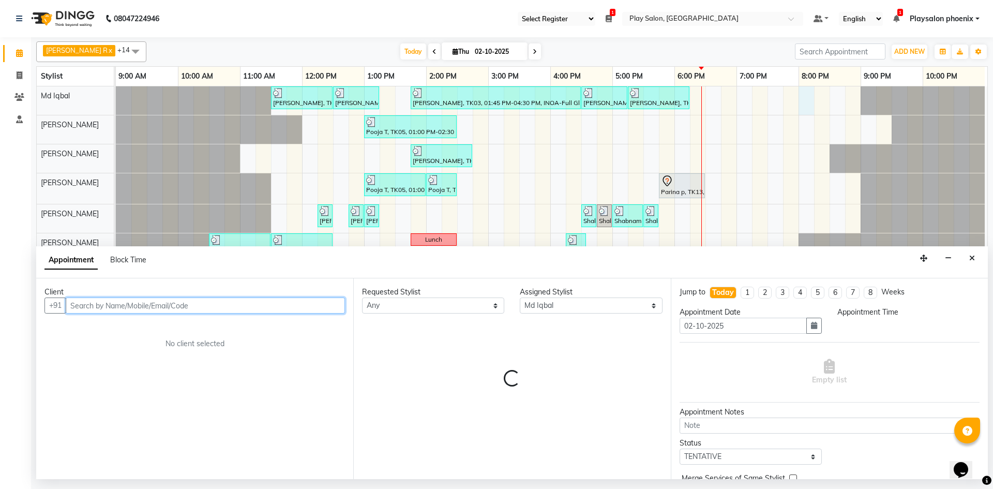
select select "1200"
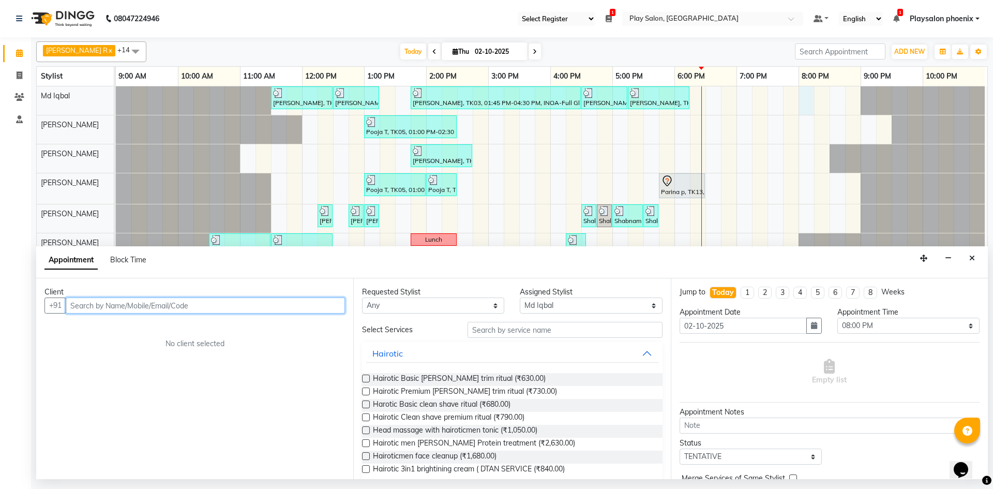
click at [205, 300] on input "text" at bounding box center [205, 305] width 279 height 16
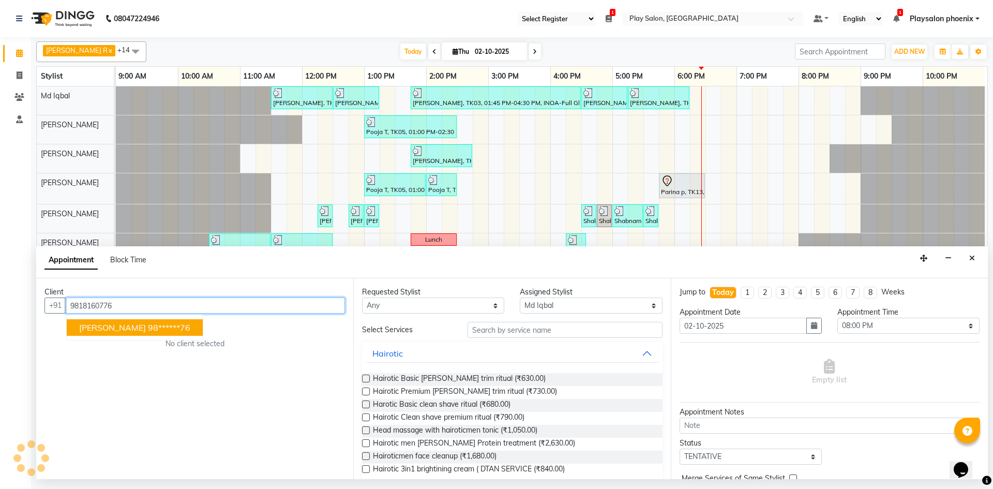
click at [150, 330] on button "[PERSON_NAME] 98******76" at bounding box center [135, 327] width 136 height 17
type input "98******76"
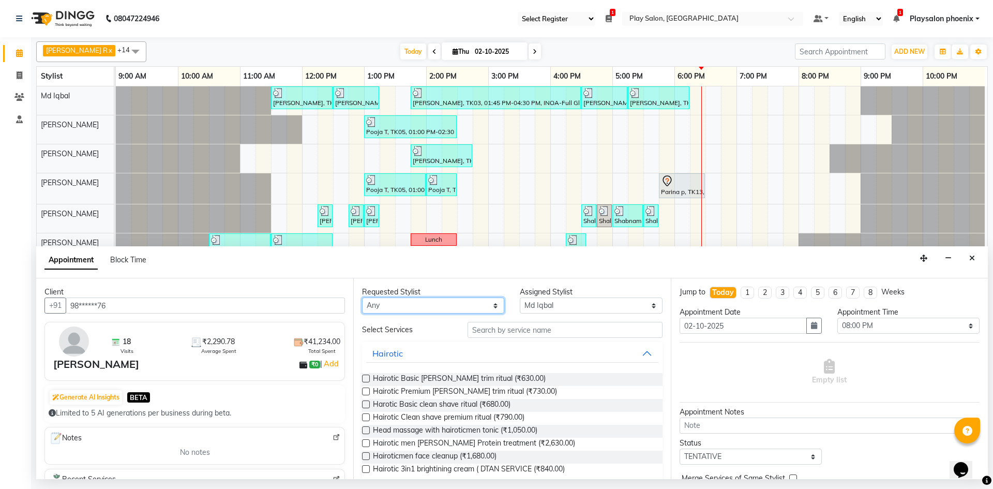
click at [485, 311] on select "Any Albaz [PERSON_NAME] [PERSON_NAME] General Technician . Imran [PERSON_NAME] …" at bounding box center [433, 305] width 142 height 16
select select "81412"
click at [362, 297] on select "Any Albaz [PERSON_NAME] [PERSON_NAME] General Technician . Imran [PERSON_NAME] …" at bounding box center [433, 305] width 142 height 16
click at [545, 335] on input "text" at bounding box center [564, 330] width 195 height 16
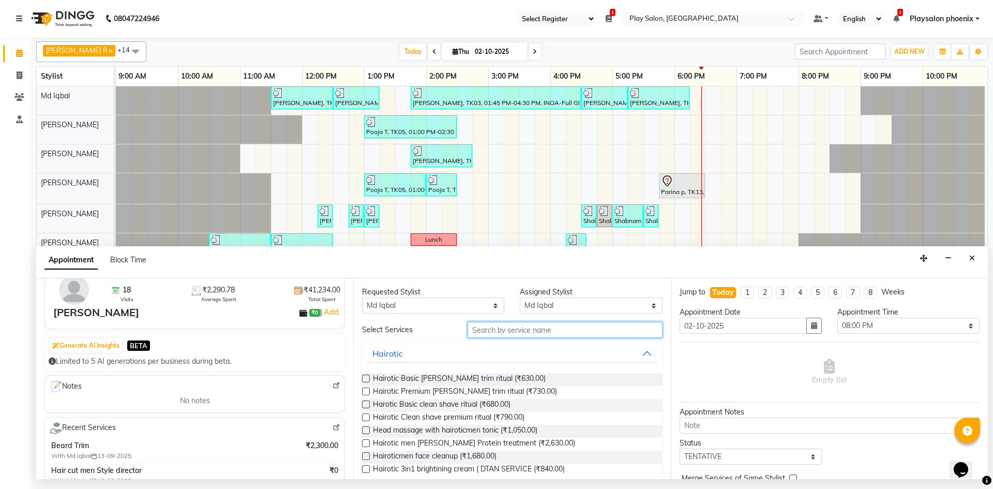
scroll to position [103, 0]
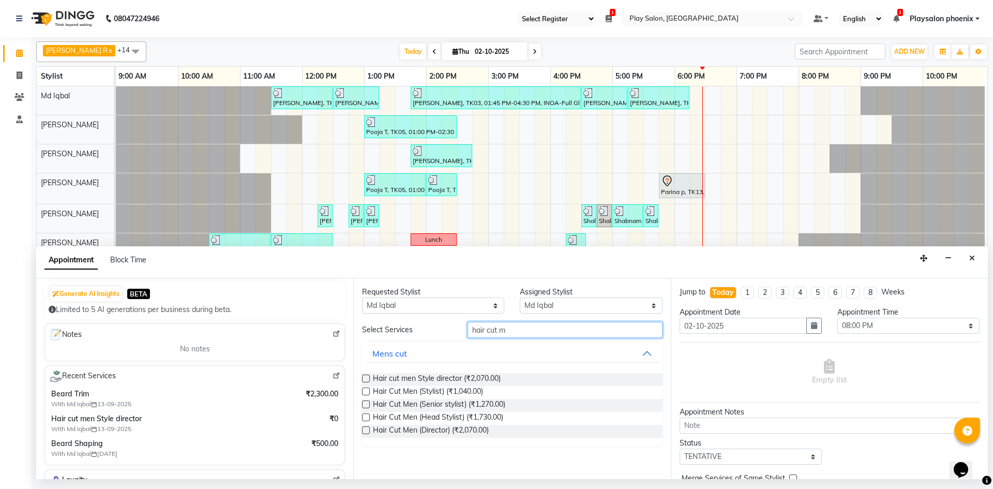
type input "hair cut m"
click at [363, 419] on label at bounding box center [366, 417] width 8 height 8
click at [363, 419] on input "checkbox" at bounding box center [365, 418] width 7 height 7
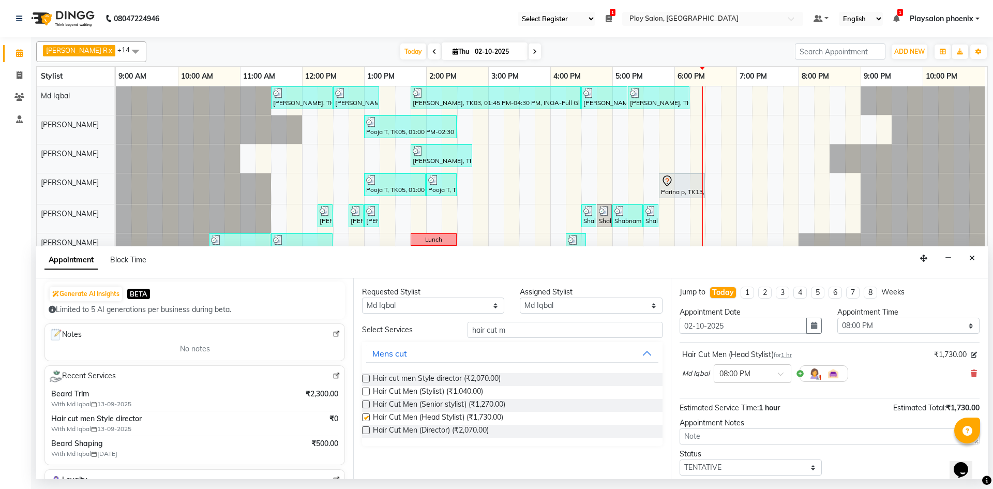
checkbox input "false"
drag, startPoint x: 522, startPoint y: 331, endPoint x: 417, endPoint y: 320, distance: 106.1
click at [417, 320] on div "Requested Stylist Any Albaz [PERSON_NAME] Chytra [PERSON_NAME] General Technici…" at bounding box center [511, 378] width 317 height 201
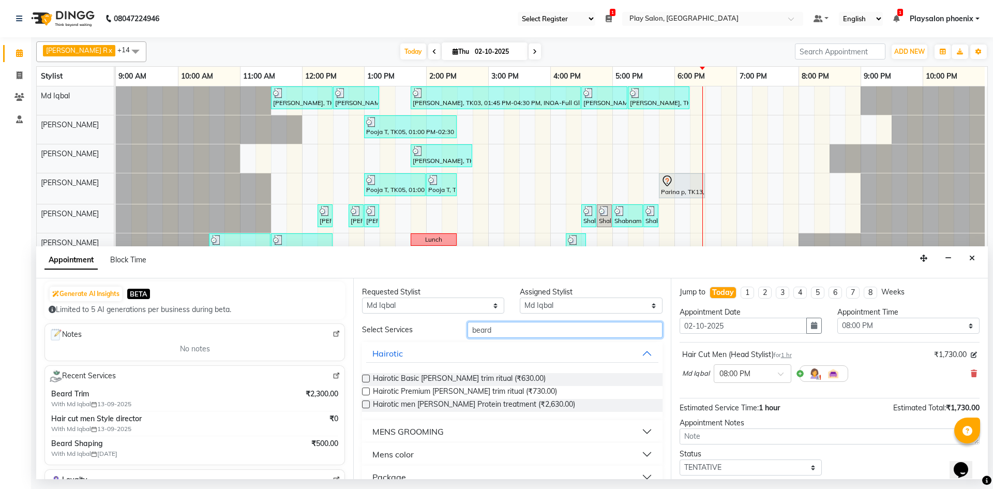
type input "beard"
click at [460, 433] on button "MENS GROOMING" at bounding box center [512, 431] width 292 height 19
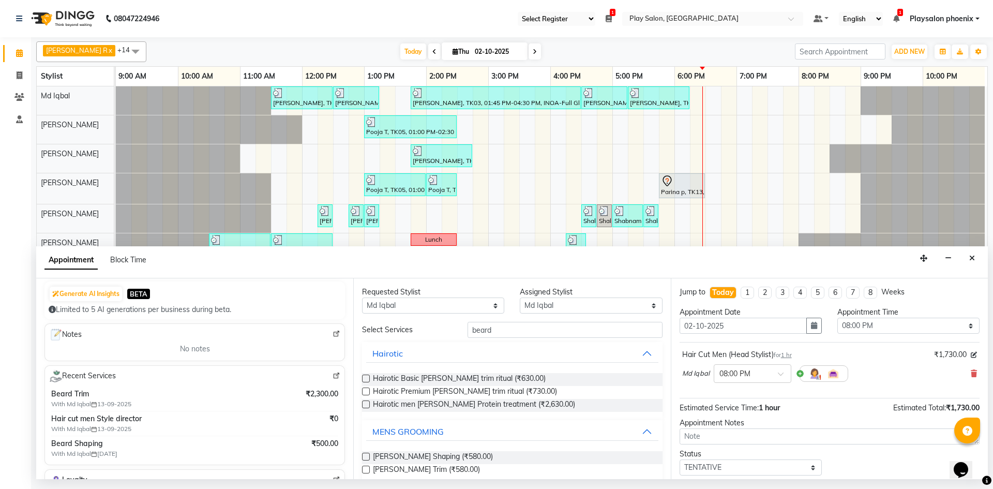
click at [370, 457] on label at bounding box center [366, 456] width 8 height 8
click at [369, 457] on input "checkbox" at bounding box center [365, 457] width 7 height 7
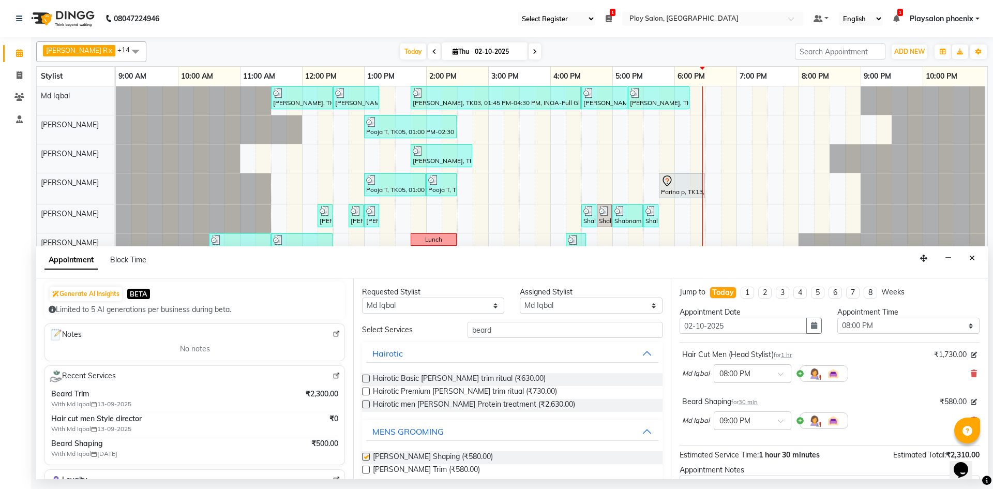
checkbox input "false"
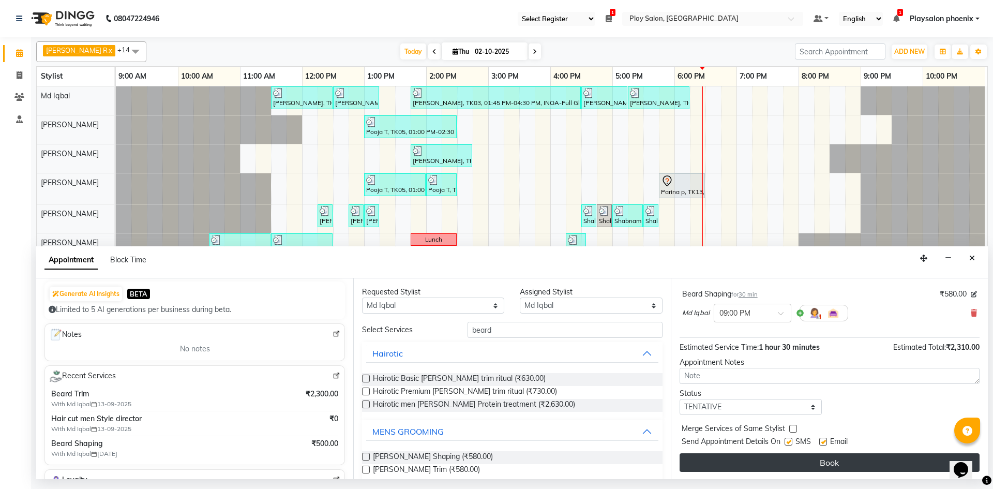
scroll to position [109, 0]
click at [828, 461] on button "Book" at bounding box center [829, 461] width 300 height 19
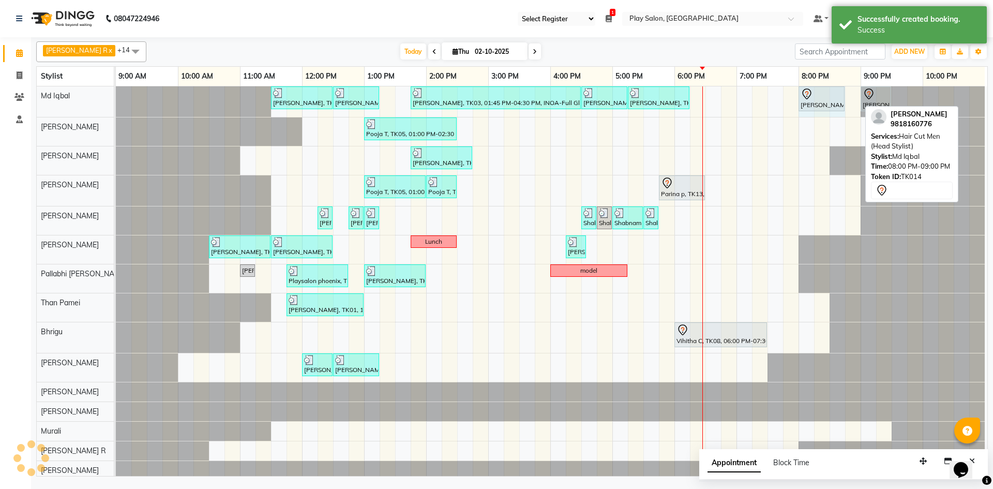
drag, startPoint x: 860, startPoint y: 97, endPoint x: 839, endPoint y: 101, distance: 21.5
click at [116, 101] on div "[PERSON_NAME], TK01, 11:30 AM-12:30 PM, INOA Root Touch-Up Long [PERSON_NAME], …" at bounding box center [116, 101] width 0 height 31
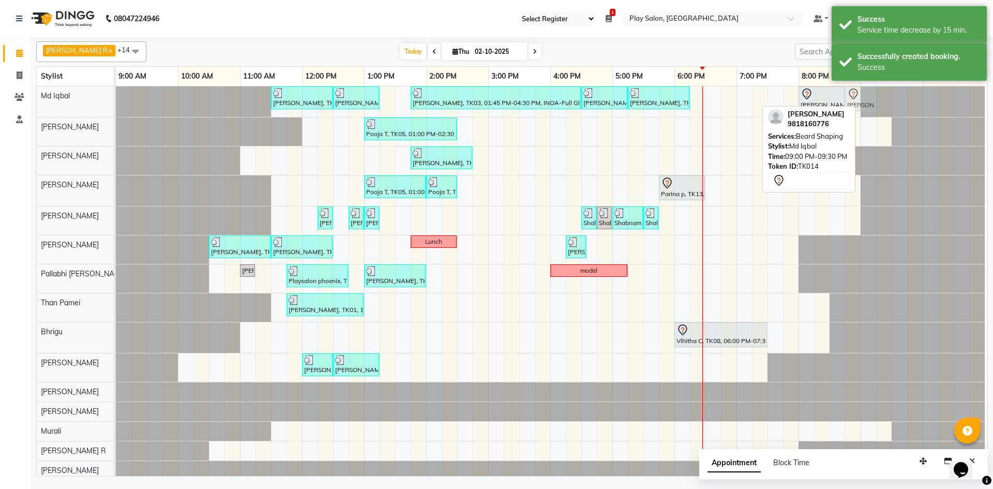
drag, startPoint x: 874, startPoint y: 100, endPoint x: 862, endPoint y: 100, distance: 11.9
click at [116, 100] on div "[PERSON_NAME], TK01, 11:30 AM-12:30 PM, INOA Root Touch-Up Long [PERSON_NAME], …" at bounding box center [116, 101] width 0 height 31
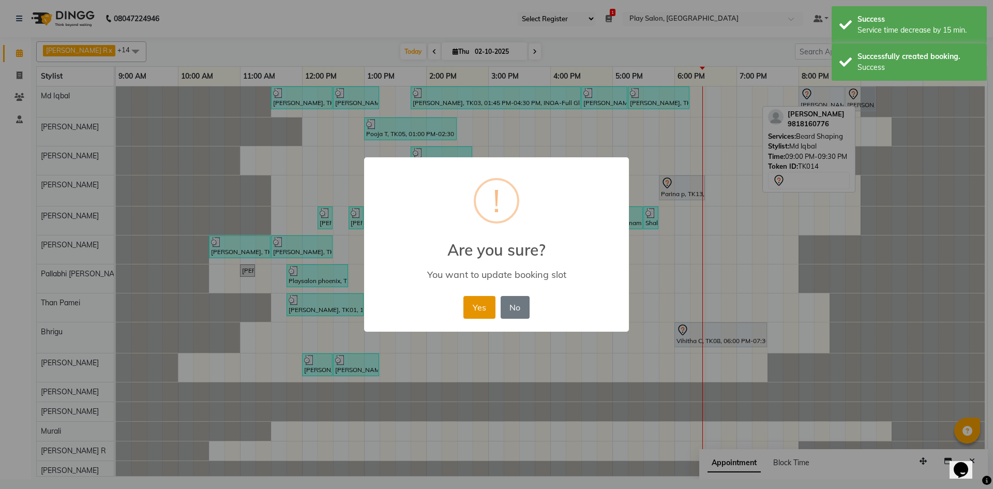
click at [468, 312] on button "Yes" at bounding box center [479, 307] width 32 height 23
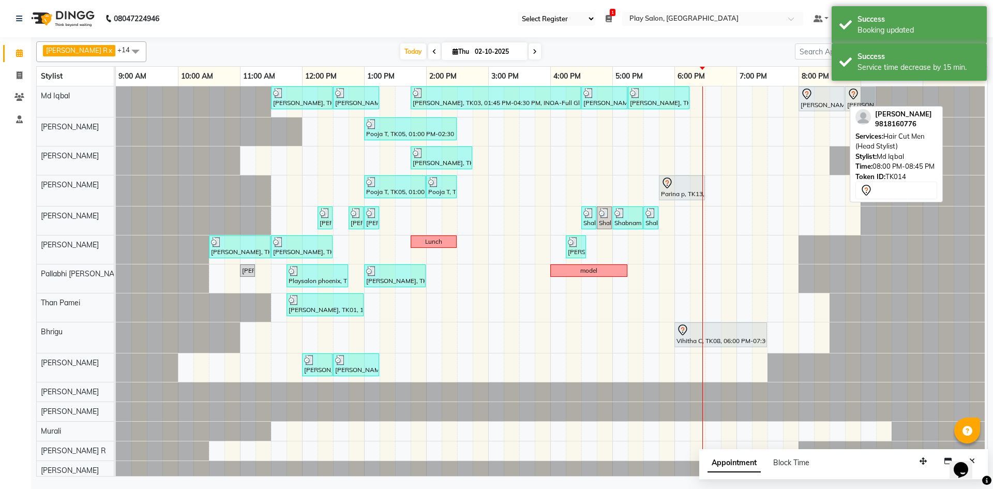
click at [823, 89] on div at bounding box center [821, 94] width 42 height 12
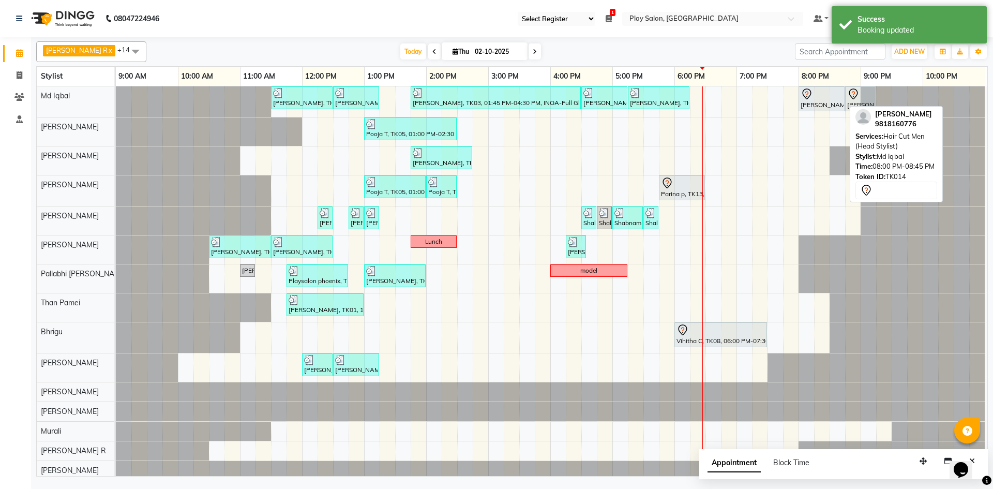
click at [822, 90] on div at bounding box center [821, 94] width 42 height 12
select select "7"
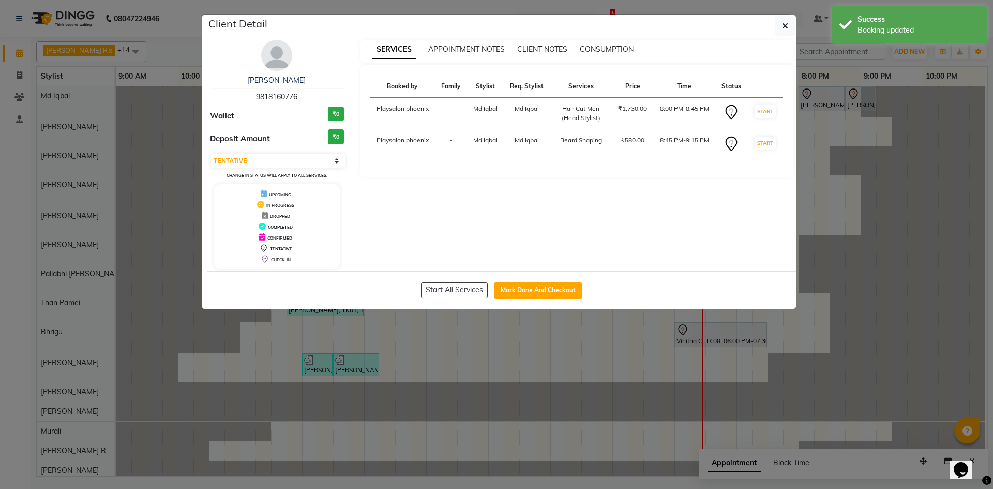
click at [271, 45] on img at bounding box center [276, 55] width 31 height 31
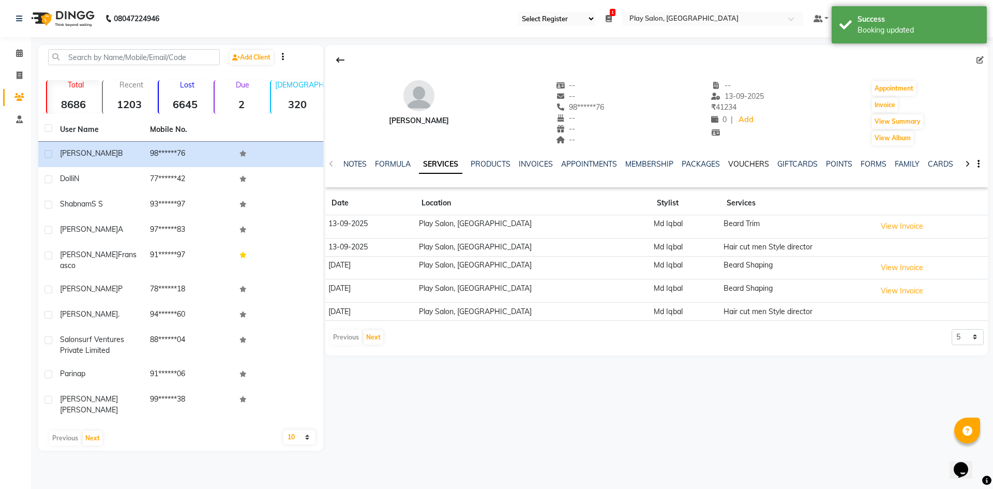
click at [752, 164] on link "VOUCHERS" at bounding box center [748, 163] width 41 height 9
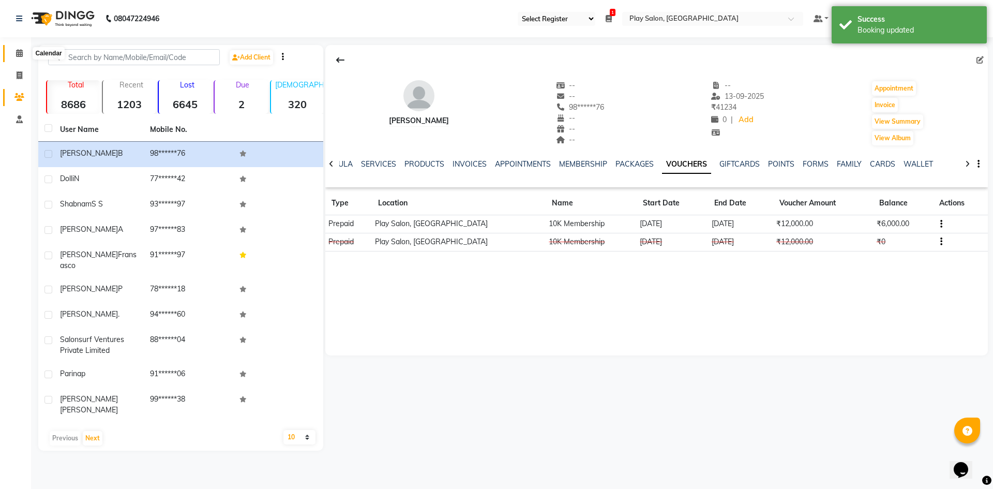
click at [20, 57] on span at bounding box center [19, 54] width 18 height 12
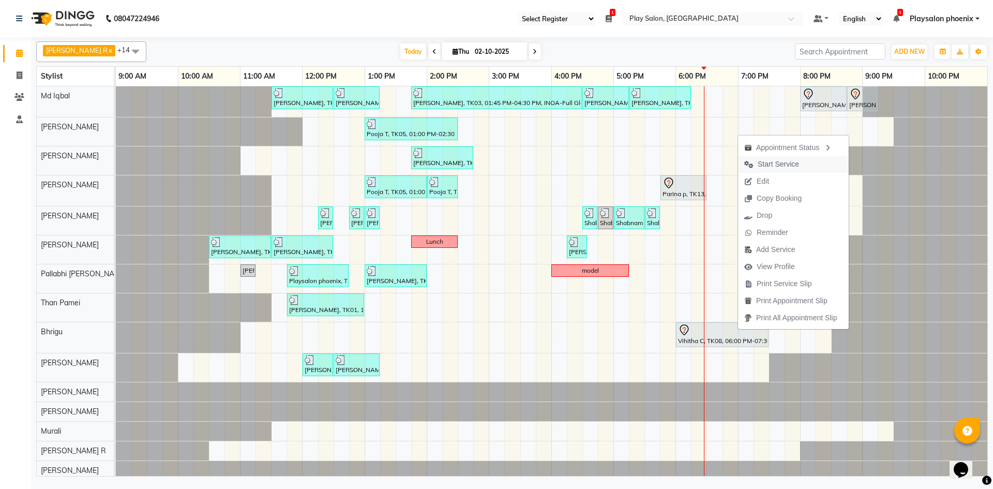
click at [776, 164] on span "Start Service" at bounding box center [777, 164] width 41 height 11
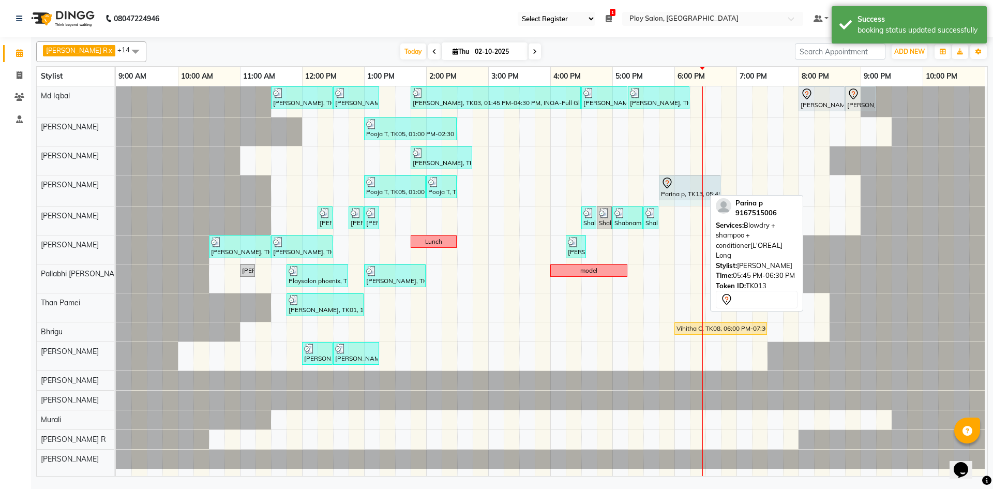
click at [116, 179] on div "Pooja T, TK05, 01:00 PM-02:00 PM, Hair Cut Men (Senior stylist) Pooja T, TK05, …" at bounding box center [116, 190] width 0 height 31
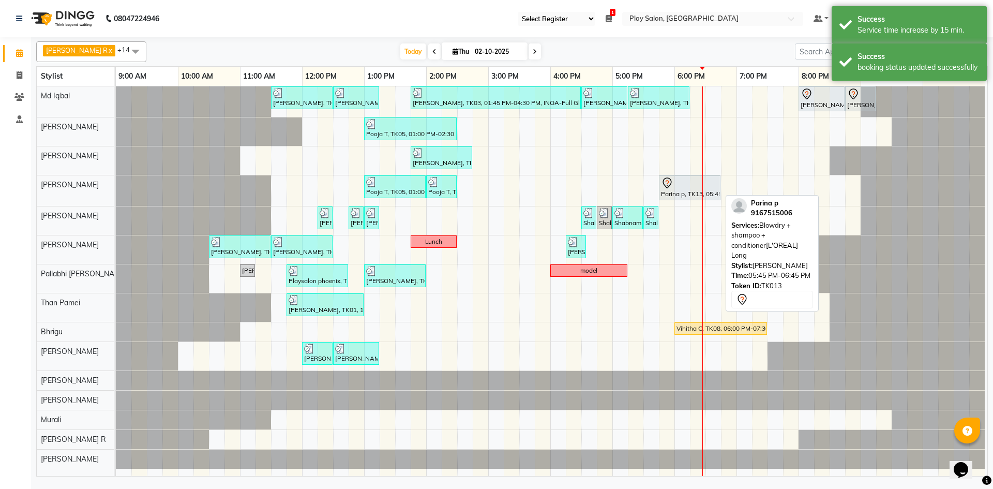
click at [684, 190] on div "Parina p, TK13, 05:45 PM-06:45 PM, Blowdry + shampoo + conditioner[L'OREAL] Long" at bounding box center [689, 188] width 59 height 22
select select "7"
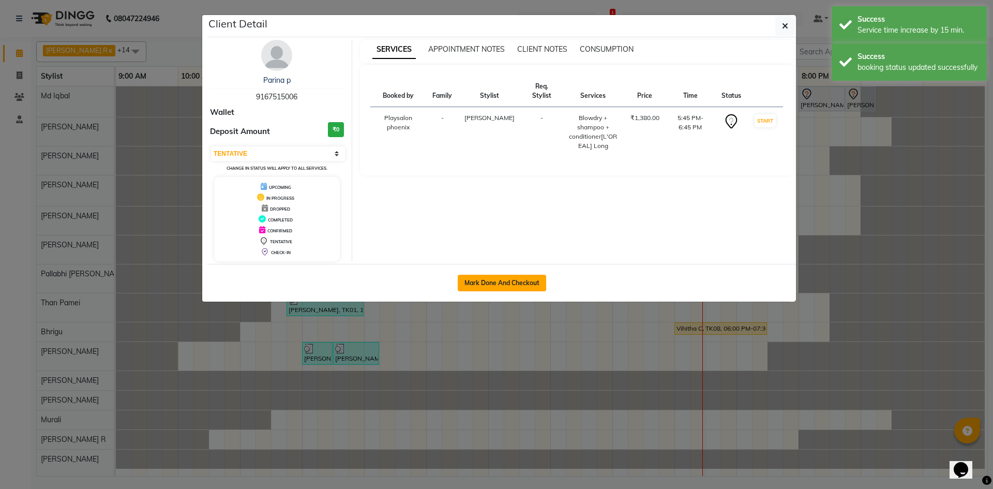
click at [515, 281] on button "Mark Done And Checkout" at bounding box center [502, 283] width 88 height 17
select select "service"
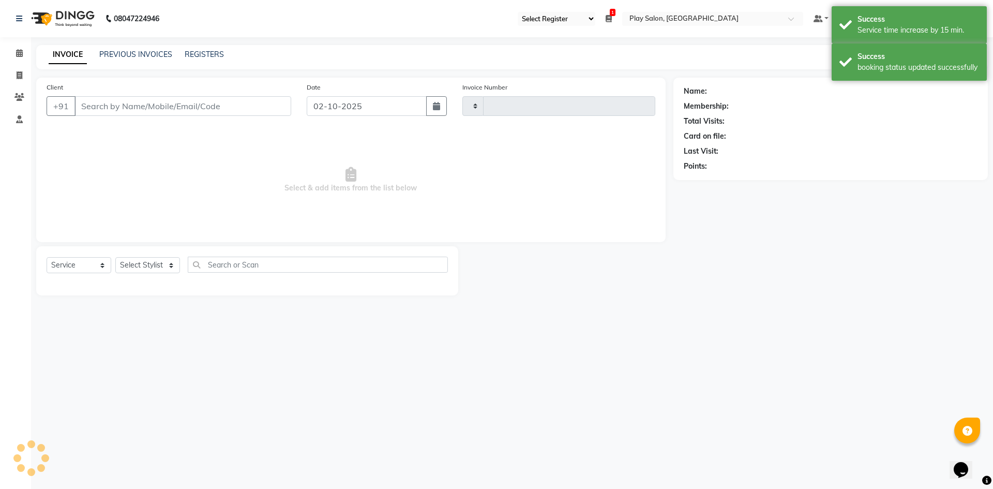
type input "3378"
select select "8350"
type input "91******06"
select select "81425"
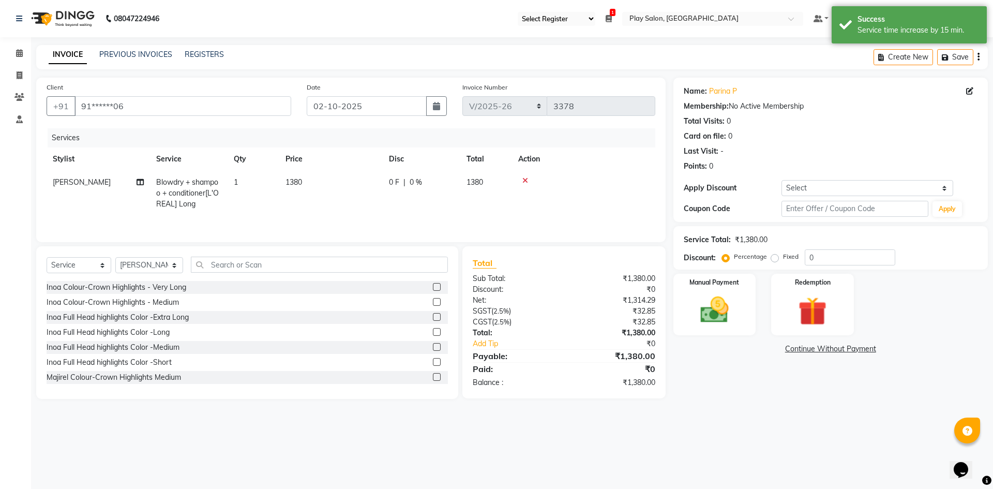
click at [301, 180] on span "1380" at bounding box center [293, 181] width 17 height 9
select select "81425"
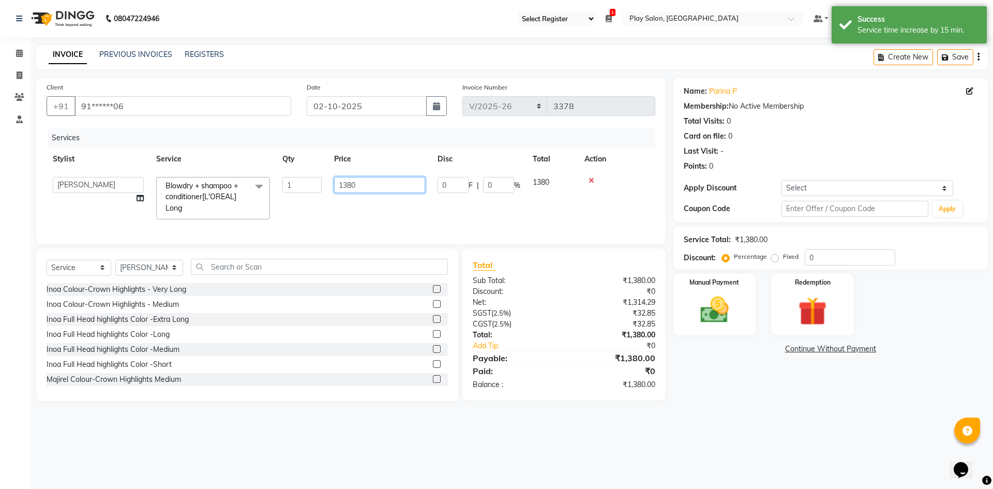
drag, startPoint x: 363, startPoint y: 188, endPoint x: 326, endPoint y: 190, distance: 37.3
click at [326, 190] on tr "[PERSON_NAME] [PERSON_NAME] Bhrigu Chytra [PERSON_NAME] General Technician . Im…" at bounding box center [351, 198] width 609 height 55
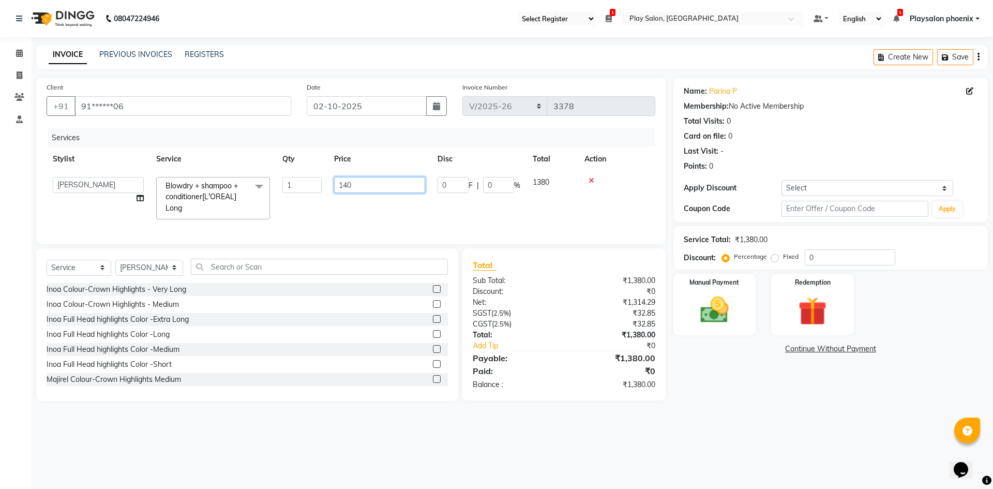
type input "1400"
click at [360, 210] on td "1400" at bounding box center [379, 198] width 103 height 55
select select "81425"
click at [417, 206] on td "1400" at bounding box center [379, 198] width 103 height 55
click at [290, 211] on td "1" at bounding box center [302, 198] width 52 height 55
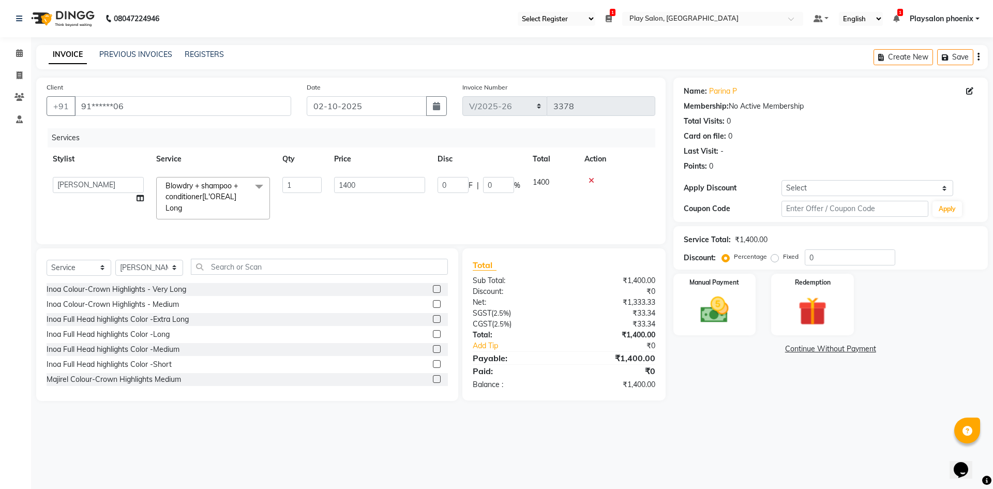
click at [336, 219] on td "1400" at bounding box center [379, 198] width 103 height 55
click at [340, 206] on td "1400" at bounding box center [379, 198] width 103 height 55
click at [327, 190] on td "1" at bounding box center [302, 198] width 52 height 55
click at [399, 211] on td "1400" at bounding box center [379, 198] width 103 height 55
click at [743, 310] on div "Manual Payment" at bounding box center [714, 304] width 86 height 64
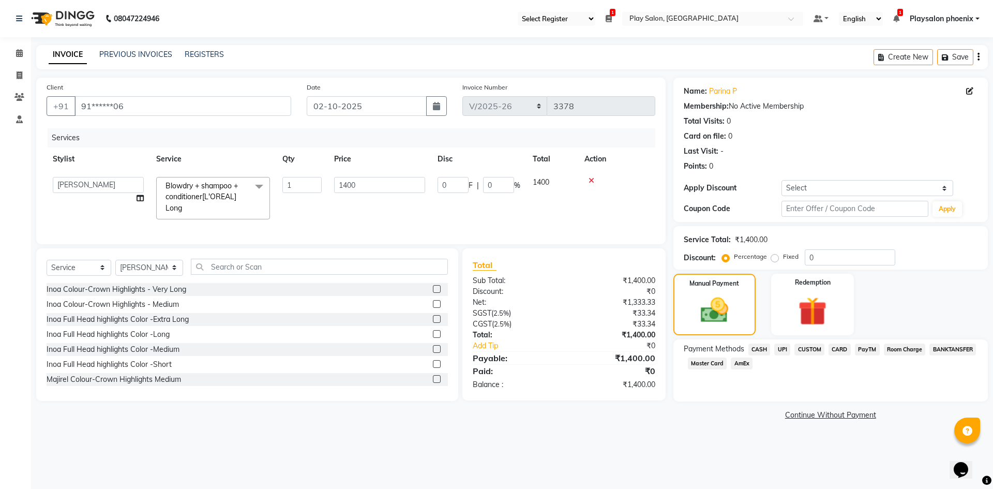
click at [819, 353] on span "CUSTOM" at bounding box center [809, 349] width 30 height 12
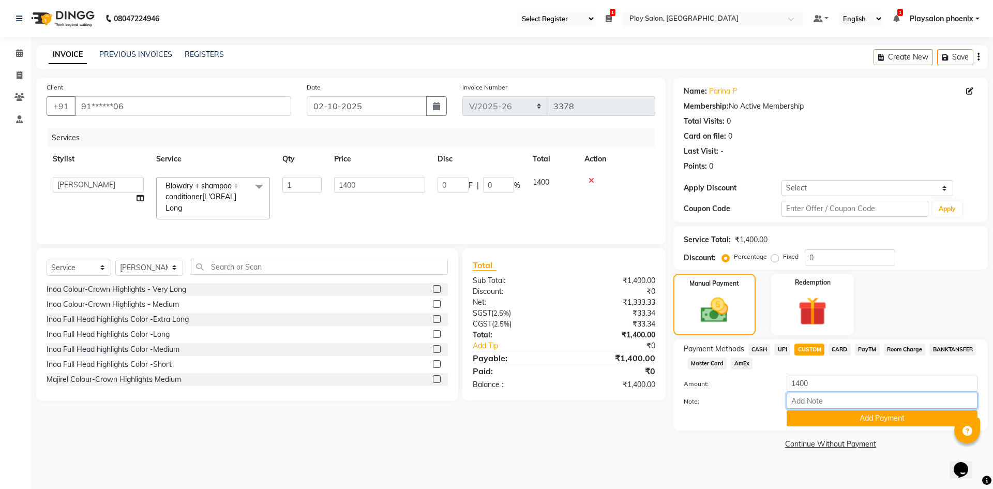
click at [836, 398] on input "Note:" at bounding box center [881, 400] width 191 height 16
type input "UPI"
click at [893, 426] on button "Add Payment" at bounding box center [881, 418] width 191 height 16
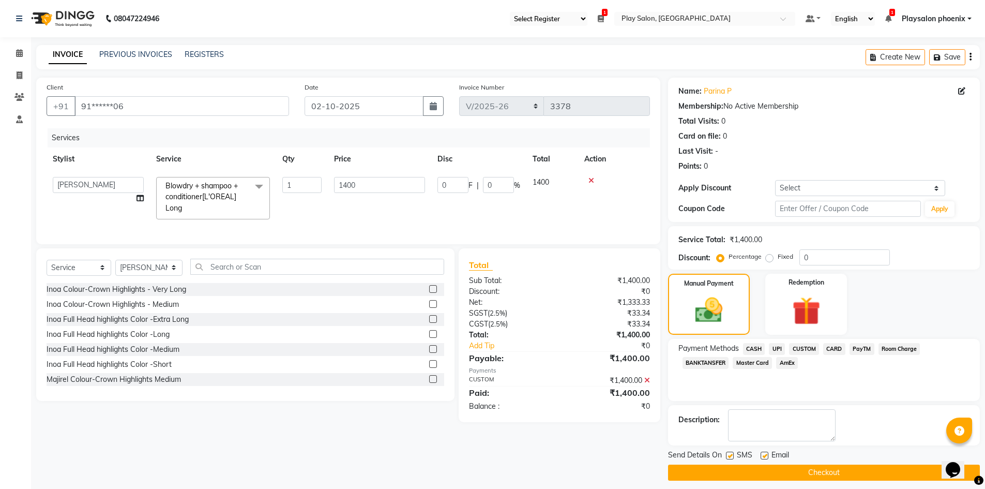
click at [808, 473] on button "Checkout" at bounding box center [824, 472] width 312 height 16
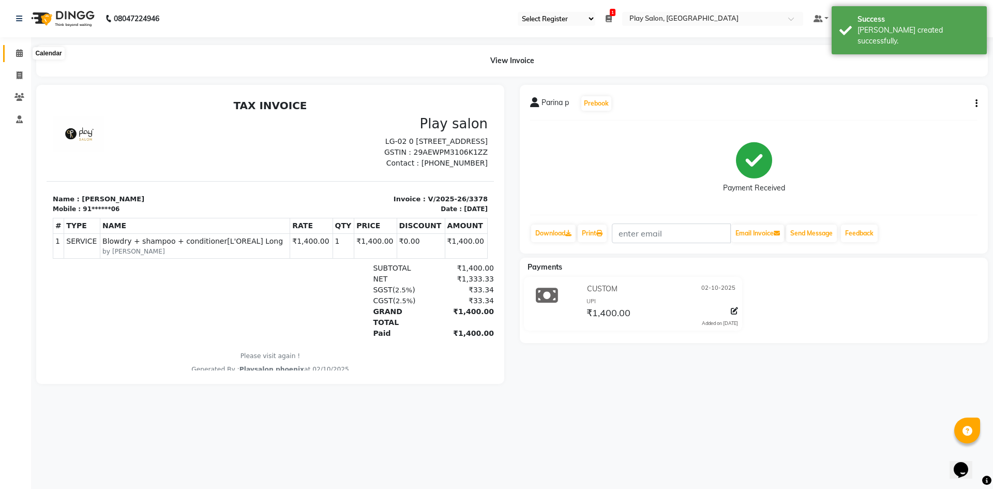
drag, startPoint x: 18, startPoint y: 49, endPoint x: 44, endPoint y: 49, distance: 26.4
click at [18, 49] on icon at bounding box center [19, 53] width 7 height 8
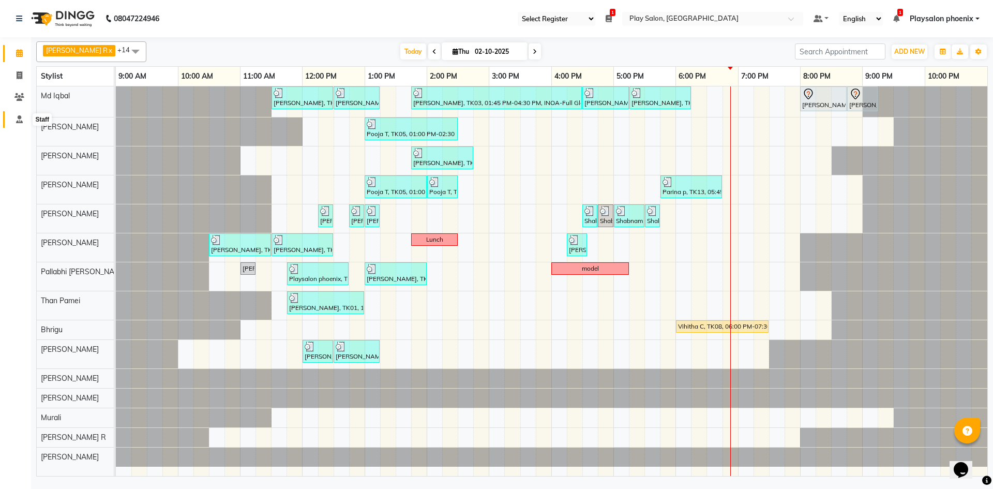
click at [22, 118] on icon at bounding box center [19, 119] width 7 height 8
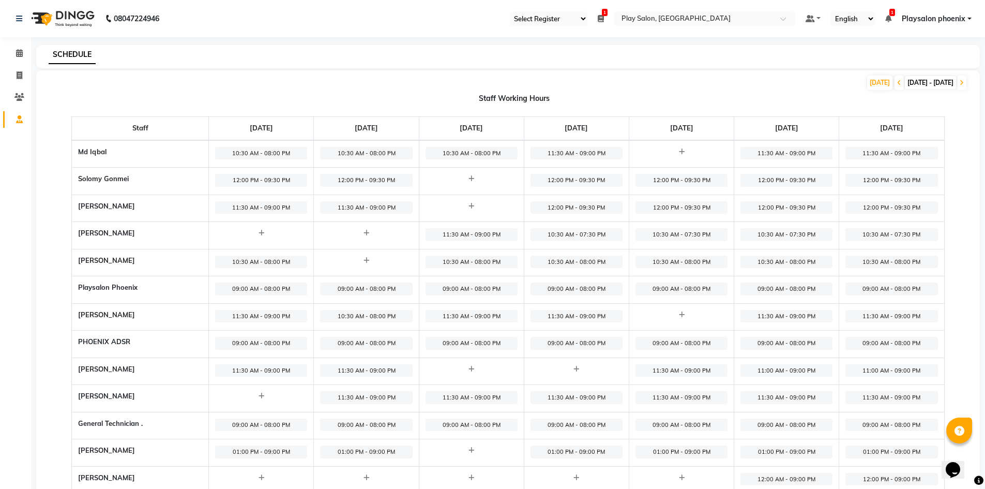
click at [557, 399] on span "11:30 AM - 09:00 PM" at bounding box center [576, 397] width 92 height 13
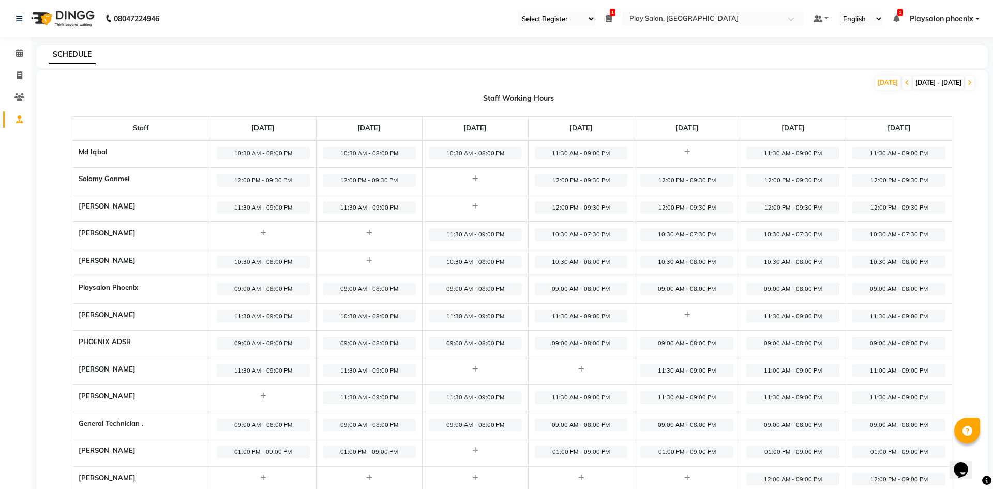
select select "11:30 AM"
select select "09:00 PM"
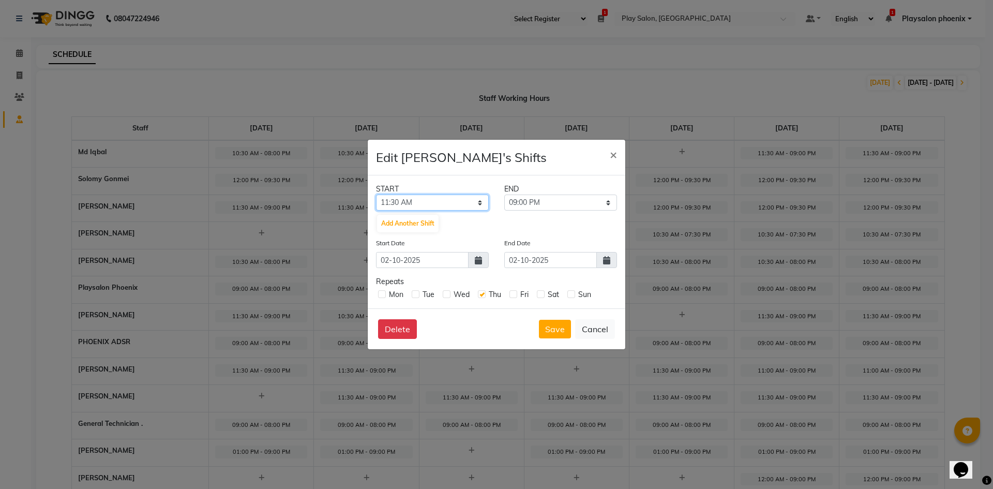
click at [422, 201] on select "12:00 AM 12:15 AM 12:30 AM 12:45 AM 01:00 AM 01:15 AM 01:30 AM 01:45 AM 02:00 A…" at bounding box center [432, 202] width 113 height 16
click at [376, 194] on select "12:00 AM 12:15 AM 12:30 AM 12:45 AM 01:00 AM 01:15 AM 01:30 AM 01:45 AM 02:00 A…" at bounding box center [432, 202] width 113 height 16
click at [453, 204] on select "12:00 AM 12:15 AM 12:30 AM 12:45 AM 01:00 AM 01:15 AM 01:30 AM 01:45 AM 02:00 A…" at bounding box center [432, 202] width 113 height 16
select select "10:30 AM"
click at [376, 194] on select "12:00 AM 12:15 AM 12:30 AM 12:45 AM 01:00 AM 01:15 AM 01:30 AM 01:45 AM 02:00 A…" at bounding box center [432, 202] width 113 height 16
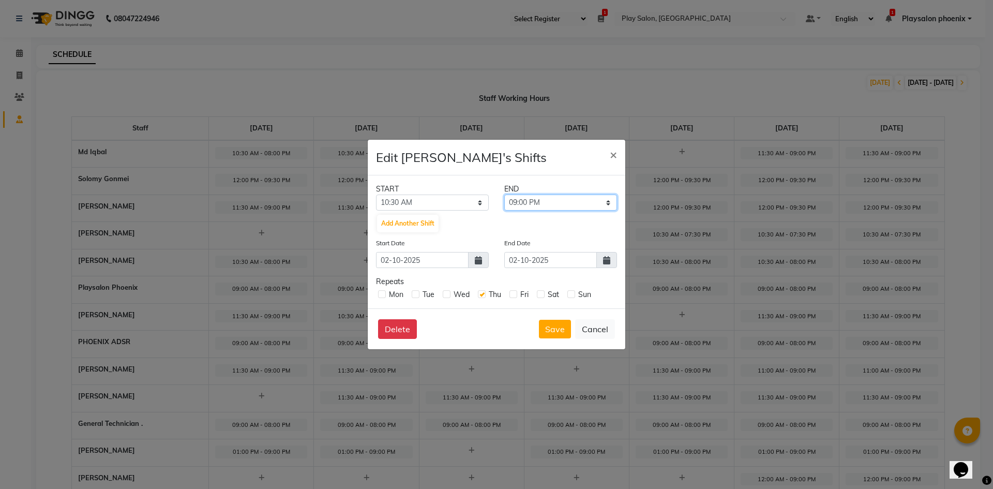
click at [553, 206] on select "10:45 AM 11:00 AM 11:15 AM 11:30 AM 11:45 AM 12:00 PM 12:15 PM 12:30 PM 12:45 P…" at bounding box center [560, 202] width 113 height 16
click at [504, 194] on select "10:45 AM 11:00 AM 11:15 AM 11:30 AM 11:45 AM 12:00 PM 12:15 PM 12:30 PM 12:45 P…" at bounding box center [560, 202] width 113 height 16
click at [557, 206] on select "10:45 AM 11:00 AM 11:15 AM 11:30 AM 11:45 AM 12:00 PM 12:15 PM 12:30 PM 12:45 P…" at bounding box center [560, 202] width 113 height 16
select select "08:00 PM"
click at [504, 194] on select "10:45 AM 11:00 AM 11:15 AM 11:30 AM 11:45 AM 12:00 PM 12:15 PM 12:30 PM 12:45 P…" at bounding box center [560, 202] width 113 height 16
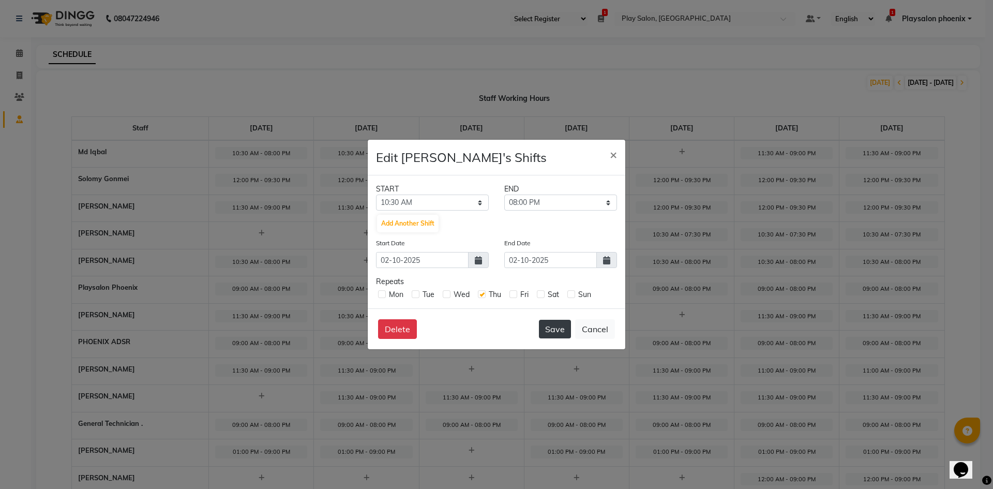
click at [558, 330] on button "Save" at bounding box center [555, 329] width 32 height 19
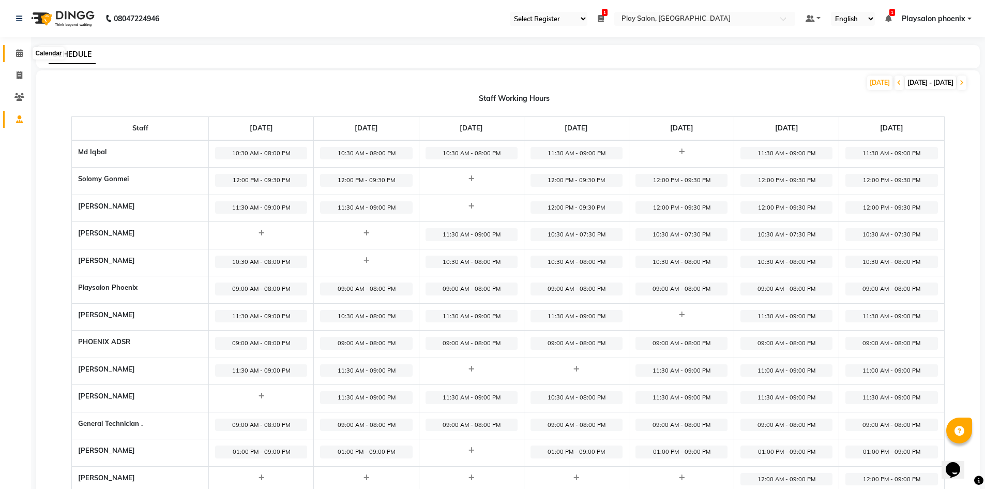
click at [20, 50] on icon at bounding box center [19, 53] width 7 height 8
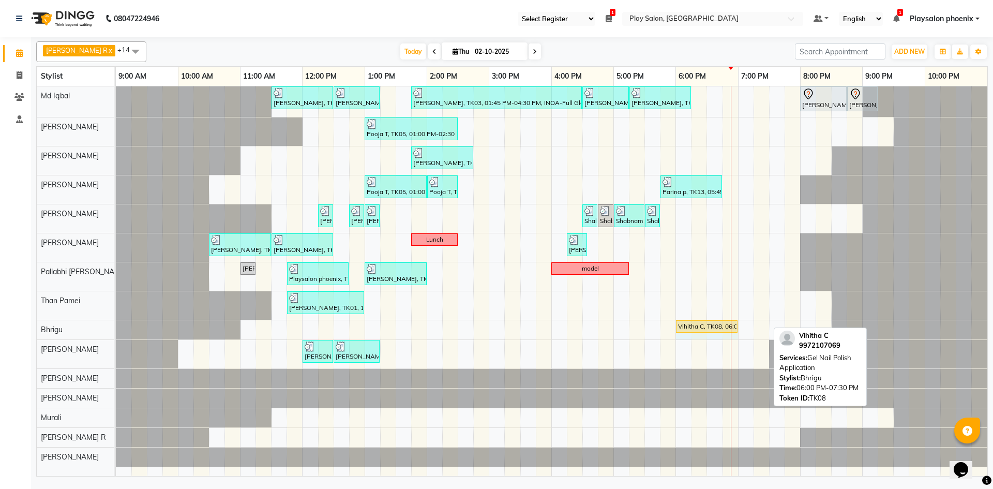
drag, startPoint x: 767, startPoint y: 327, endPoint x: 727, endPoint y: 327, distance: 39.3
click at [116, 327] on div "Vihitha C, TK08, 06:00 PM-07:30 PM, Gel Nail Polish Application Vihitha C, TK08…" at bounding box center [116, 329] width 0 height 18
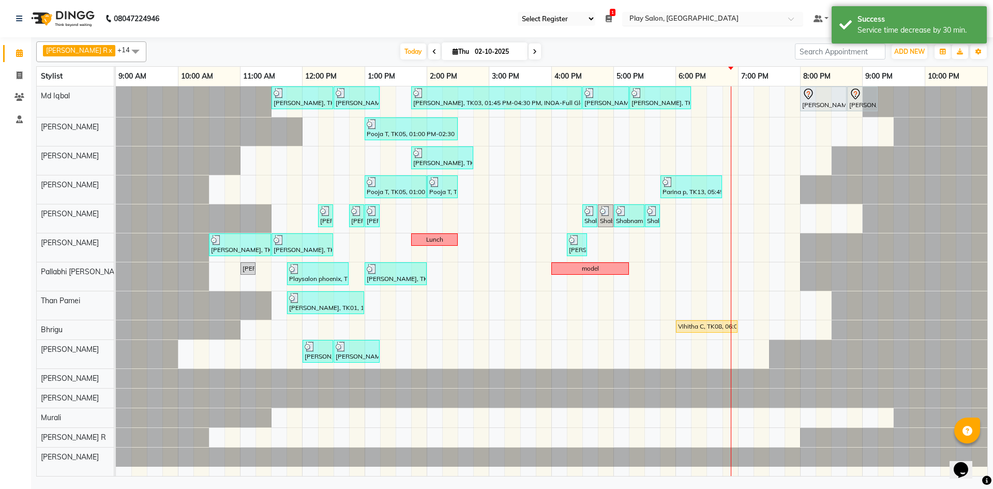
click at [752, 25] on ng-select "Select Location × Play Salon, [GEOGRAPHIC_DATA]" at bounding box center [712, 19] width 181 height 14
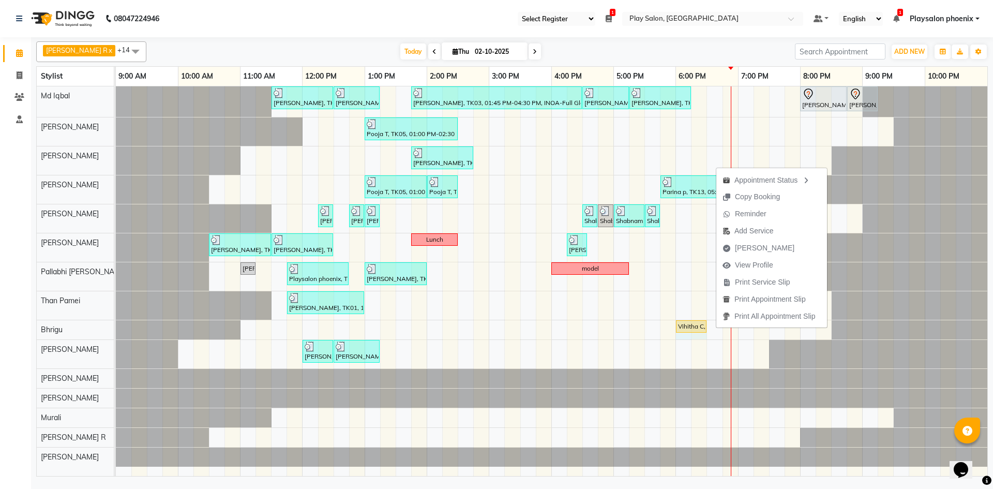
drag, startPoint x: 735, startPoint y: 329, endPoint x: 700, endPoint y: 335, distance: 35.0
click at [700, 335] on div "Vihitha C, TK08, 06:00 PM-07:00 PM, Gel Nail Polish Application Vihitha C, TK08…" at bounding box center [551, 329] width 871 height 19
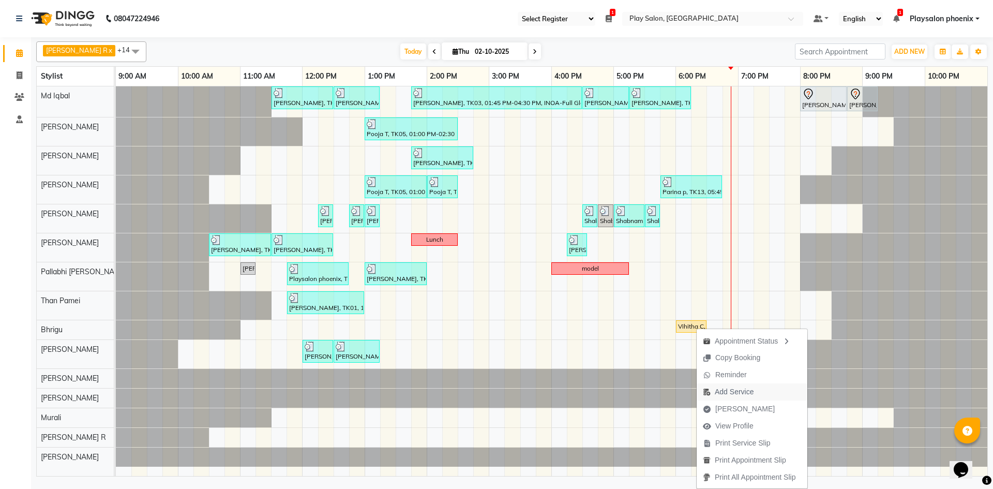
click at [742, 395] on span "Add Service" at bounding box center [734, 391] width 39 height 11
select select "89416"
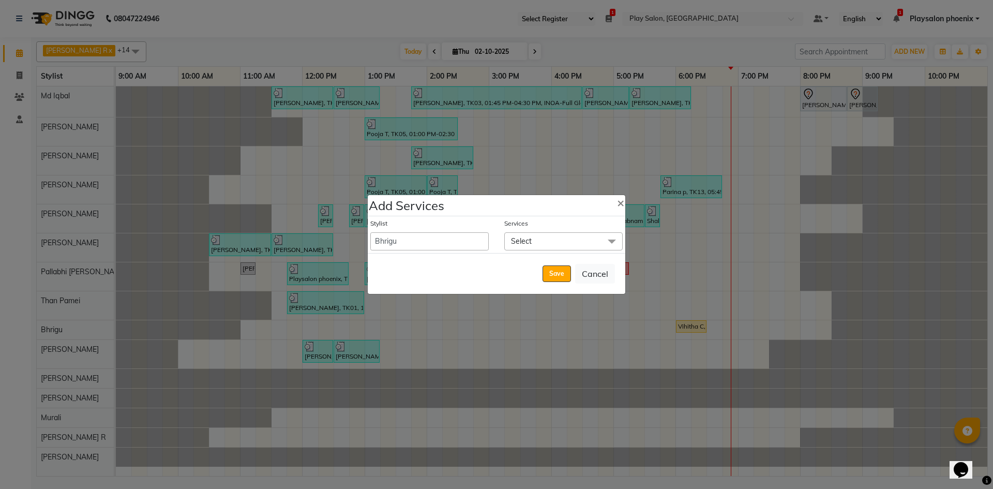
click at [544, 237] on span "Select" at bounding box center [563, 241] width 118 height 18
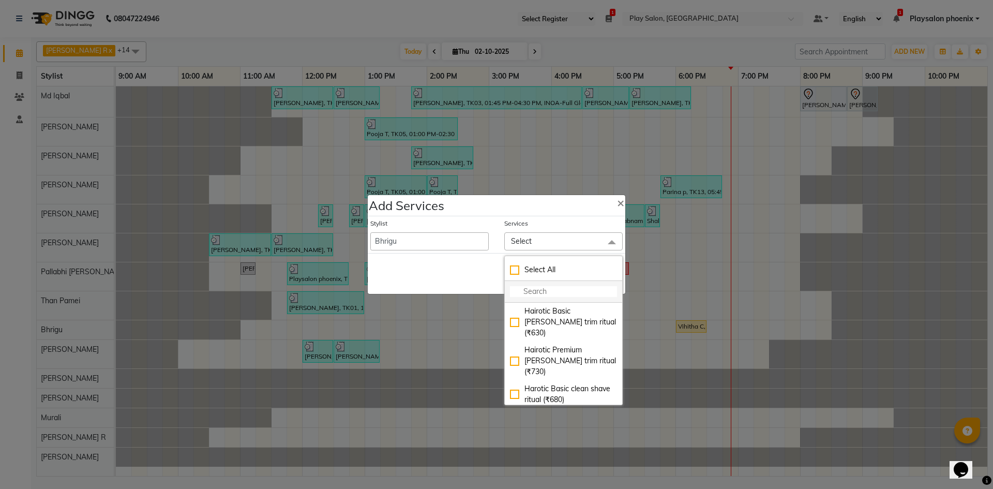
click at [543, 291] on input "multiselect-search" at bounding box center [563, 291] width 107 height 11
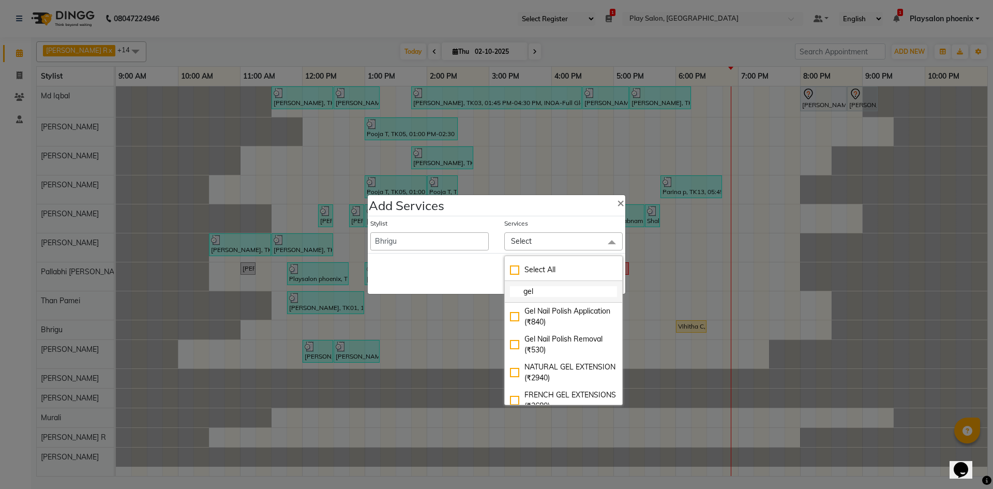
type input "gel"
checkbox input "true"
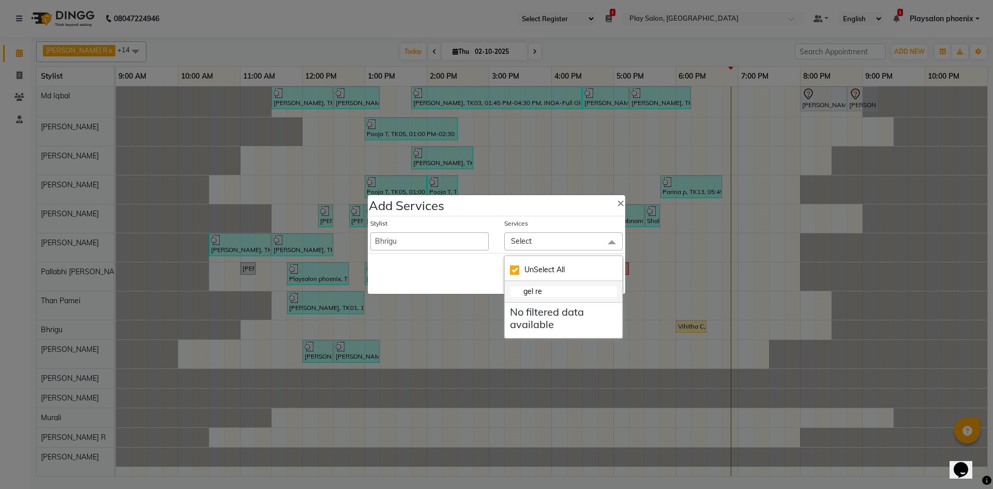
type input "gel r"
checkbox input "false"
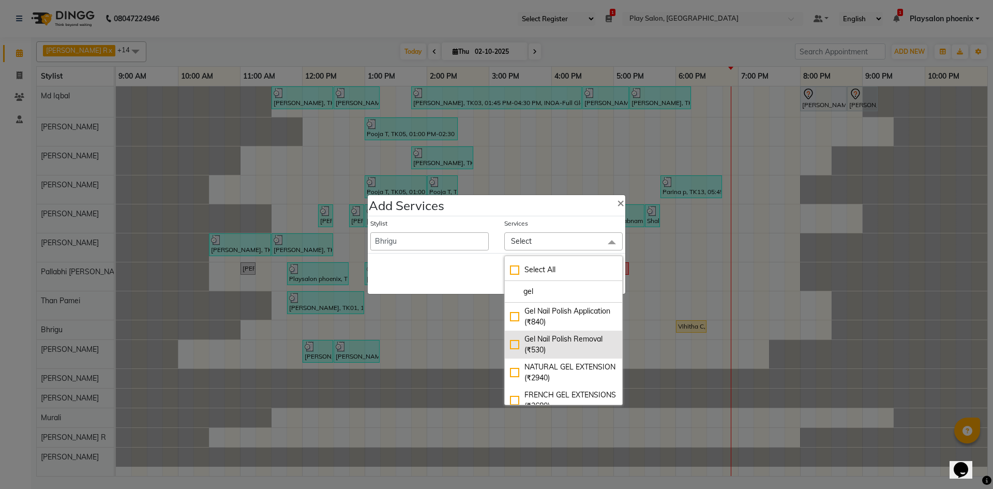
type input "gel"
click at [511, 343] on div "Gel Nail Polish Removal (₹530)" at bounding box center [563, 344] width 107 height 22
checkbox input "true"
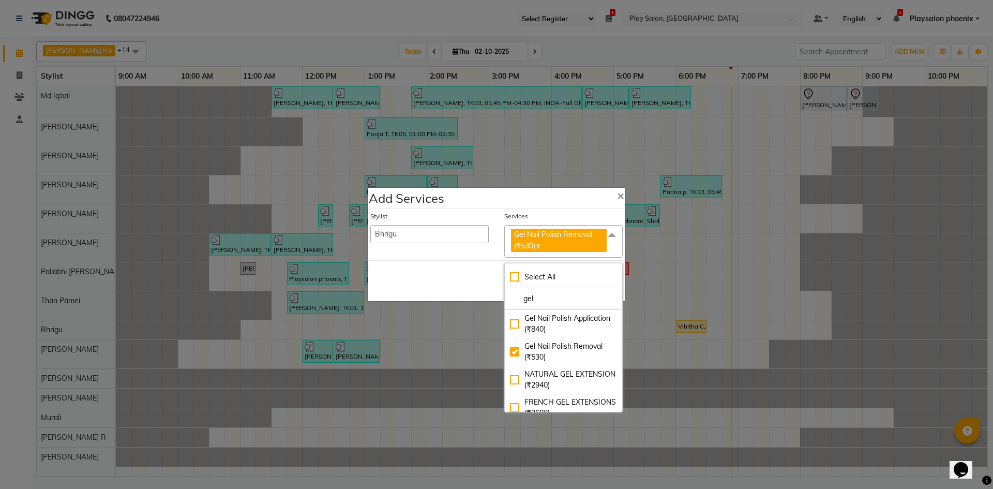
click at [443, 255] on div "Stylist Albaz [PERSON_NAME] Chytra [PERSON_NAME] General Technician . Imran [PE…" at bounding box center [429, 234] width 134 height 46
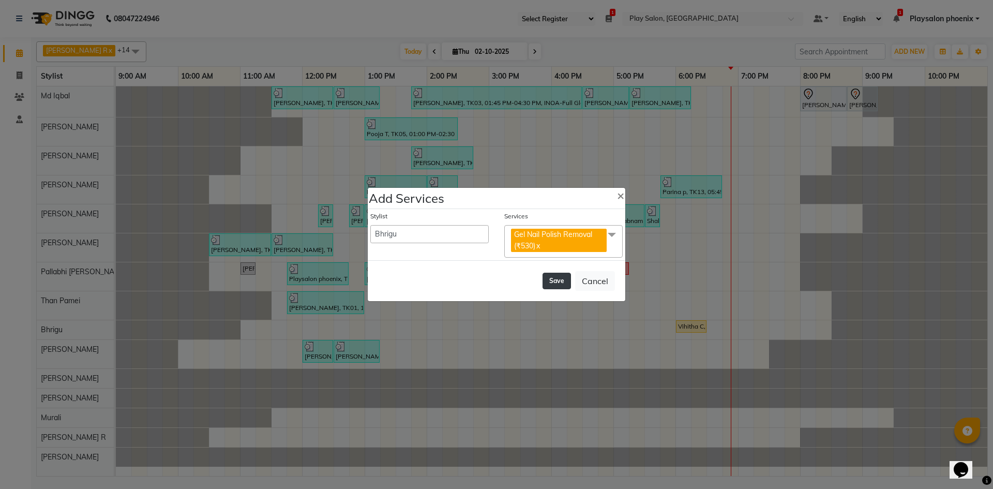
click at [554, 282] on button "Save" at bounding box center [556, 280] width 28 height 17
select select "91895"
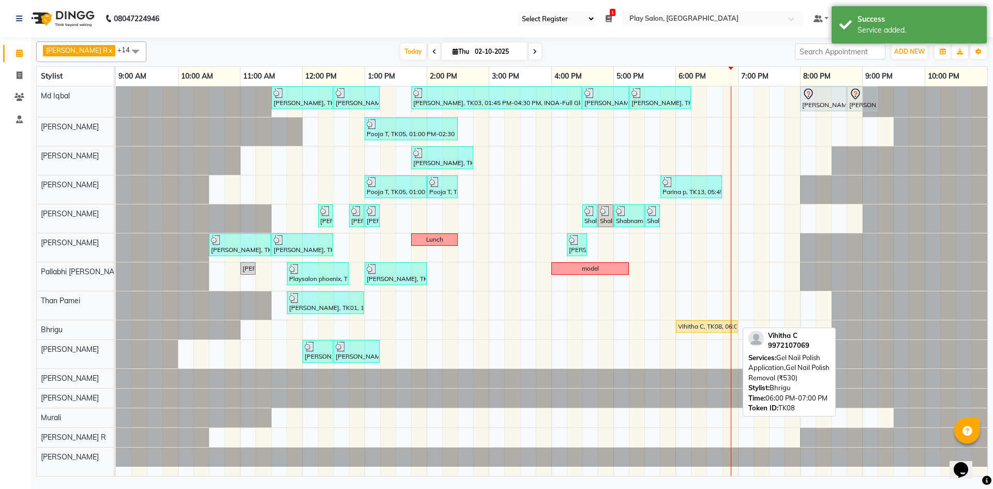
click at [709, 324] on div "Vihitha C, TK08, 06:00 PM-07:00 PM, Gel Nail Polish Application,Gel Nail Polish…" at bounding box center [706, 326] width 59 height 9
select select "1"
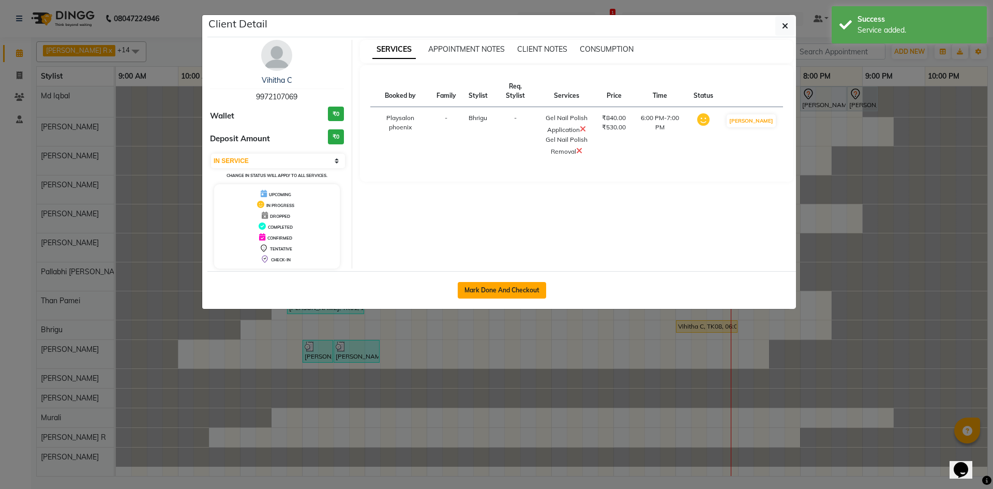
click at [510, 287] on button "Mark Done And Checkout" at bounding box center [502, 290] width 88 height 17
select select "8350"
select select "service"
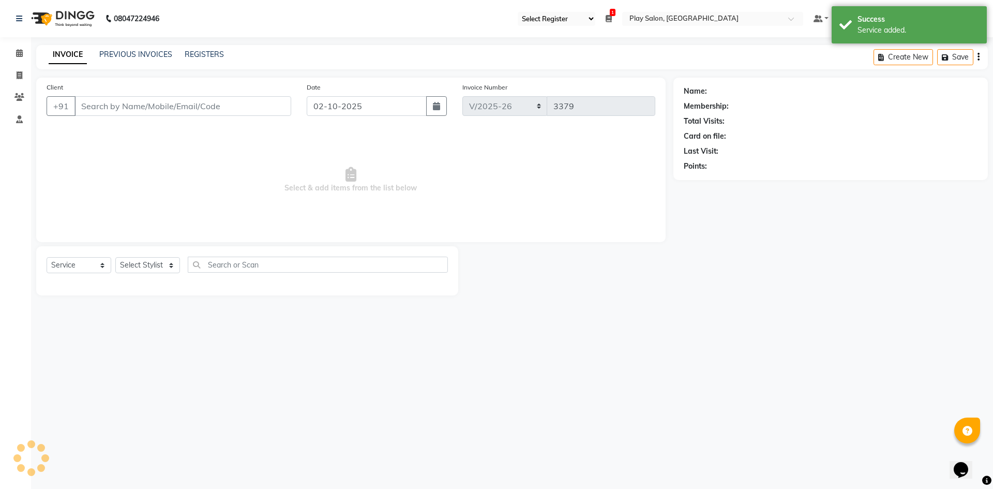
select select "3"
type input "99******69"
select select "89416"
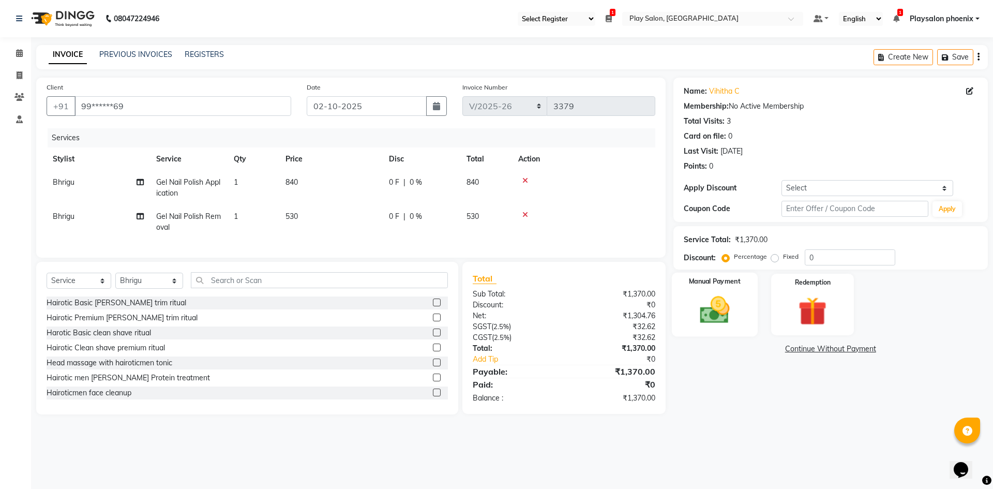
click at [711, 314] on img at bounding box center [714, 310] width 48 height 34
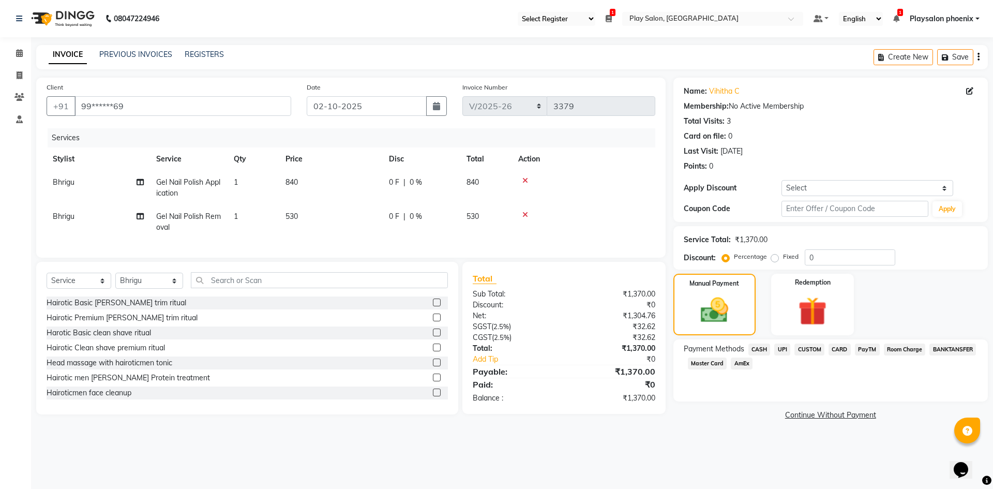
click at [842, 353] on span "CARD" at bounding box center [839, 349] width 22 height 12
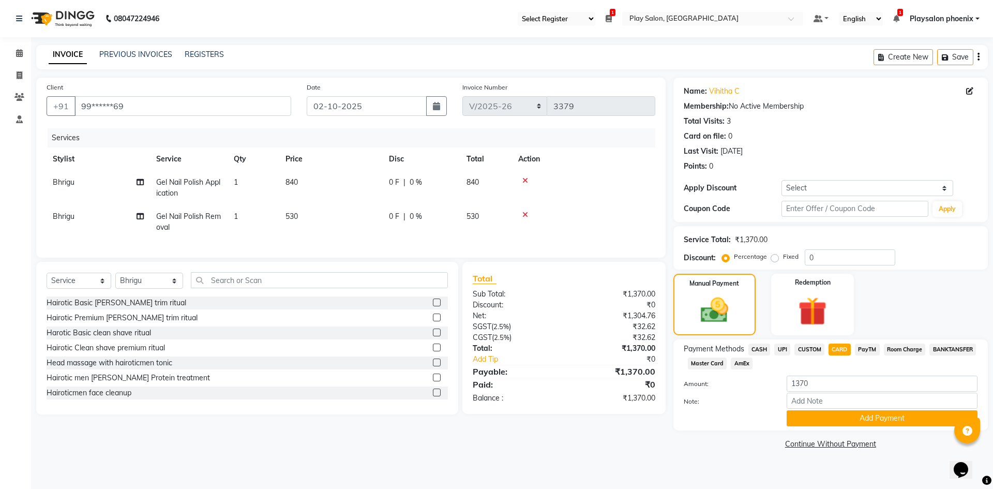
click at [936, 23] on span "Playsalon phoenix" at bounding box center [941, 18] width 64 height 11
click at [879, 123] on div "Total Visits: 3" at bounding box center [830, 121] width 294 height 11
click at [826, 408] on input "Note:" at bounding box center [881, 400] width 191 height 16
type input "diners 9325"
click at [883, 424] on button "Add Payment" at bounding box center [881, 418] width 191 height 16
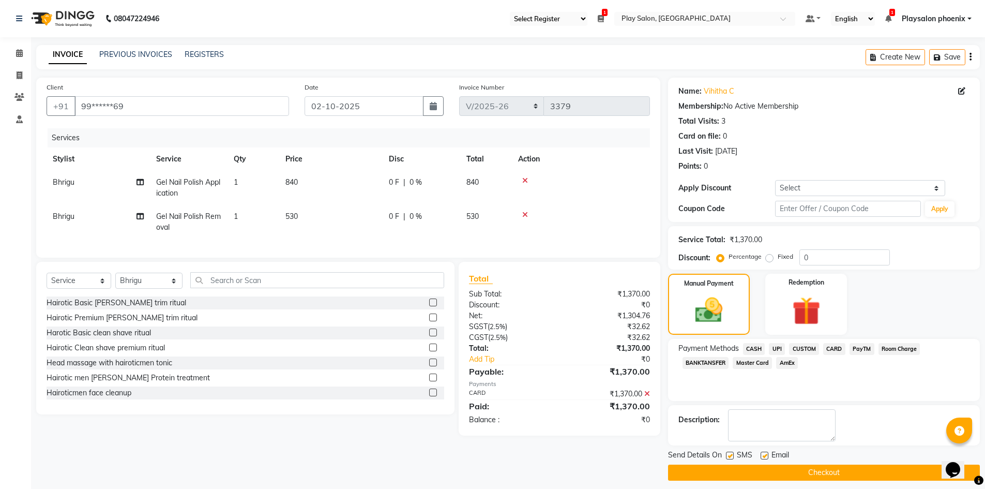
click at [817, 470] on button "Checkout" at bounding box center [824, 472] width 312 height 16
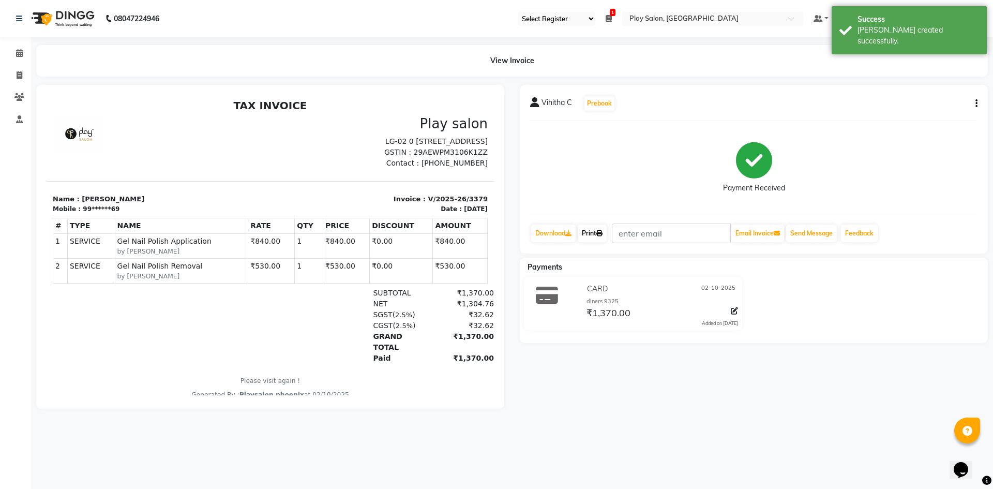
click at [597, 238] on link "Print" at bounding box center [592, 233] width 29 height 18
click at [21, 54] on icon at bounding box center [19, 53] width 7 height 8
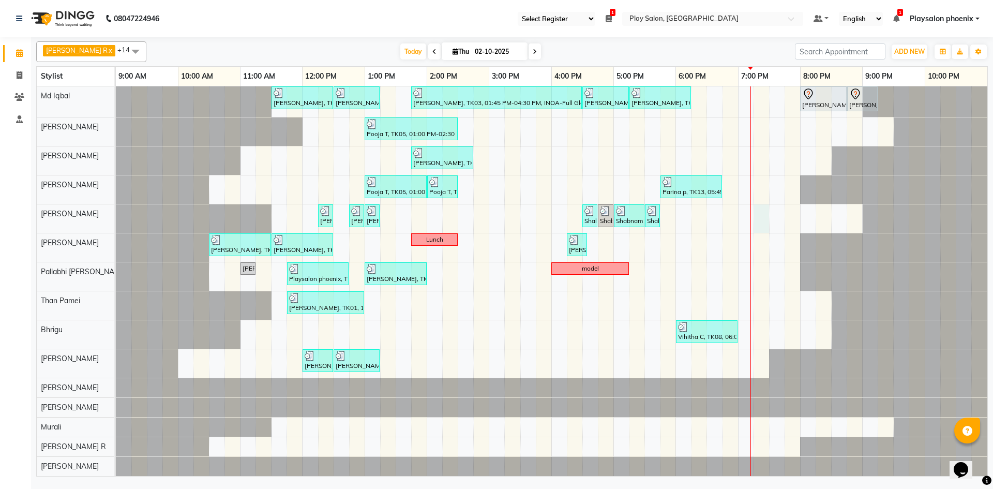
click at [761, 219] on div "[PERSON_NAME], TK01, 11:30 AM-12:30 PM, INOA Root Touch-Up Long [PERSON_NAME], …" at bounding box center [551, 280] width 871 height 389
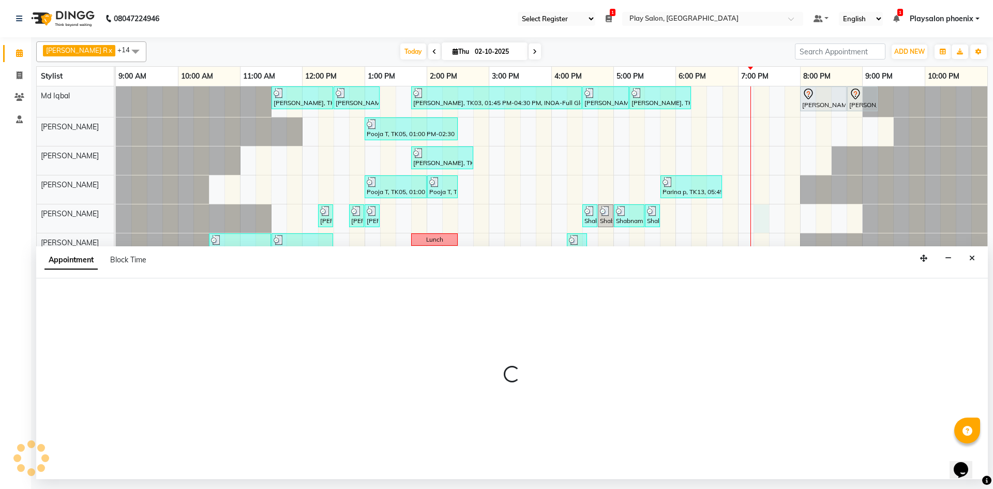
select select "81420"
select select "1155"
select select "tentative"
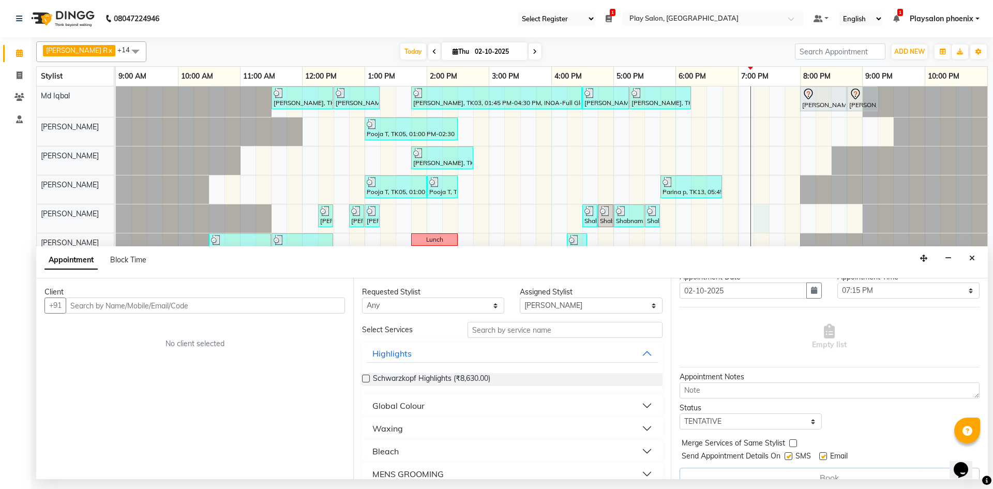
scroll to position [52, 0]
